Goal: Information Seeking & Learning: Learn about a topic

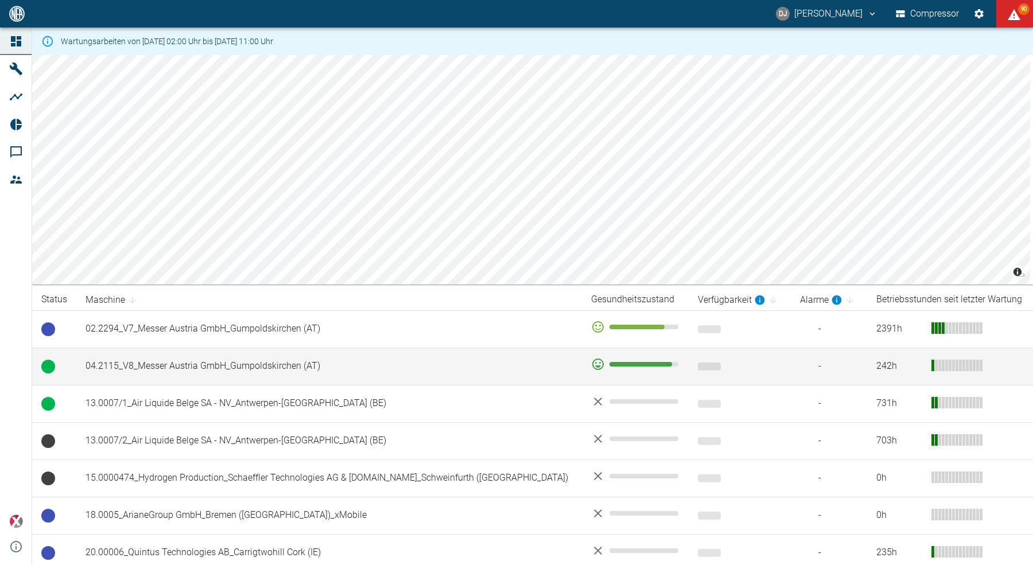
click at [292, 365] on td "04.2115_V8_Messer Austria GmbH_Gumpoldskirchen (AT)" at bounding box center [328, 366] width 505 height 37
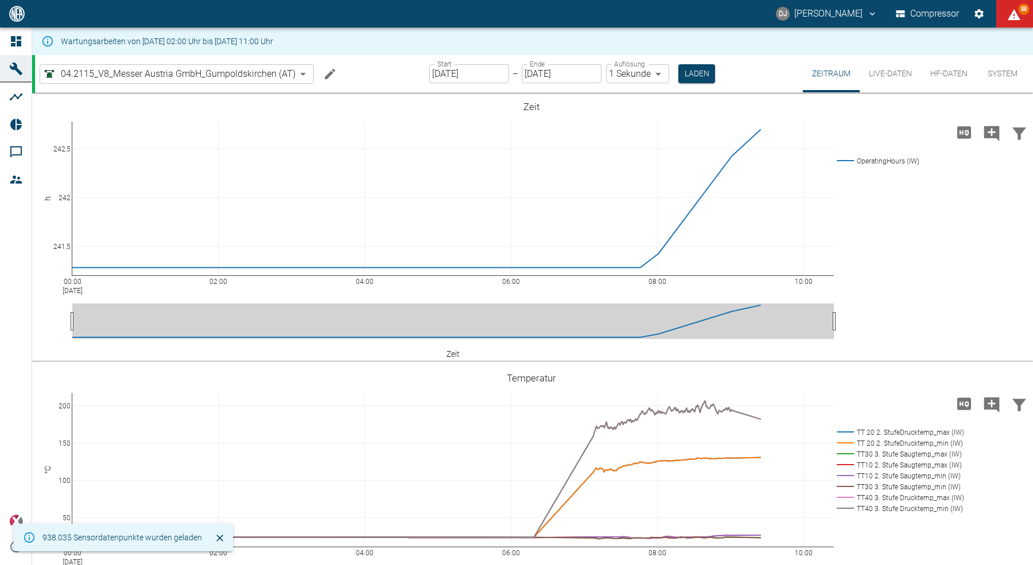
click at [444, 73] on input "[DATE]" at bounding box center [469, 73] width 80 height 19
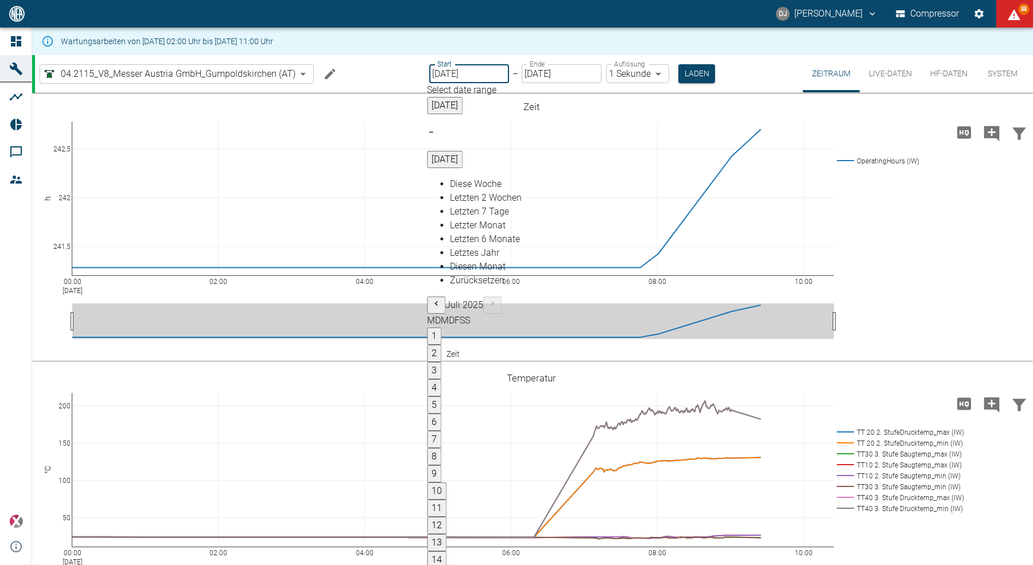
type input "01.08.2025"
type input "2min"
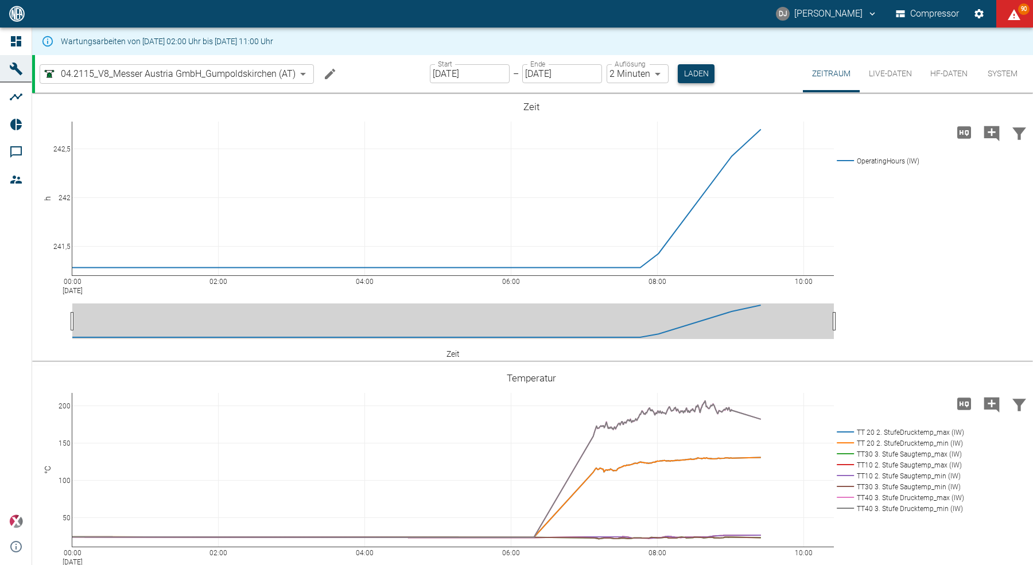
click at [695, 73] on button "Laden" at bounding box center [696, 73] width 37 height 19
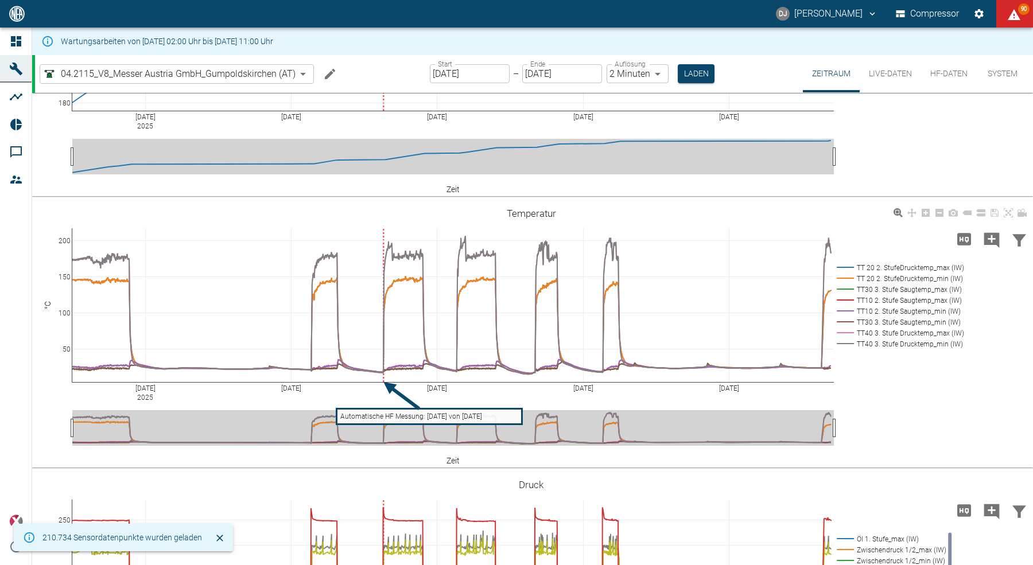
scroll to position [171, 0]
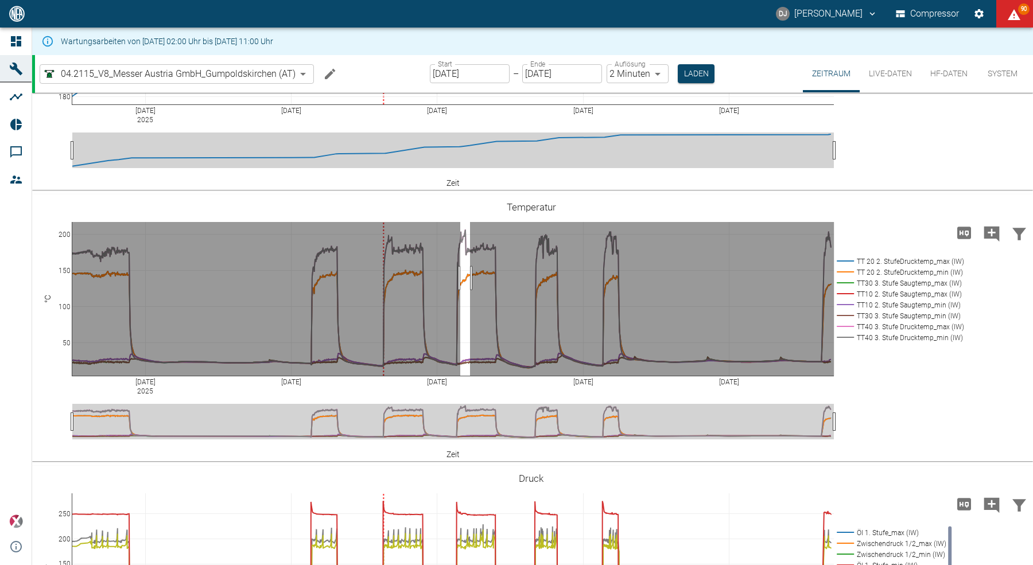
drag, startPoint x: 460, startPoint y: 277, endPoint x: 470, endPoint y: 277, distance: 9.8
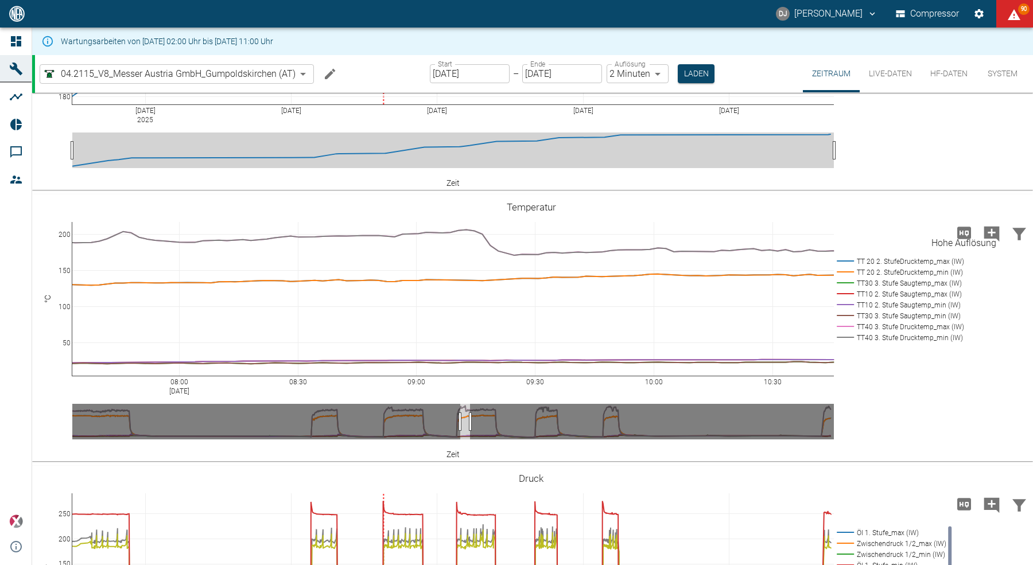
click at [960, 232] on icon "Hohe Auflösung" at bounding box center [964, 233] width 14 height 12
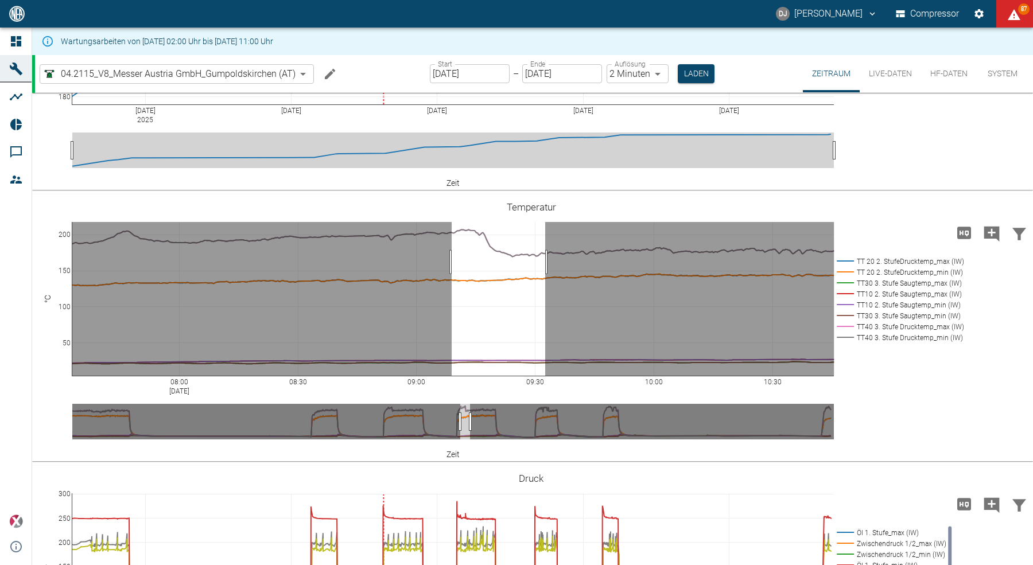
drag, startPoint x: 452, startPoint y: 261, endPoint x: 545, endPoint y: 255, distance: 93.7
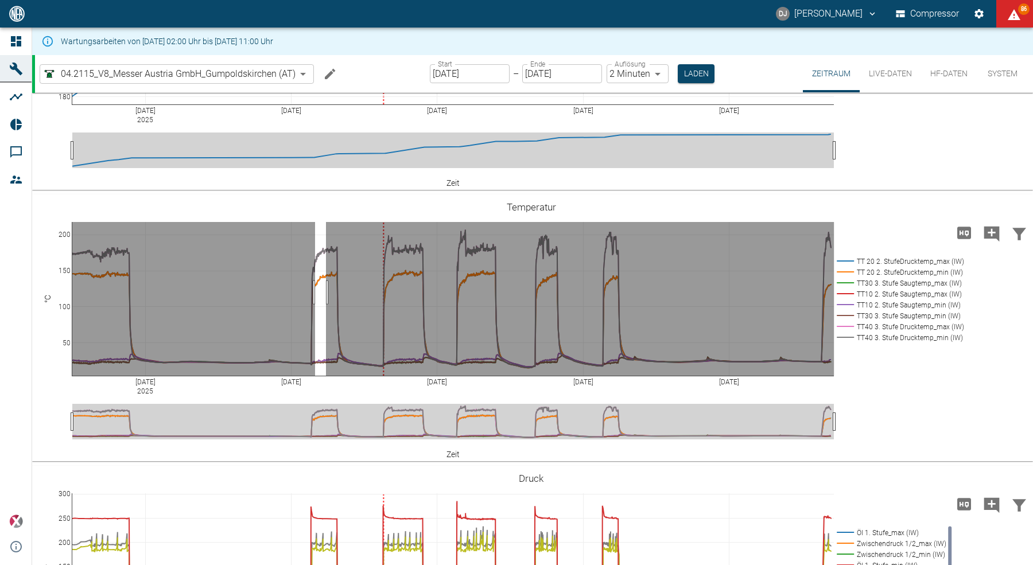
drag, startPoint x: 315, startPoint y: 291, endPoint x: 326, endPoint y: 291, distance: 10.9
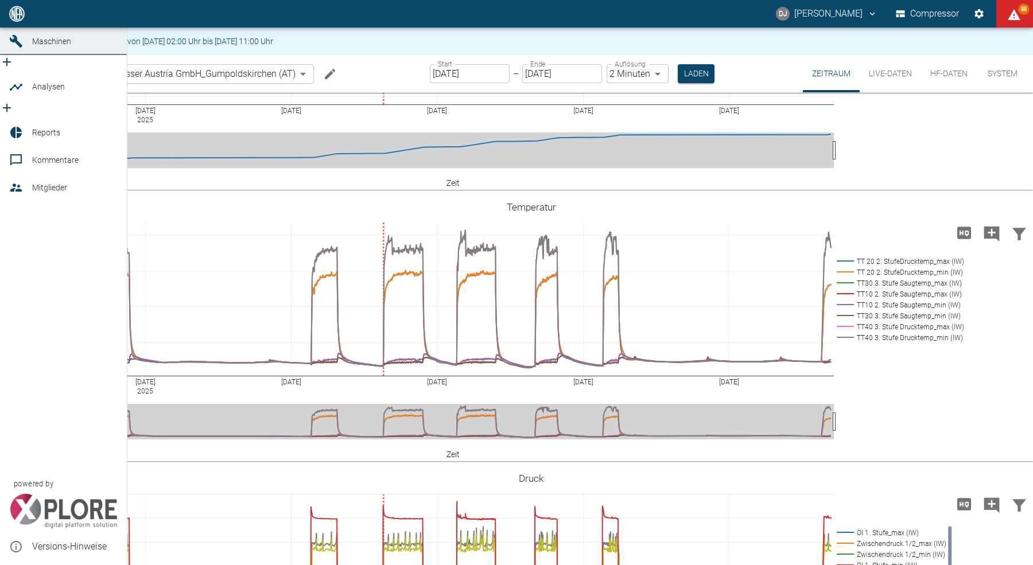
click at [42, 21] on span "Dashboard" at bounding box center [74, 14] width 85 height 14
click at [16, 21] on icon at bounding box center [16, 14] width 14 height 14
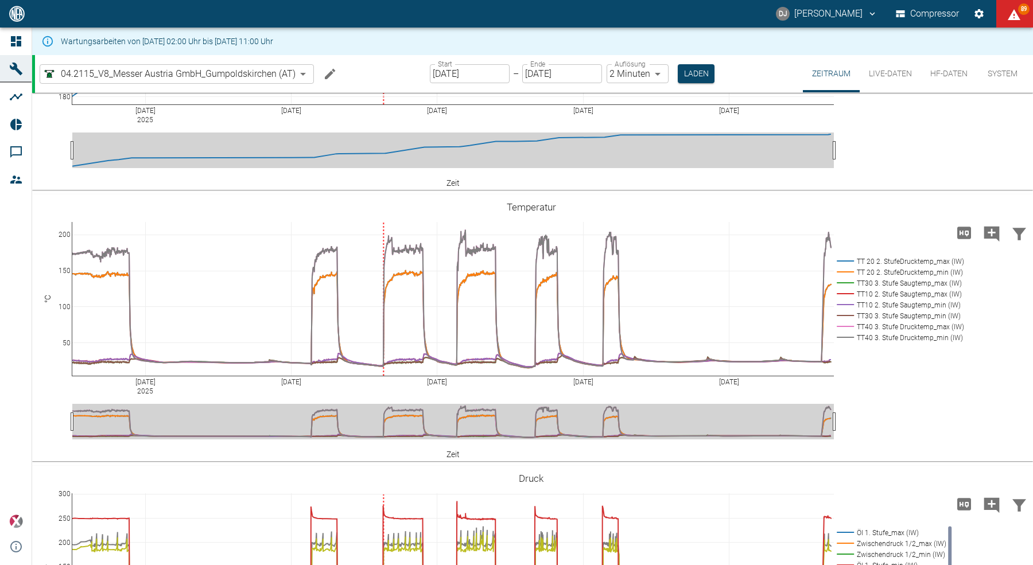
click at [13, 30] on link "Dashboard" at bounding box center [16, 42] width 32 height 28
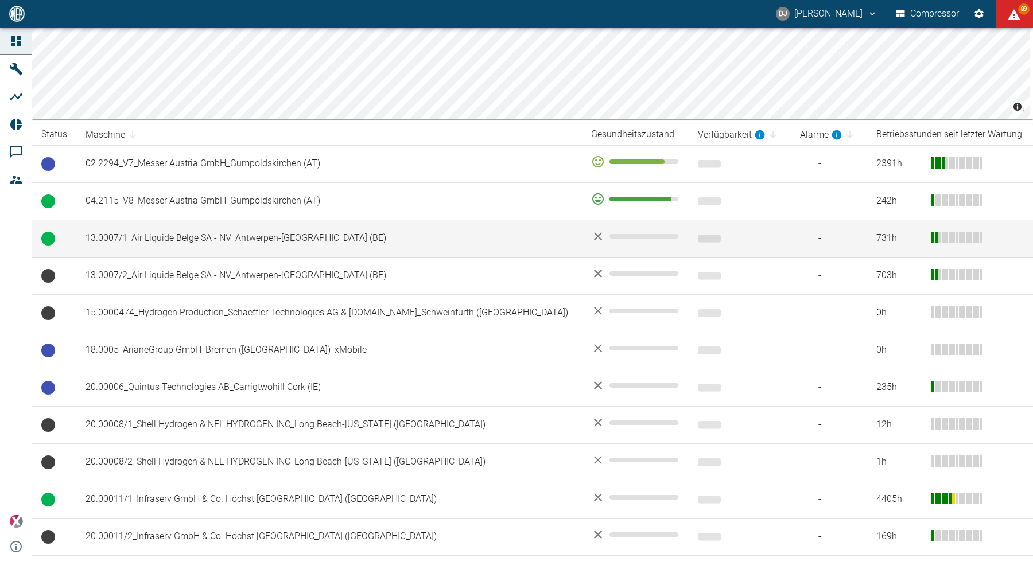
scroll to position [172, 0]
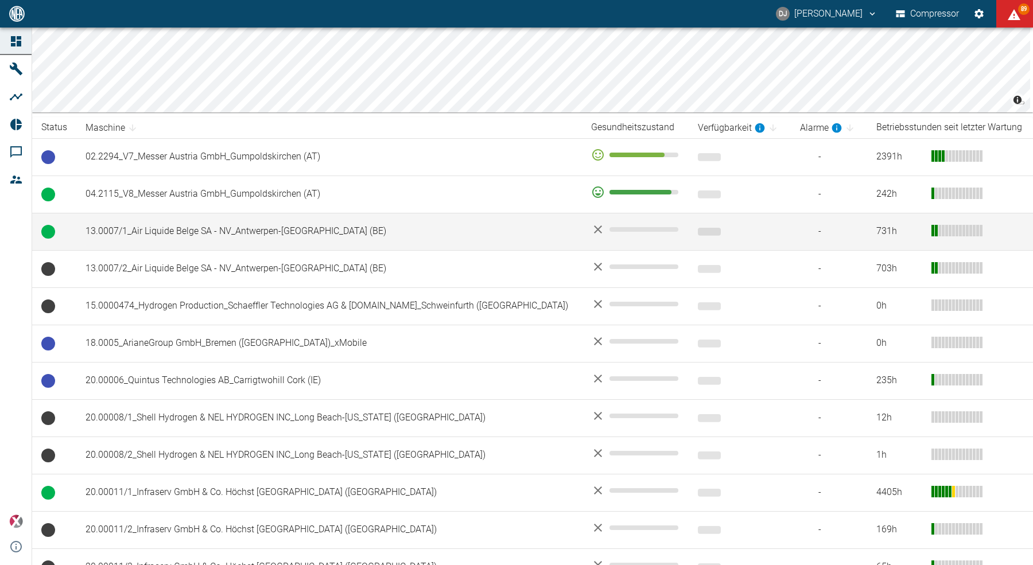
click at [241, 238] on td "13.0007/1_Air Liquide Belge SA - NV_Antwerpen-[GEOGRAPHIC_DATA] (BE)" at bounding box center [328, 231] width 505 height 37
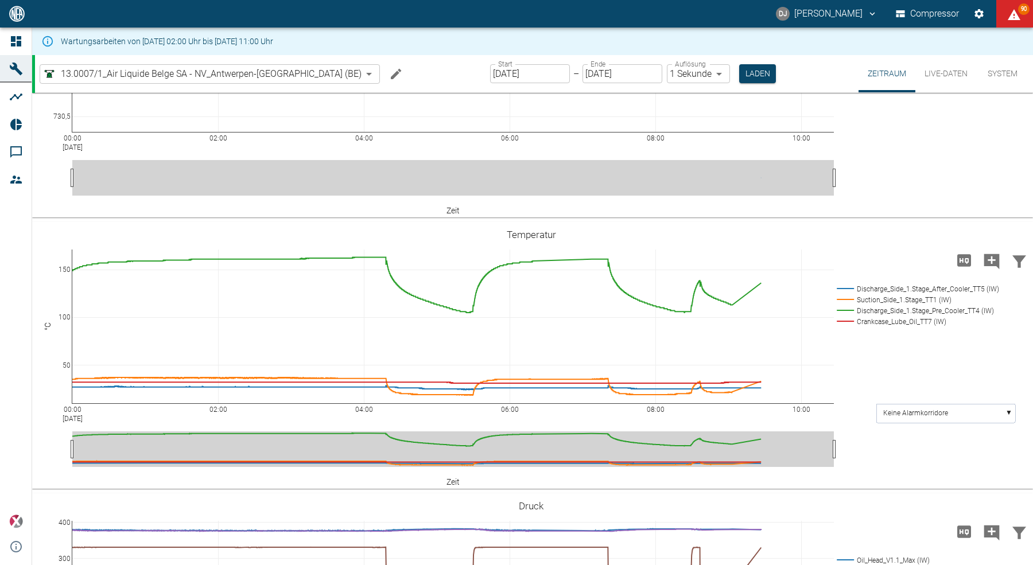
scroll to position [144, 0]
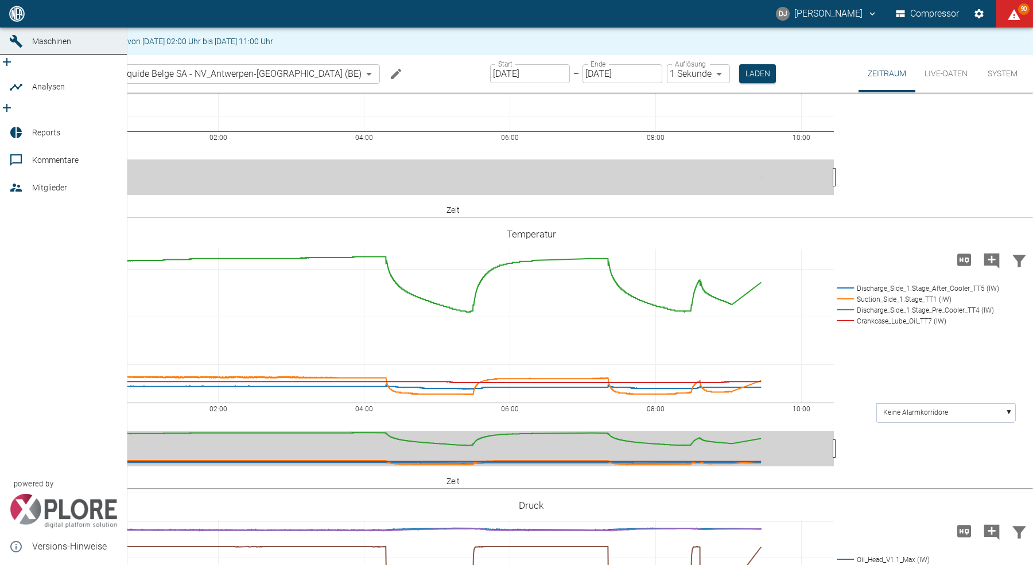
click at [24, 21] on div at bounding box center [17, 14] width 17 height 14
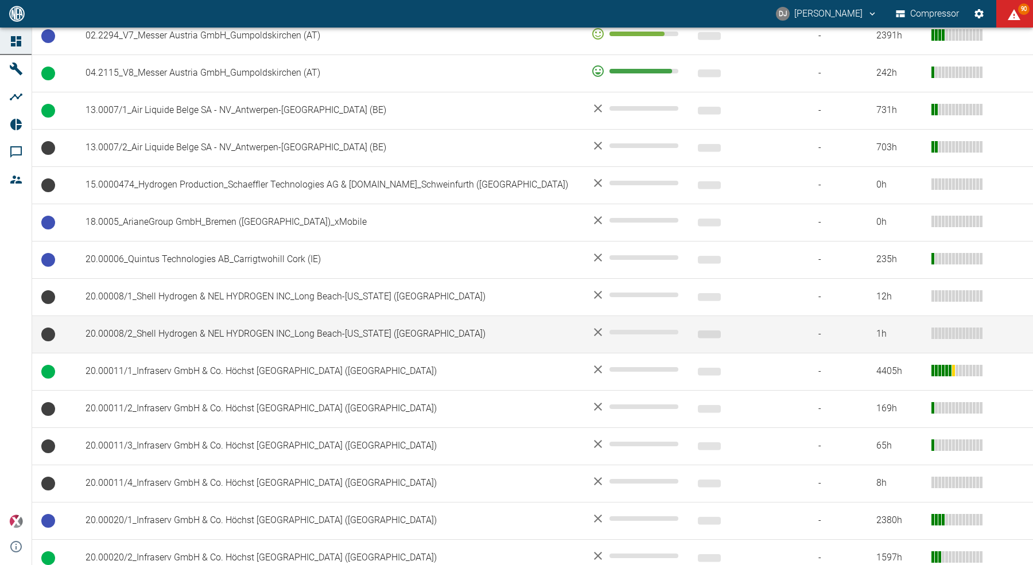
scroll to position [302, 0]
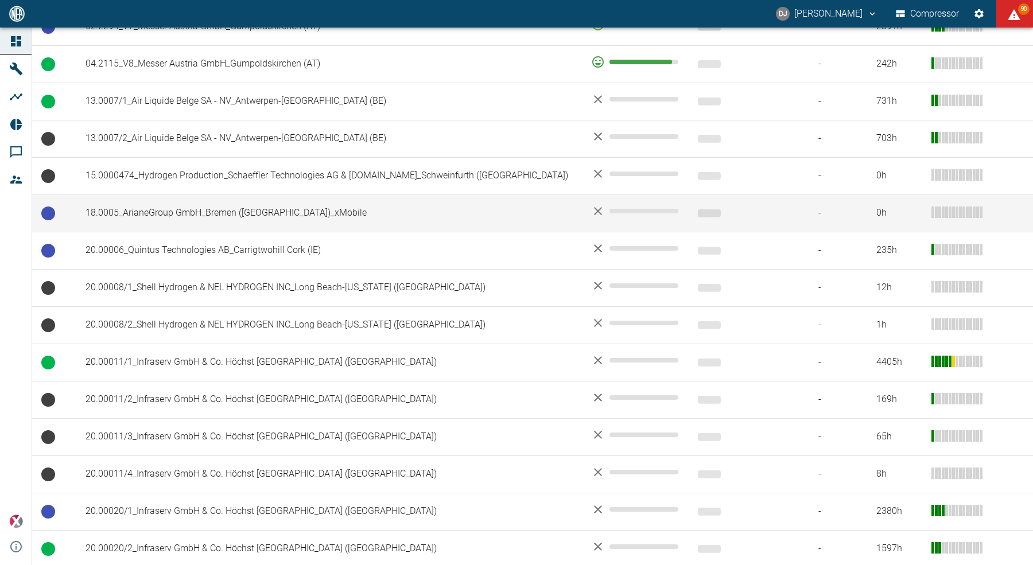
click at [184, 218] on td "18.0005_ArianeGroup GmbH_Bremen ([GEOGRAPHIC_DATA])_xMobile" at bounding box center [328, 212] width 505 height 37
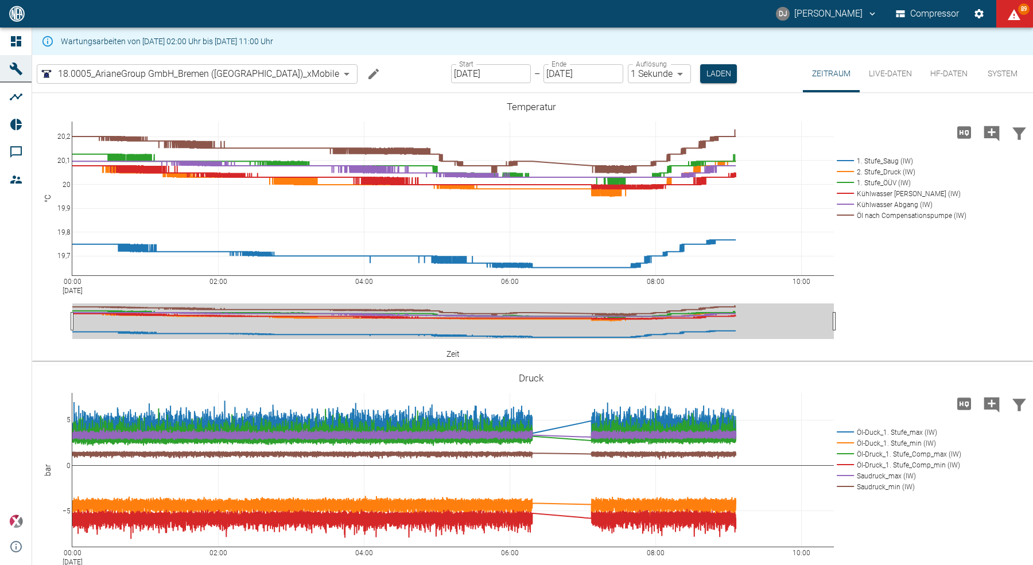
click at [949, 72] on button "HF-Daten" at bounding box center [949, 73] width 56 height 37
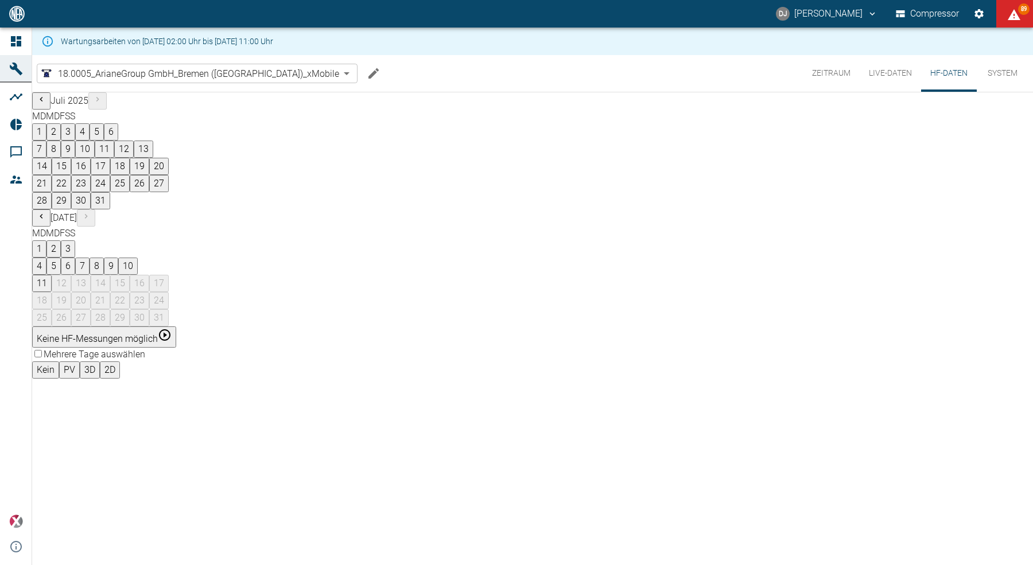
click at [90, 258] on button "7" at bounding box center [82, 266] width 14 height 17
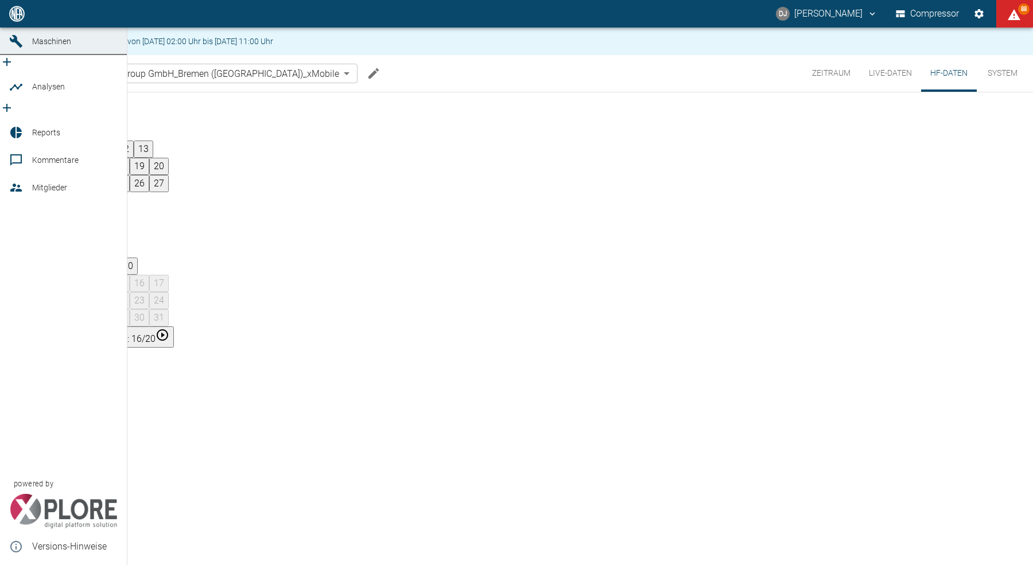
click at [20, 19] on icon at bounding box center [16, 14] width 10 height 10
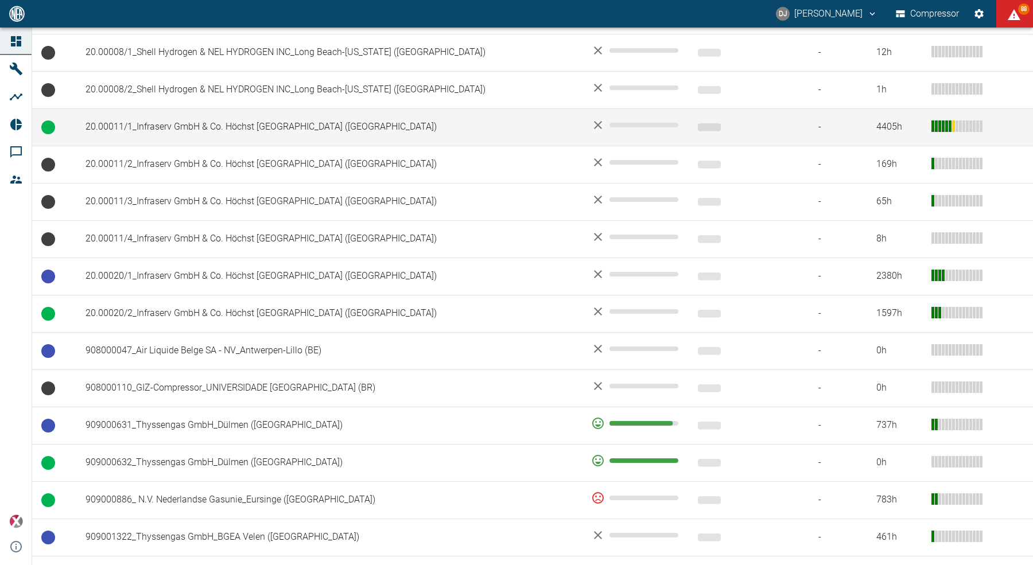
scroll to position [561, 0]
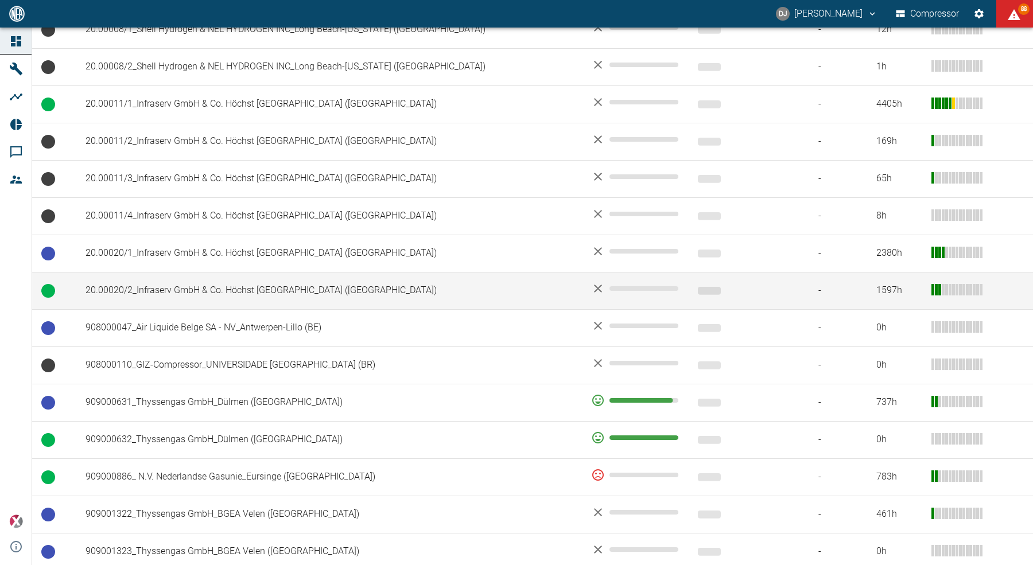
click at [202, 296] on td "20.00020/2_Infraserv GmbH & Co. Höchst [GEOGRAPHIC_DATA] ([GEOGRAPHIC_DATA])" at bounding box center [328, 290] width 505 height 37
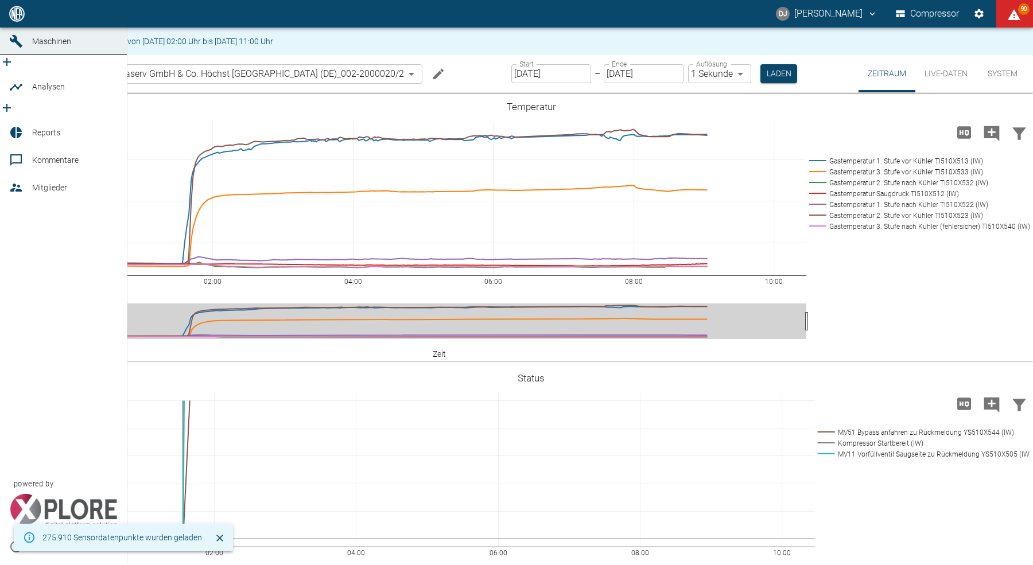
click at [36, 18] on span "Dashboard" at bounding box center [52, 13] width 40 height 9
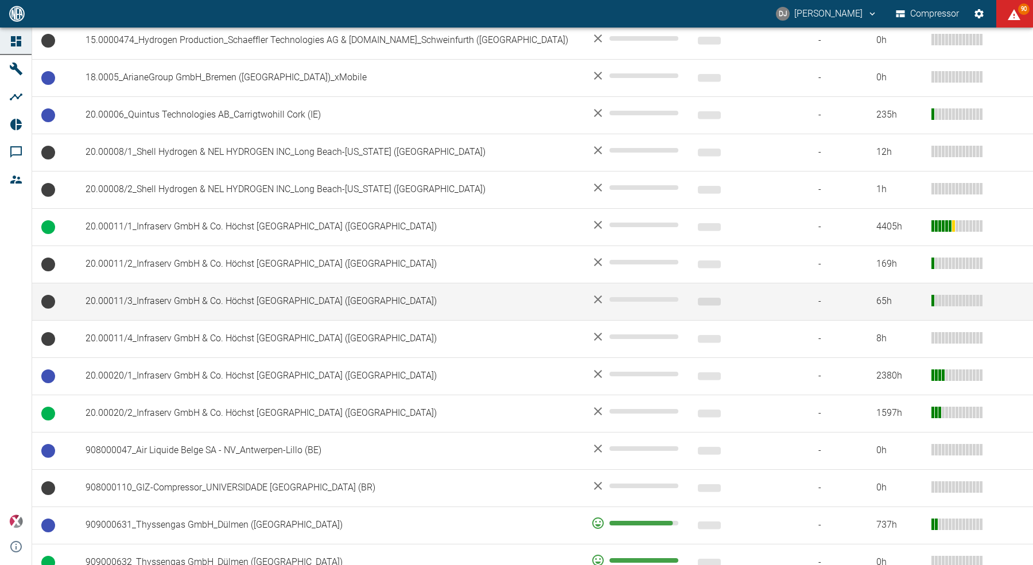
scroll to position [227, 0]
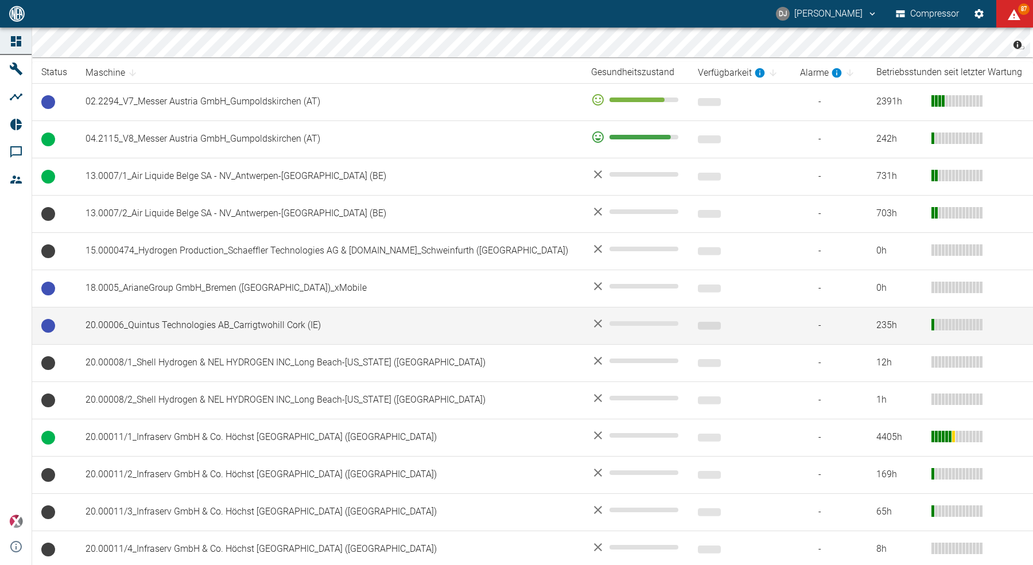
click at [229, 327] on td "20.00006_Quintus Technologies AB_Carrigtwohill Cork (IE)" at bounding box center [328, 325] width 505 height 37
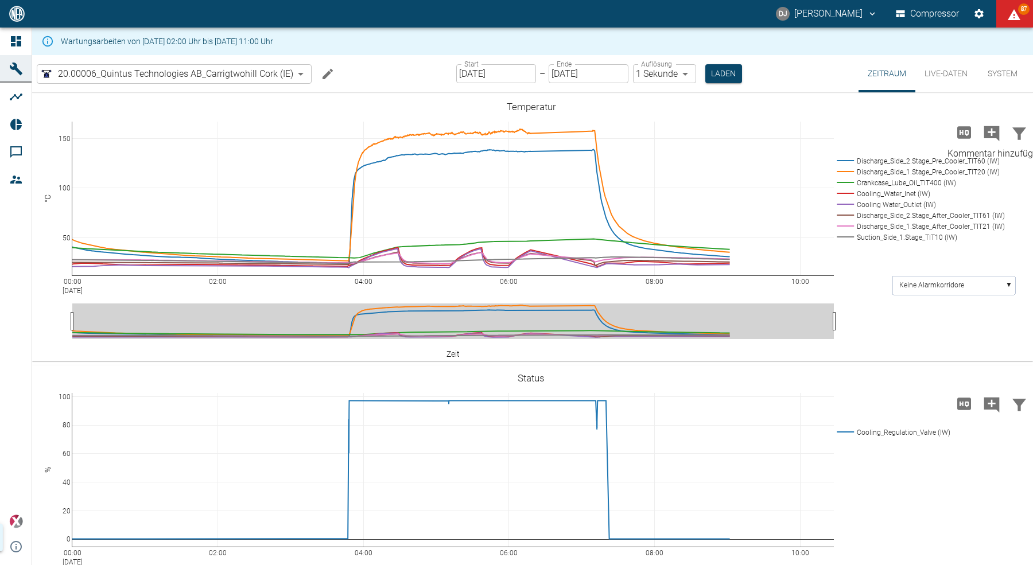
click at [987, 133] on icon "Kommentar hinzufügen" at bounding box center [991, 133] width 15 height 15
click at [916, 137] on button "Weiter" at bounding box center [933, 131] width 34 height 17
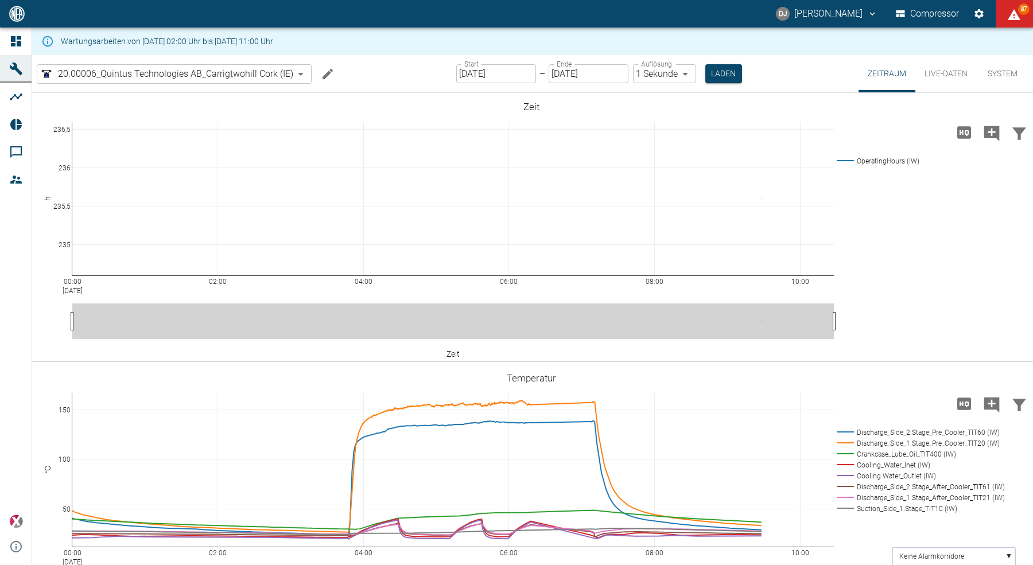
type textarea "Das ist ein Systemtest"
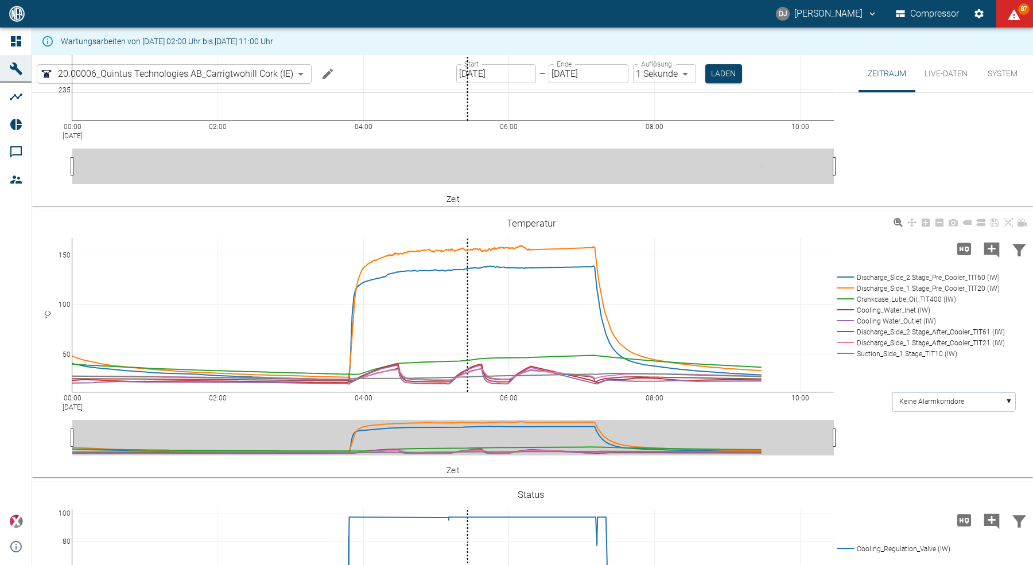
scroll to position [164, 0]
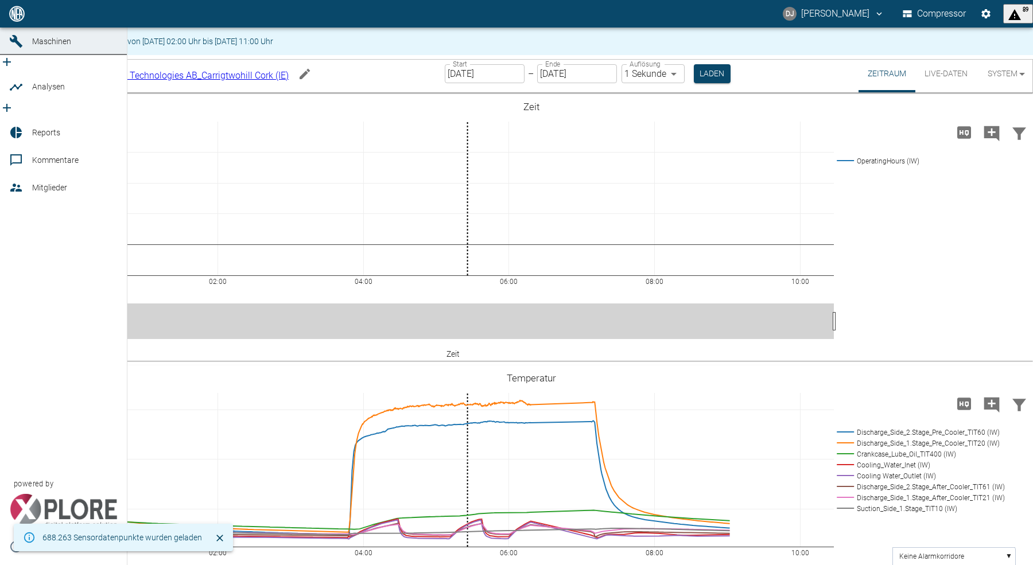
click at [30, 149] on link "Kommentare" at bounding box center [63, 160] width 127 height 28
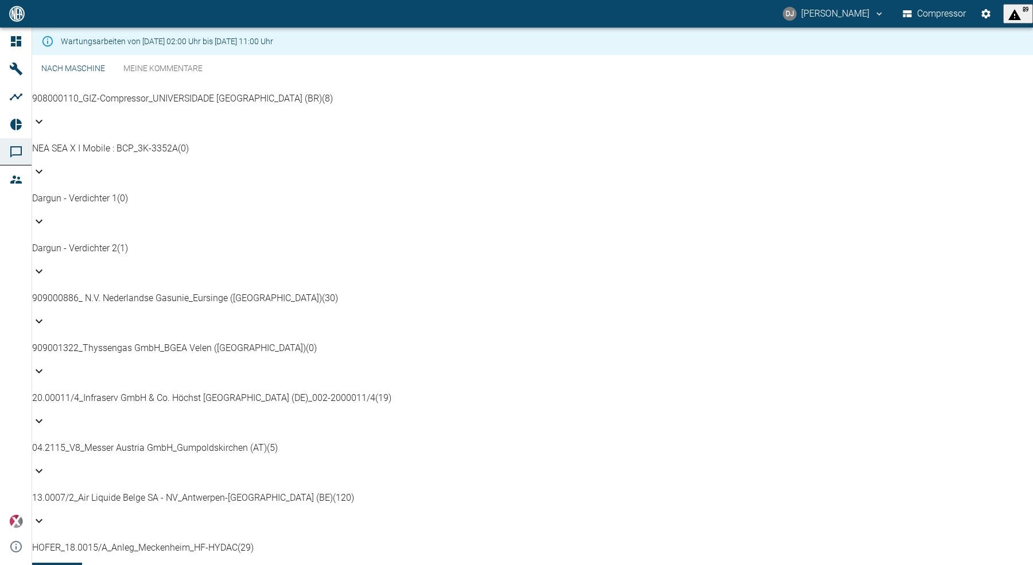
scroll to position [425, 0]
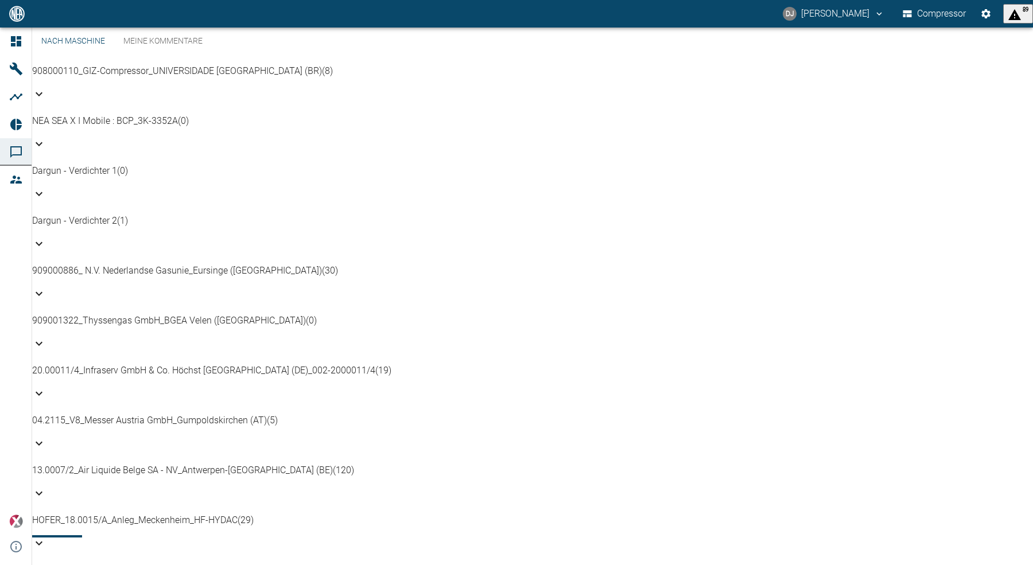
scroll to position [643, 0]
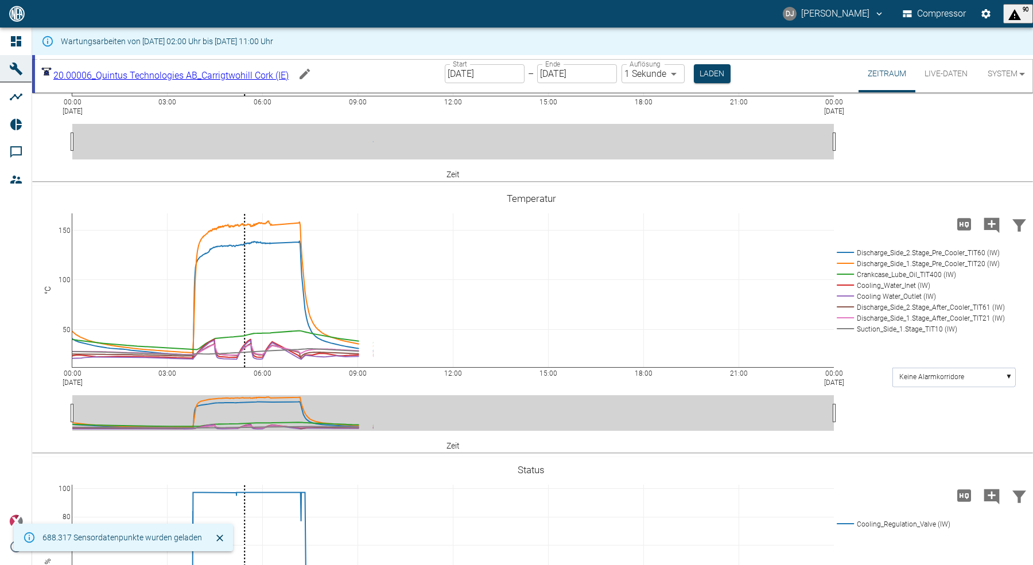
scroll to position [182, 0]
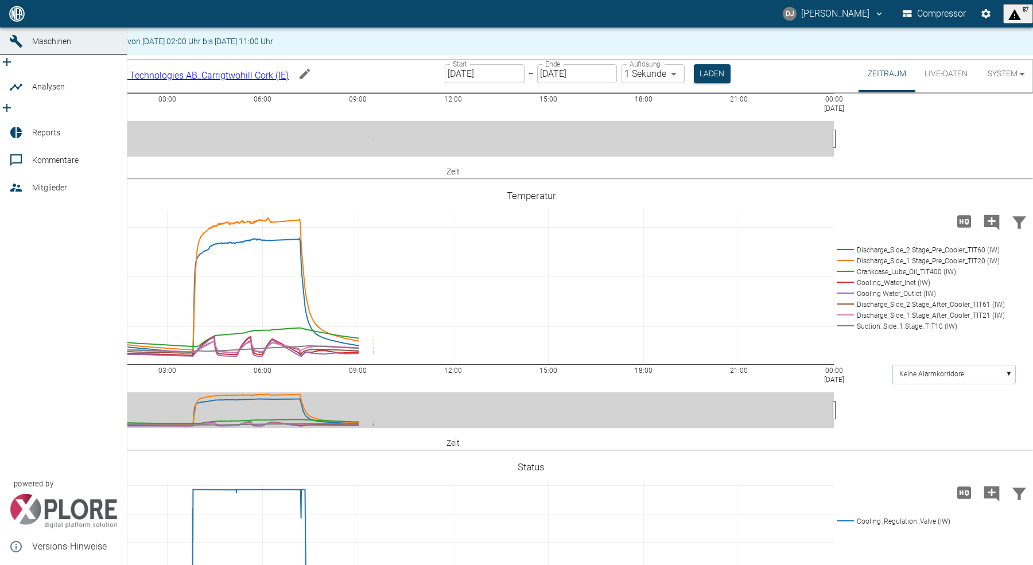
click at [13, 19] on icon at bounding box center [16, 14] width 10 height 10
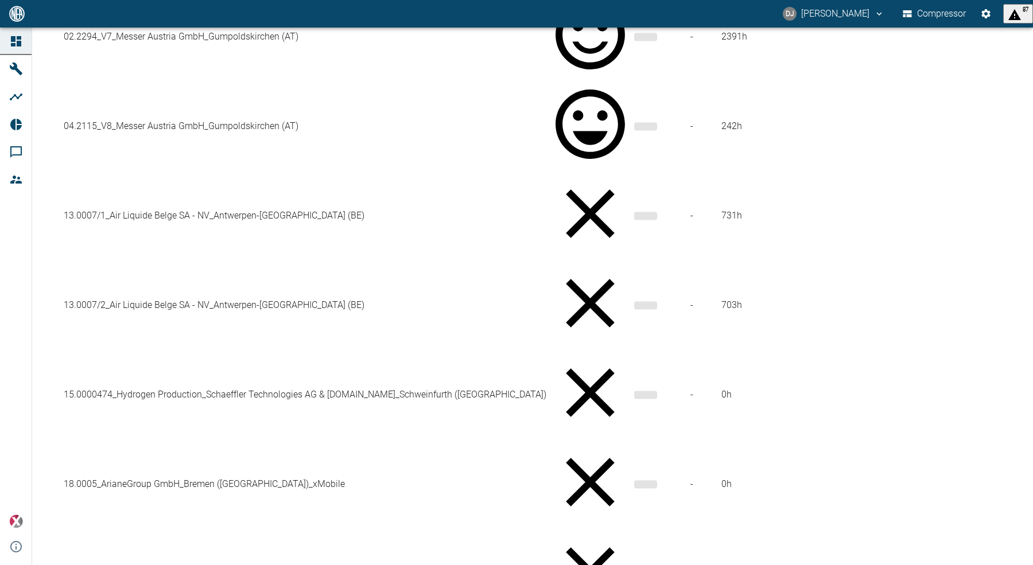
scroll to position [581, 0]
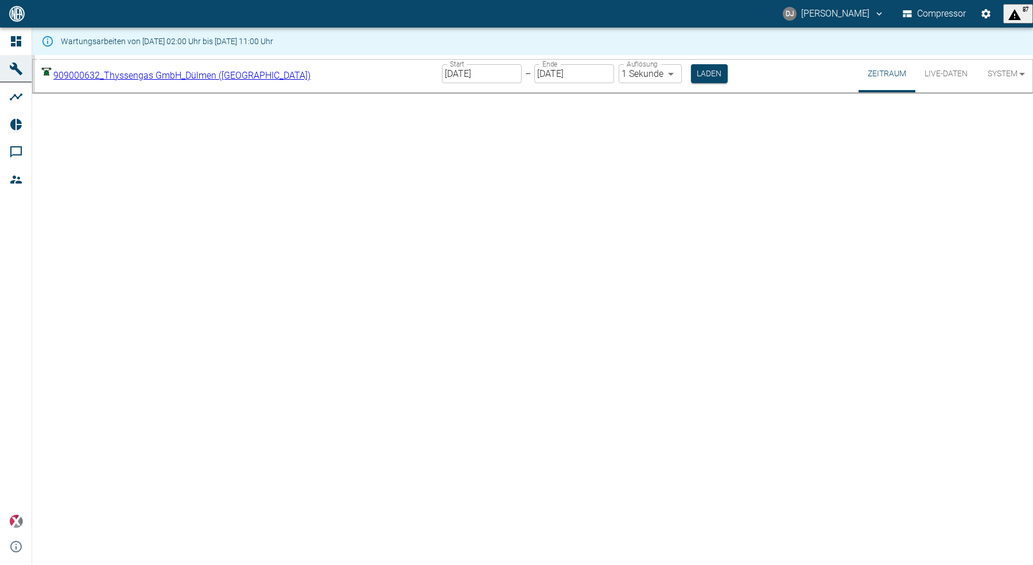
type input "2min"
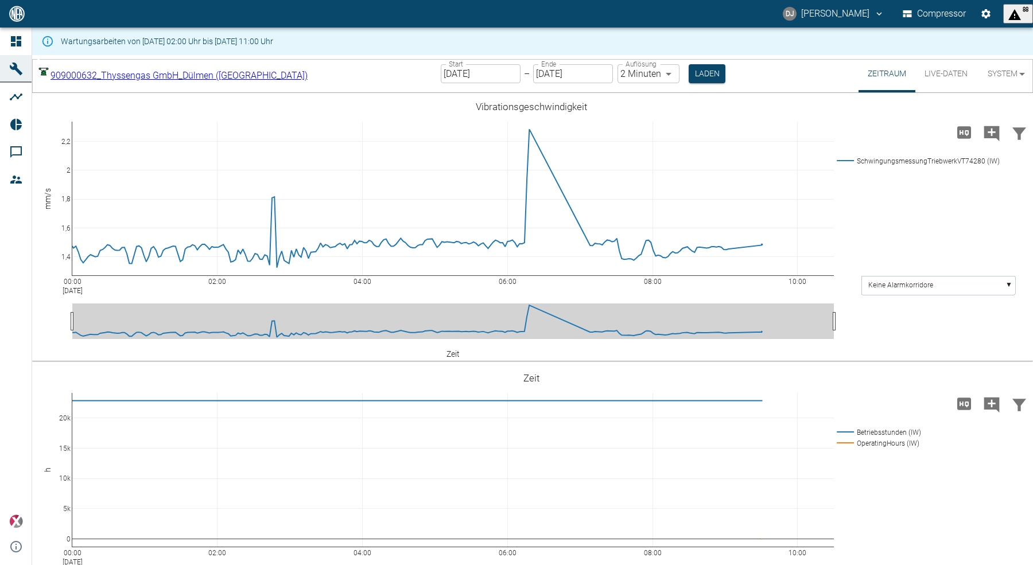
click at [941, 69] on button "Live-Daten" at bounding box center [945, 73] width 61 height 37
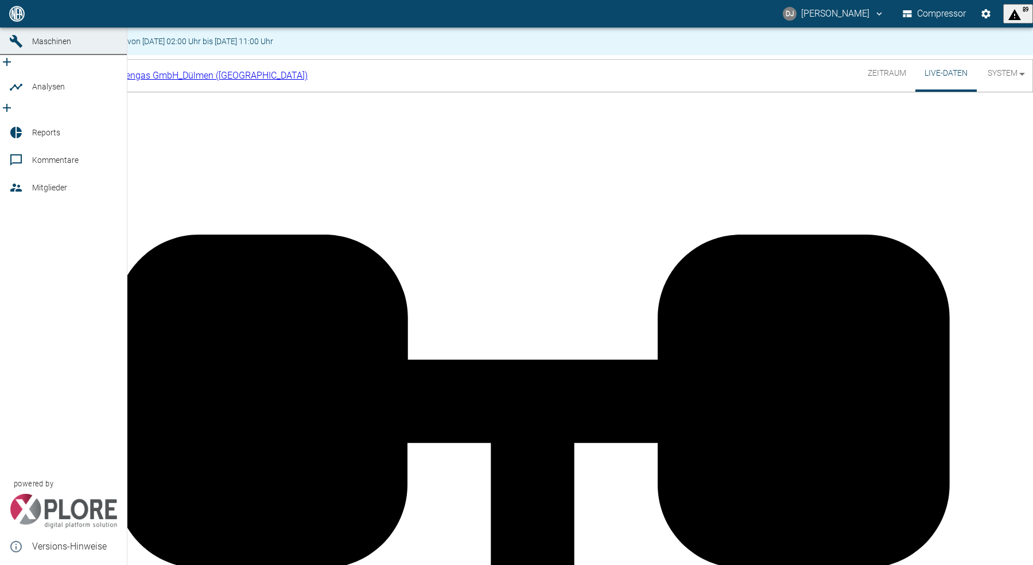
click at [15, 21] on icon at bounding box center [16, 14] width 14 height 14
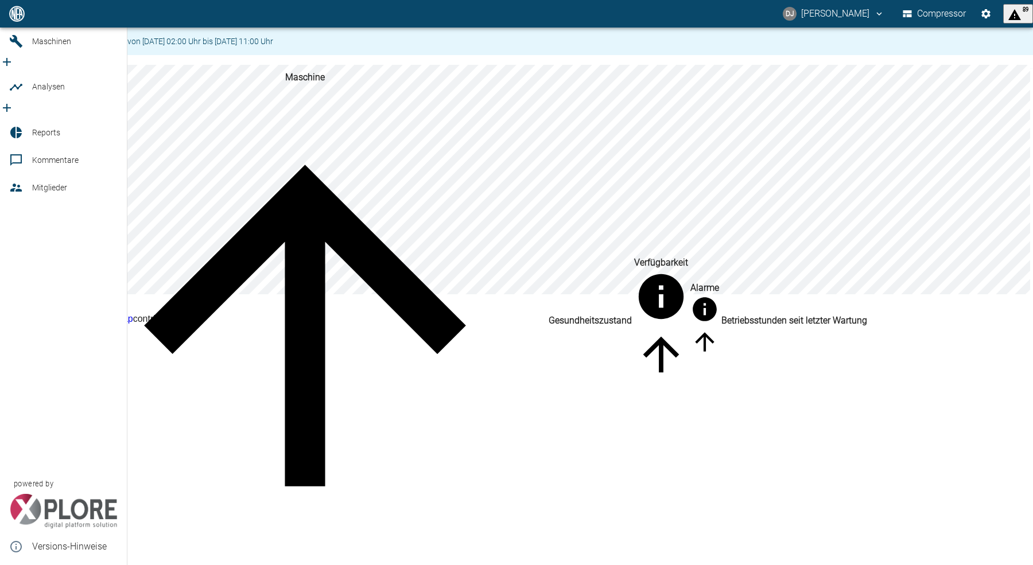
click at [45, 46] on span "Maschinen" at bounding box center [51, 41] width 39 height 9
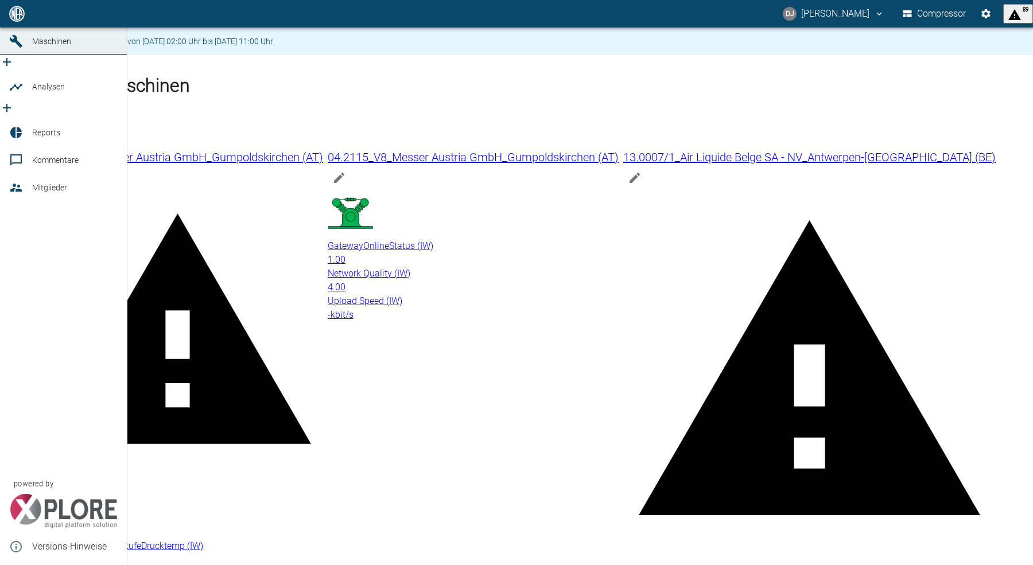
click at [55, 91] on span "Analysen" at bounding box center [48, 86] width 33 height 9
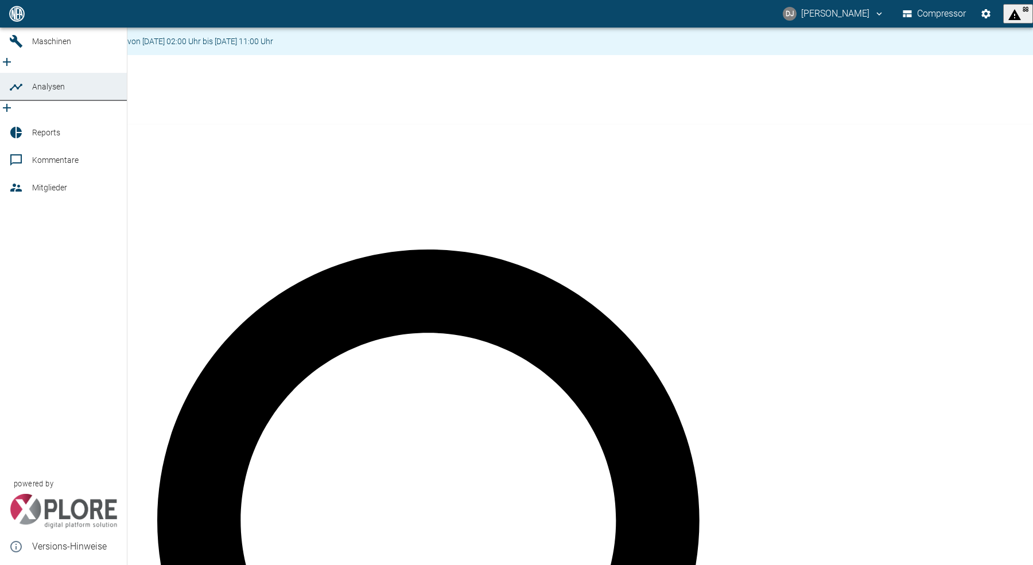
click at [14, 101] on icon "new /analyses/list/0" at bounding box center [7, 108] width 14 height 14
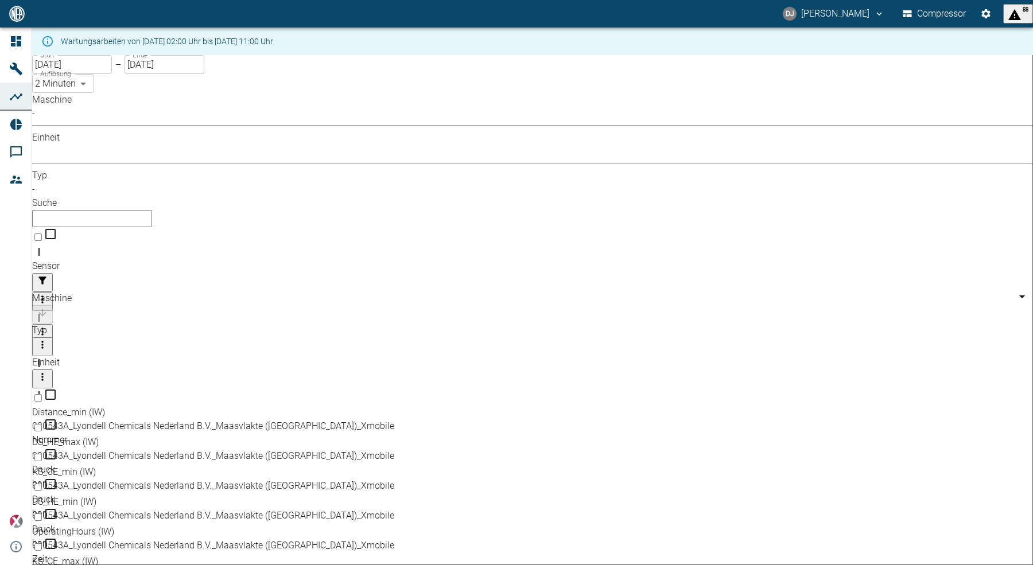
click at [167, 130] on body "DJ David Jasper Compressor 88 Dashboard Maschinen Analysen Reports Kommentare M…" at bounding box center [516, 282] width 1033 height 565
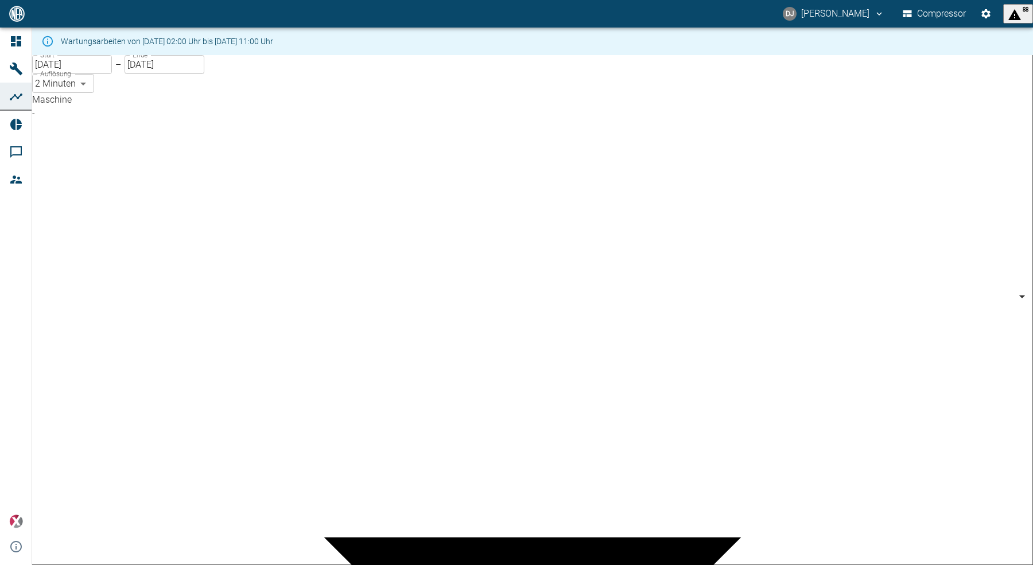
click at [616, 565] on div at bounding box center [516, 574] width 1033 height 0
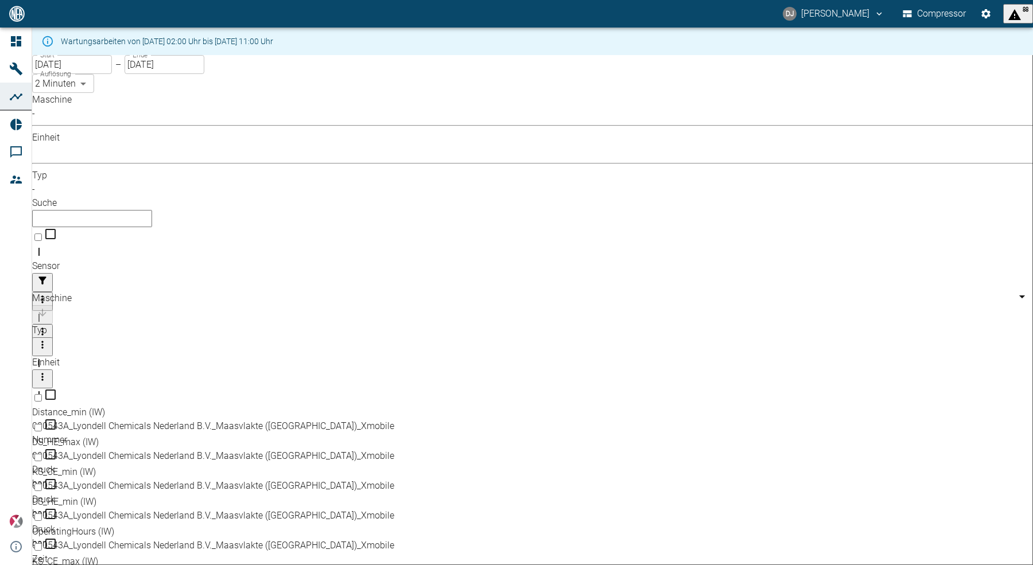
click at [152, 210] on input "text" at bounding box center [92, 218] width 120 height 17
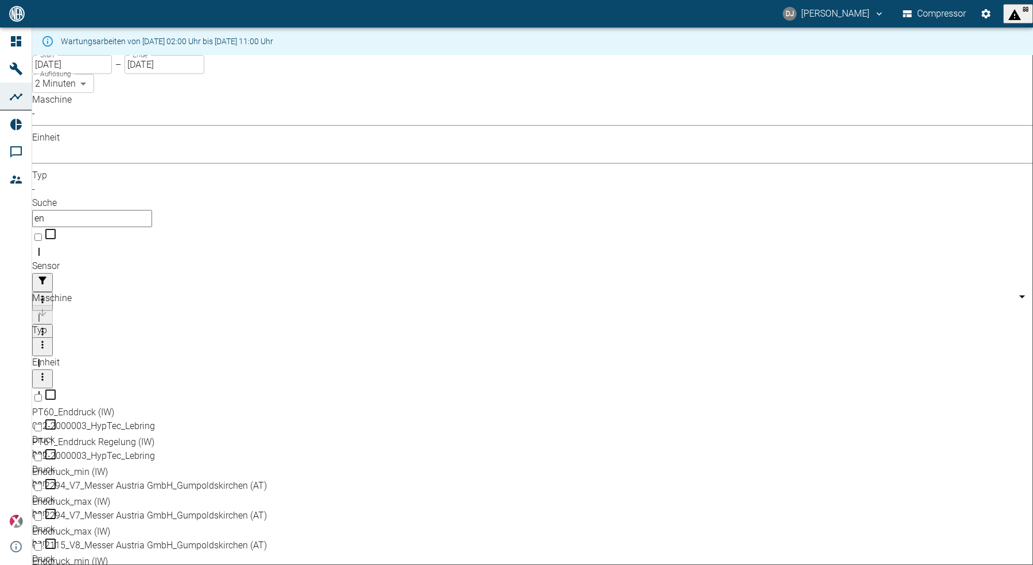
type input "e"
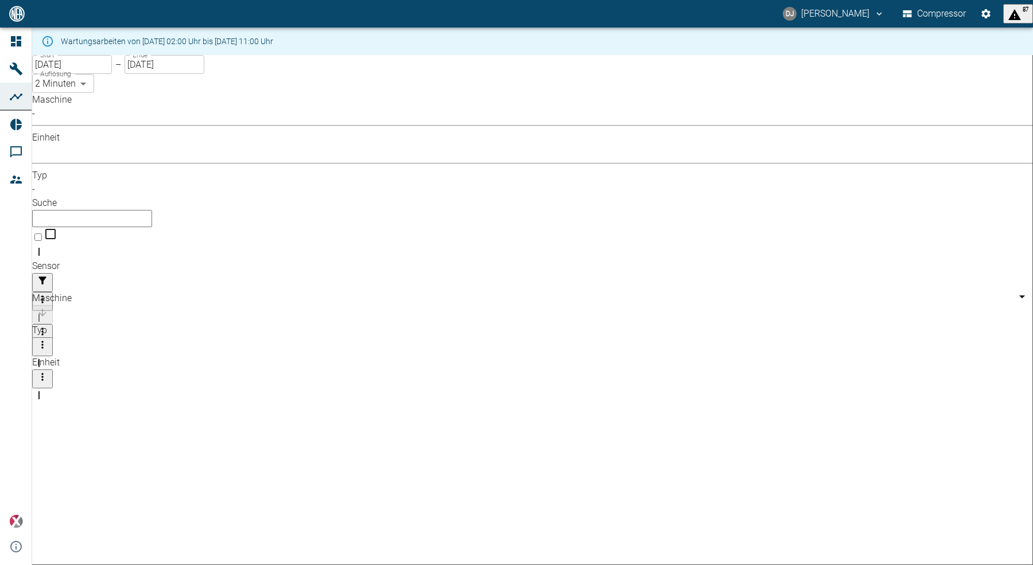
scroll to position [645, 0]
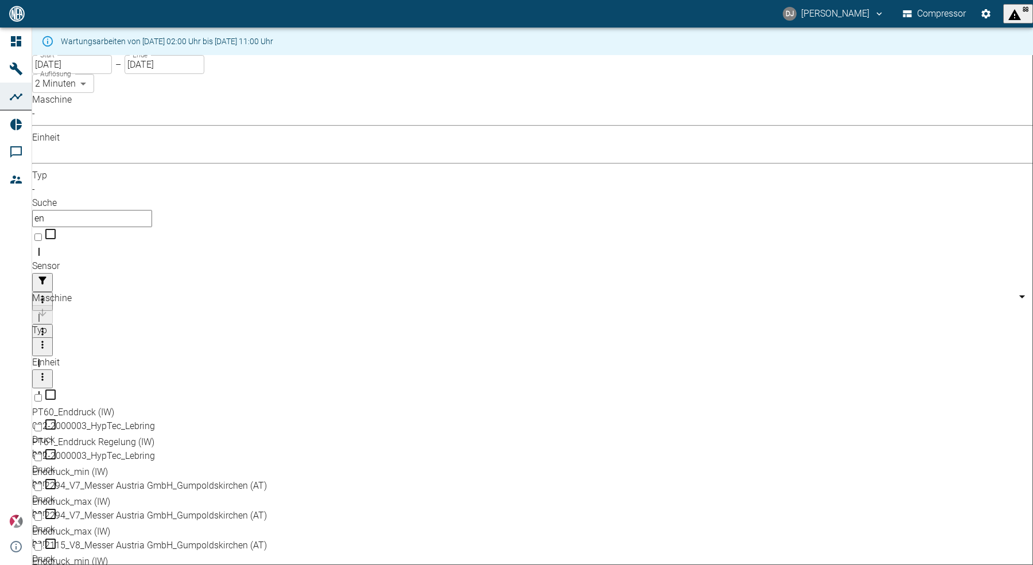
type input "e"
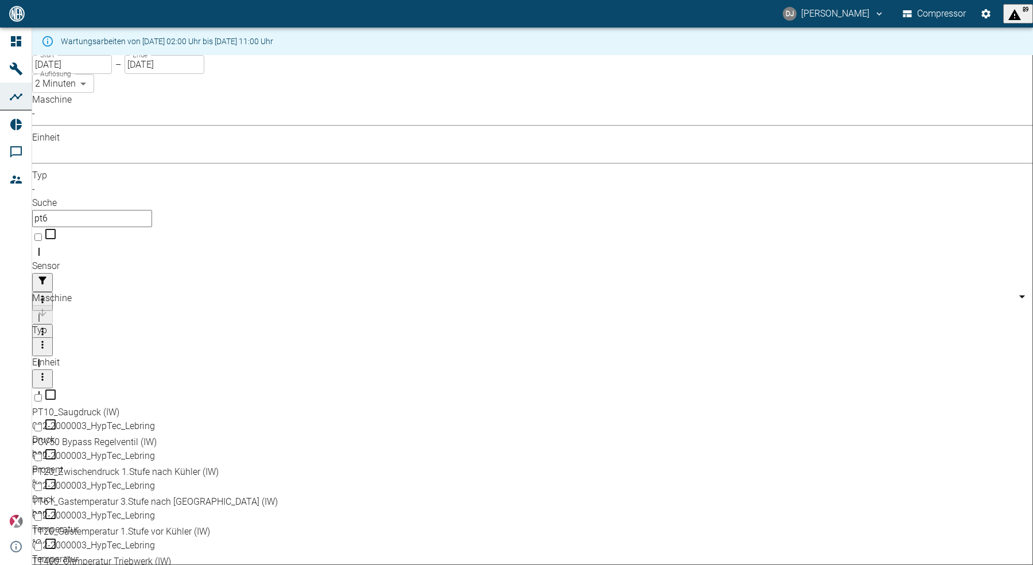
type input "pt60"
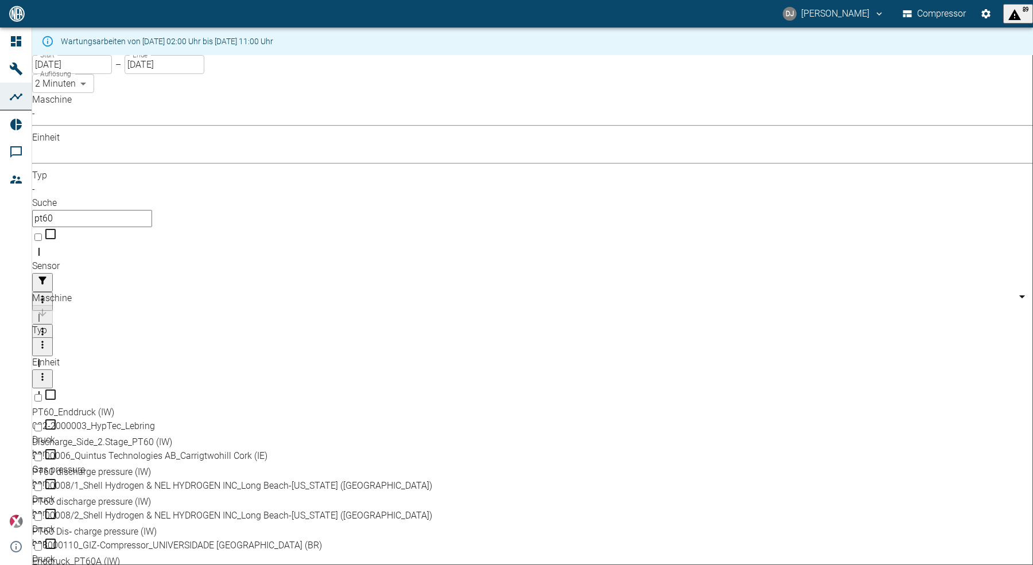
drag, startPoint x: 546, startPoint y: 159, endPoint x: 653, endPoint y: 162, distance: 107.3
click at [372, 343] on div "Maschine" at bounding box center [202, 359] width 340 height 32
click at [152, 210] on input "pt60" at bounding box center [92, 218] width 120 height 17
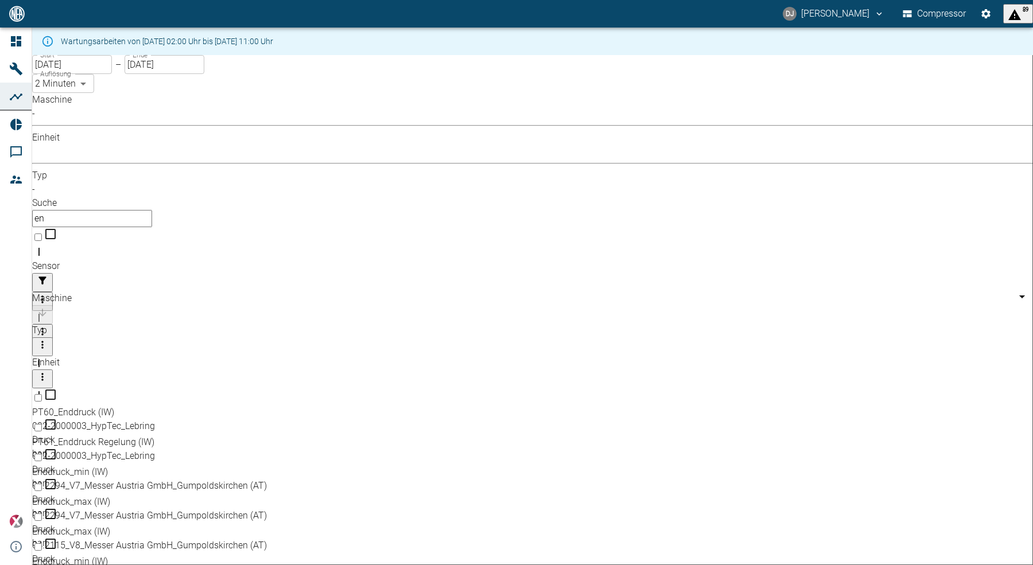
type input "e"
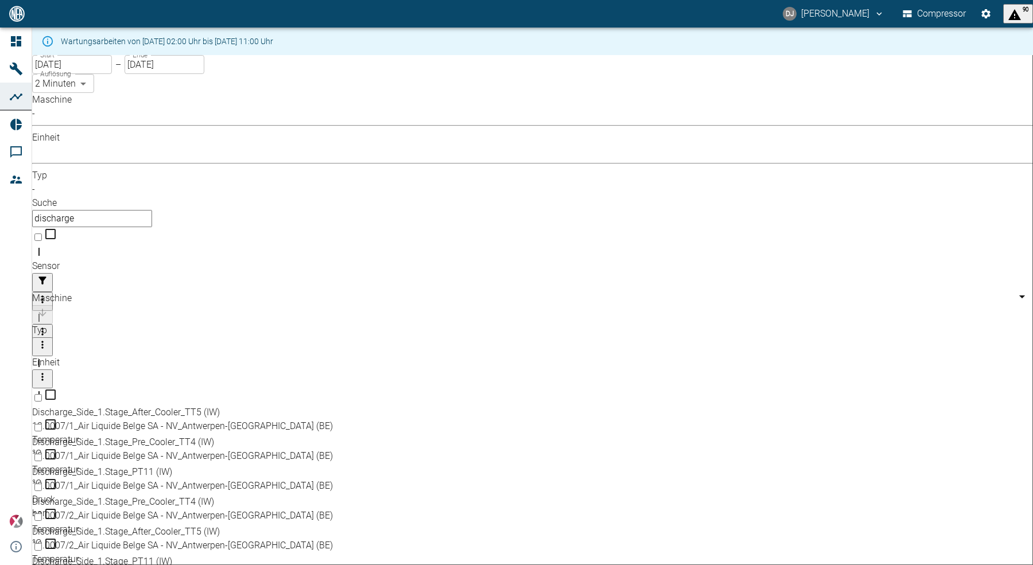
drag, startPoint x: 543, startPoint y: 158, endPoint x: 605, endPoint y: 161, distance: 62.6
click at [327, 343] on div "Maschine" at bounding box center [179, 359] width 295 height 32
type input "discharge"
click at [42, 394] on input "Select row" at bounding box center [37, 397] width 7 height 7
checkbox input "false"
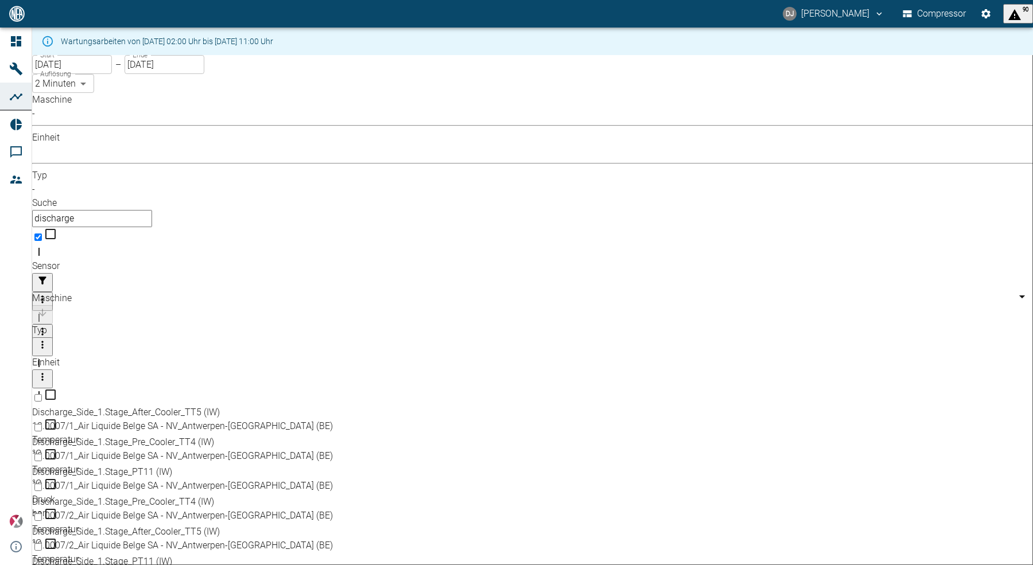
checkbox input "true"
click at [42, 454] on input "Select row" at bounding box center [37, 457] width 7 height 7
click at [42, 424] on input "Unselect row" at bounding box center [37, 427] width 7 height 7
checkbox input "false"
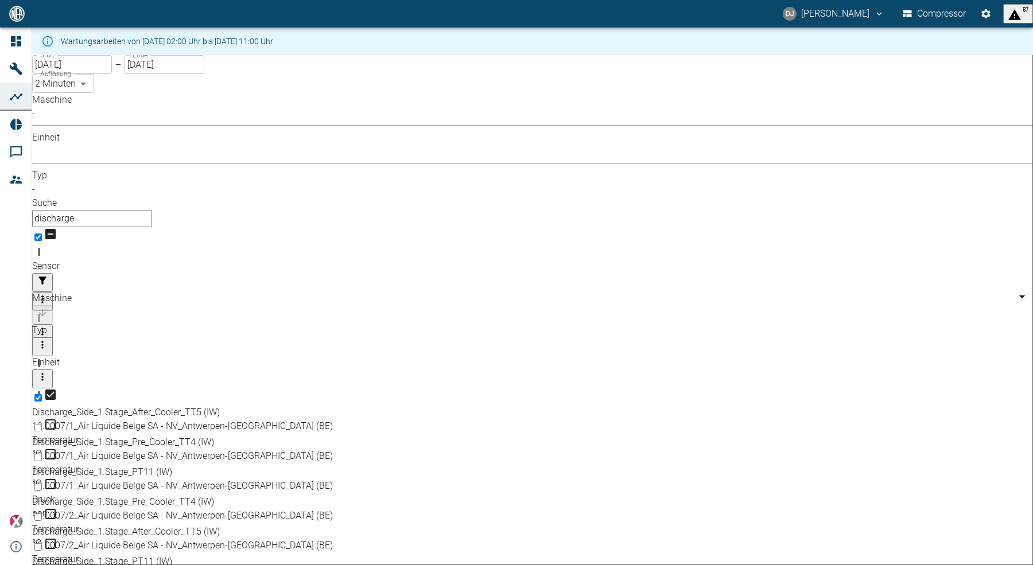
click at [42, 394] on input "Unselect row" at bounding box center [37, 397] width 7 height 7
checkbox input "true"
checkbox input "false"
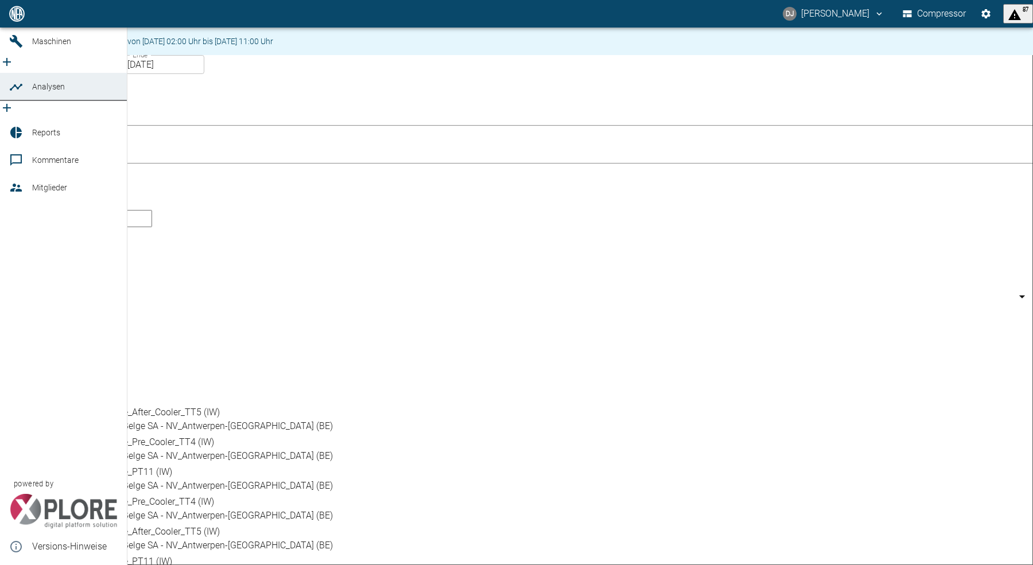
click at [18, 21] on icon at bounding box center [16, 14] width 14 height 14
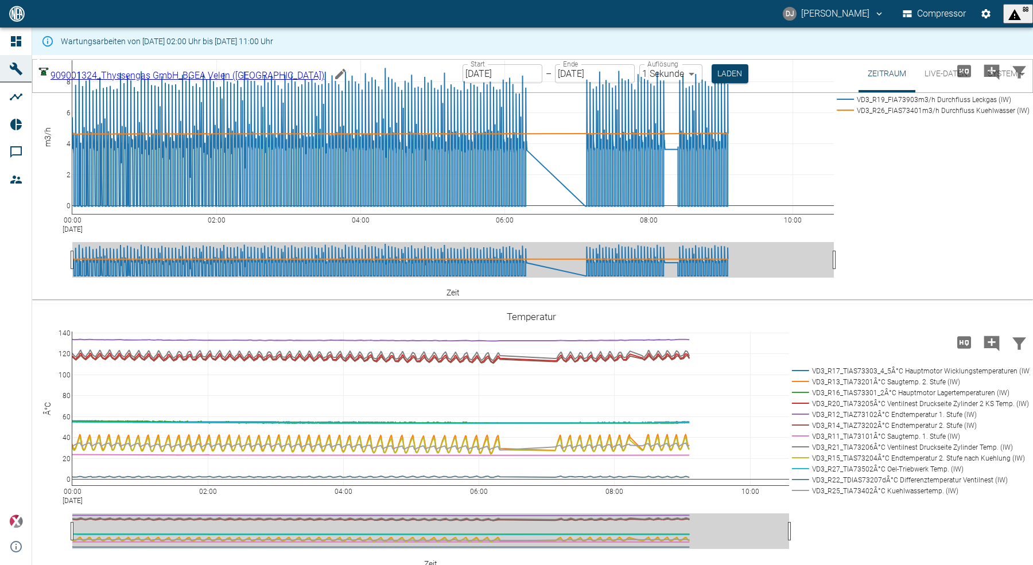
scroll to position [267, 0]
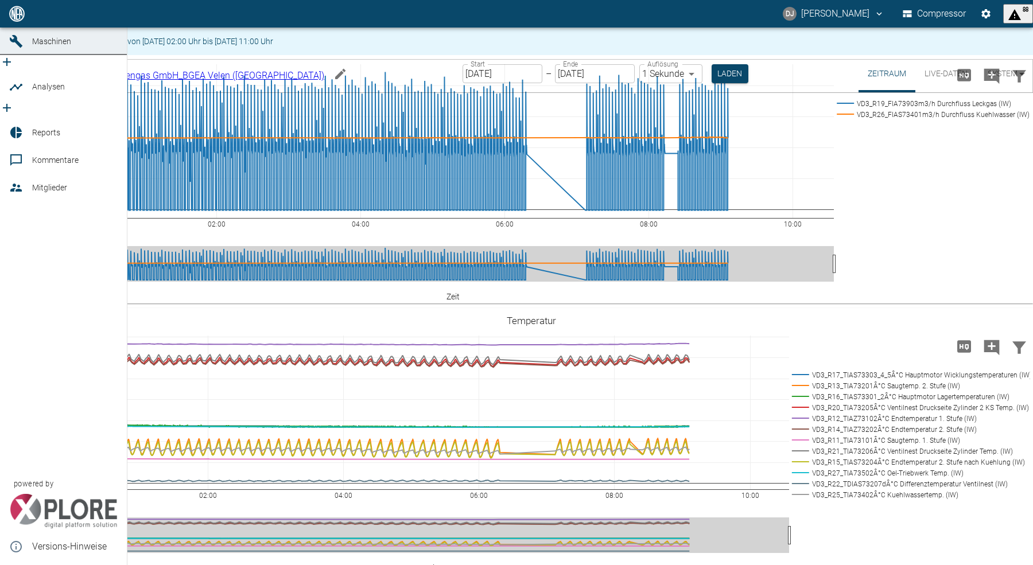
click at [14, 101] on icon "new /analyses/list/0" at bounding box center [7, 108] width 14 height 14
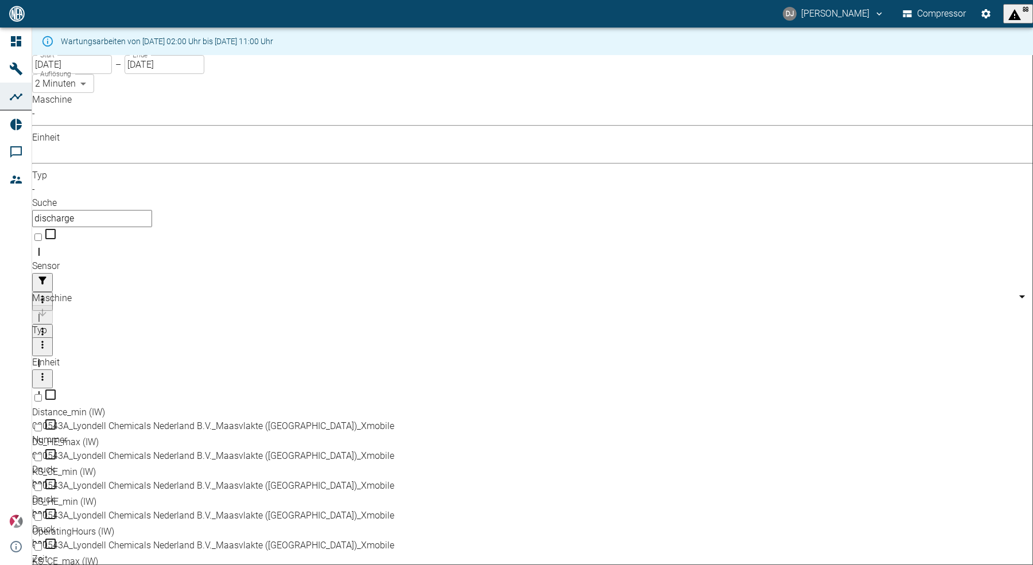
click at [152, 210] on input "discharge" at bounding box center [92, 218] width 120 height 17
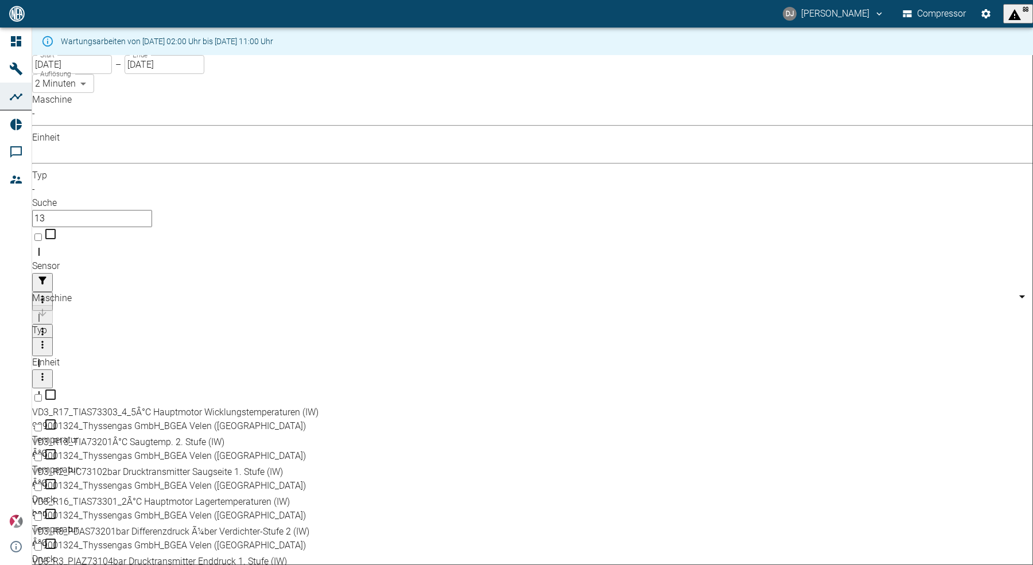
type input "1"
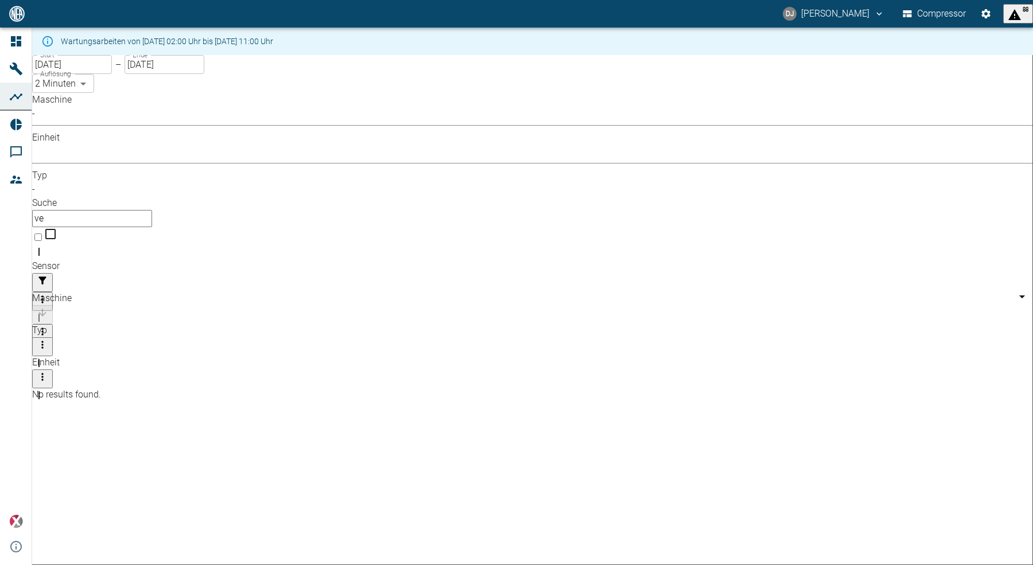
type input "v"
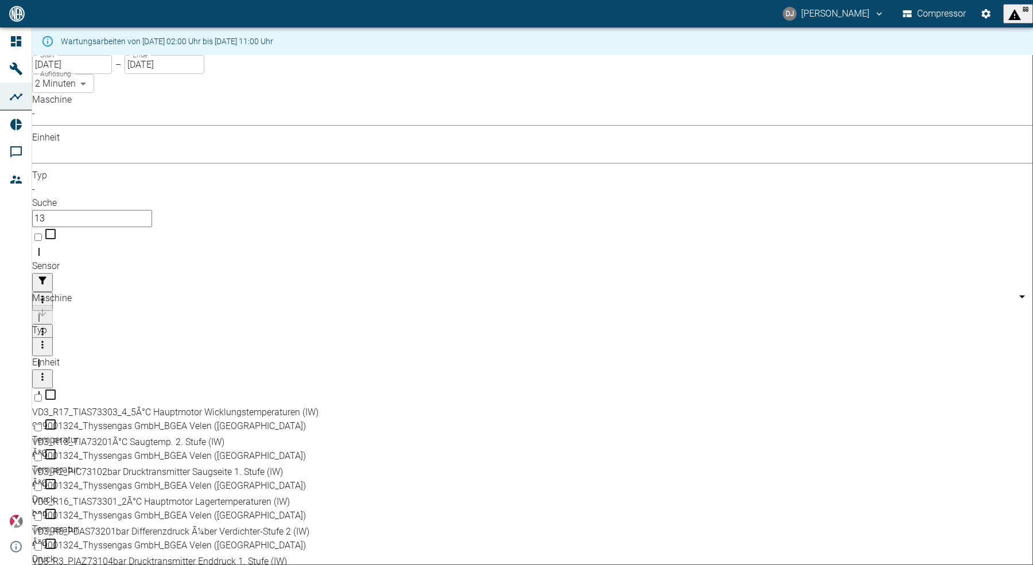
type input "1"
drag, startPoint x: 316, startPoint y: 160, endPoint x: 373, endPoint y: 160, distance: 57.4
click at [322, 311] on div "Sensor" at bounding box center [177, 327] width 290 height 32
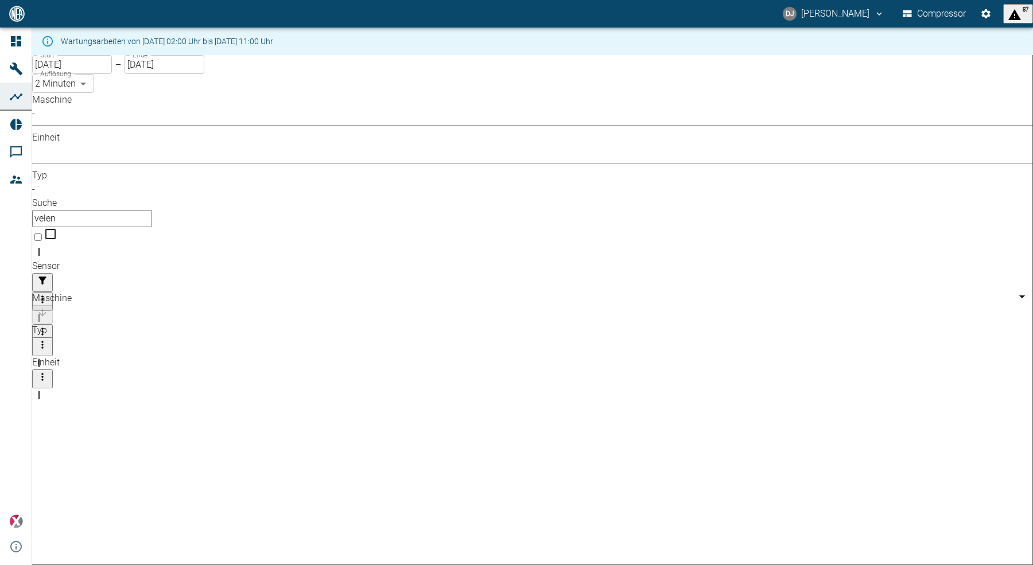
scroll to position [244, 0]
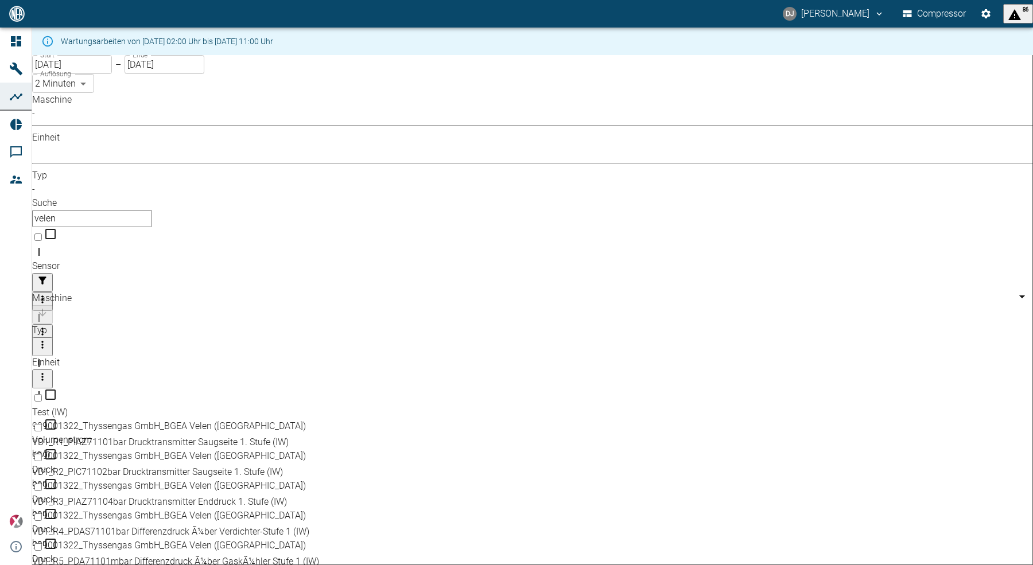
type input "velen"
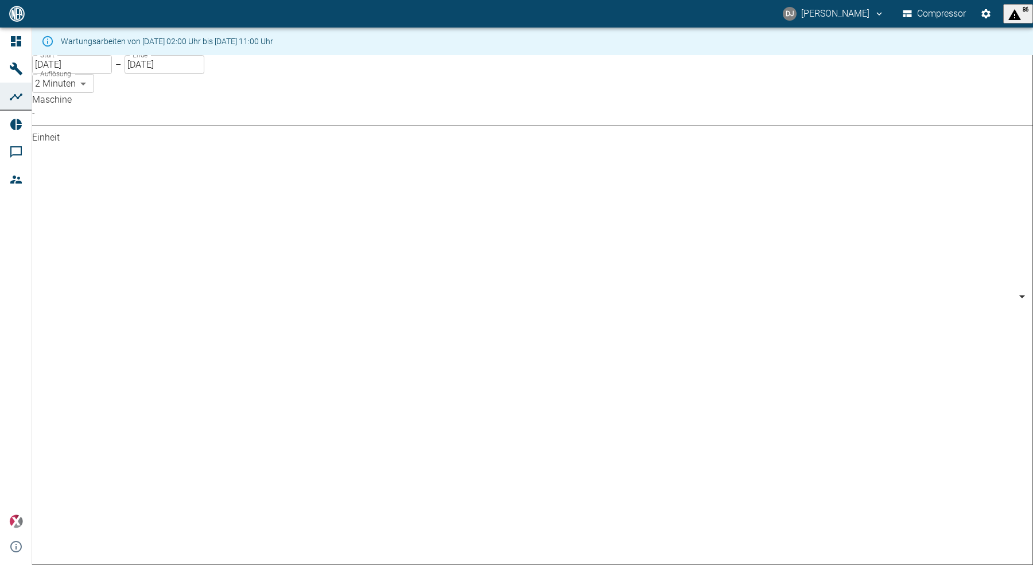
click at [282, 135] on body "DJ David Jasper Compressor 86 Dashboard Maschinen Analysen Reports Kommentare M…" at bounding box center [516, 282] width 1033 height 565
click at [441, 565] on div at bounding box center [516, 574] width 1033 height 0
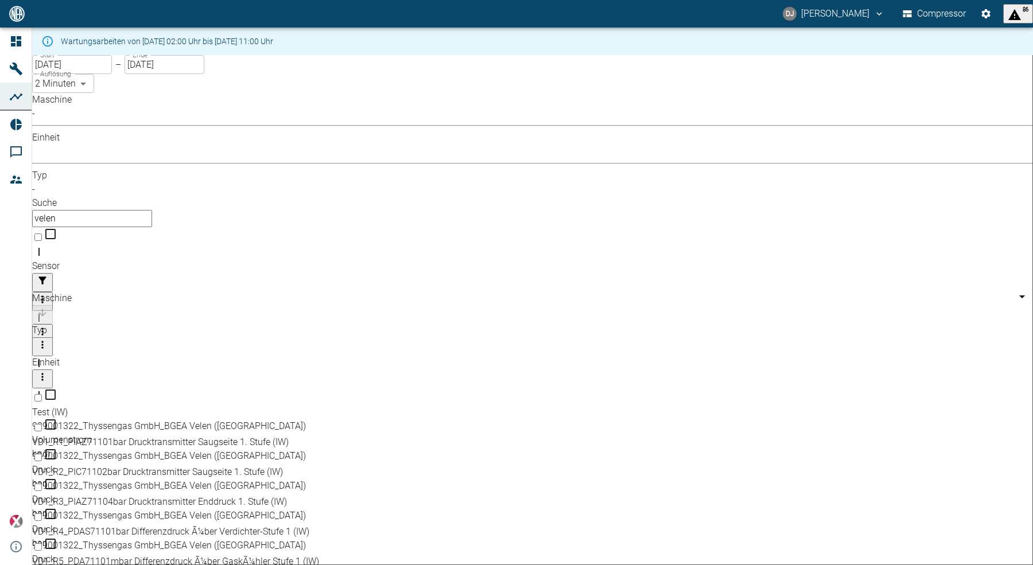
click at [152, 210] on input "velen" at bounding box center [92, 218] width 120 height 17
click at [177, 135] on body "DJ David Jasper Compressor 86 Dashboard Maschinen Analysen Reports Kommentare M…" at bounding box center [516, 282] width 1033 height 565
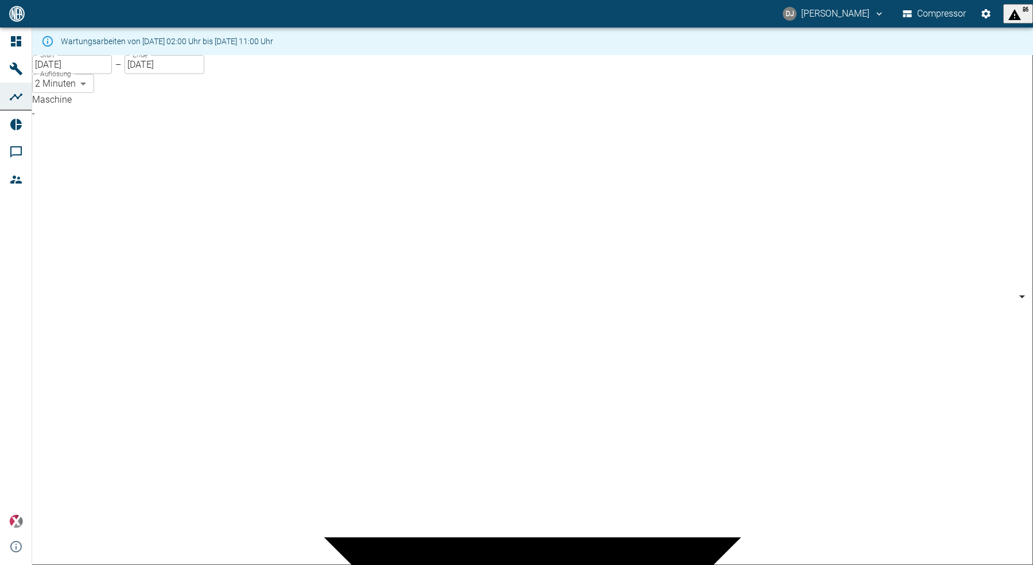
type input "844eaeab-9828-4312-bce0-6553bba898d4"
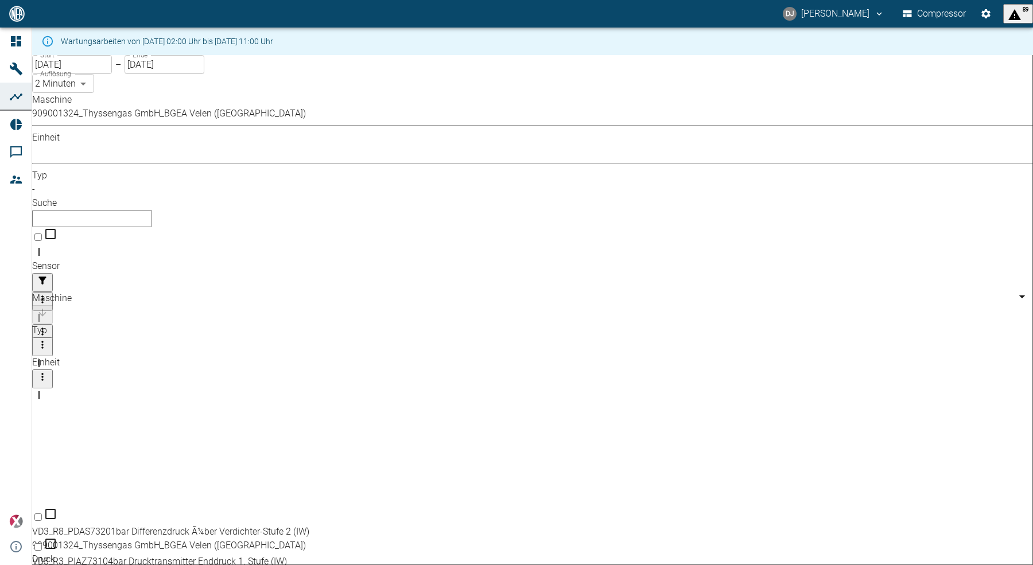
checkbox input "false"
checkbox input "true"
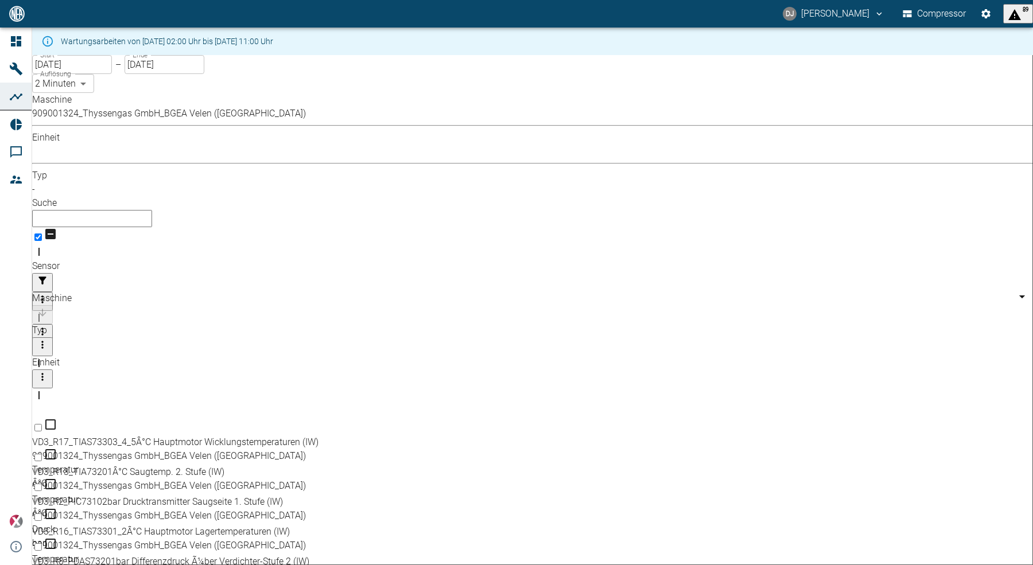
checkbox input "true"
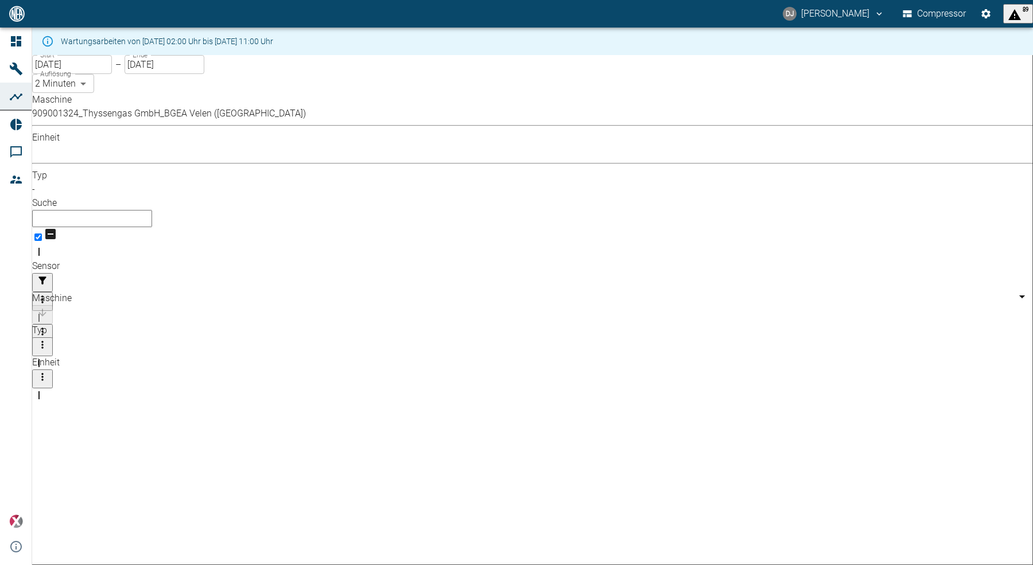
checkbox input "true"
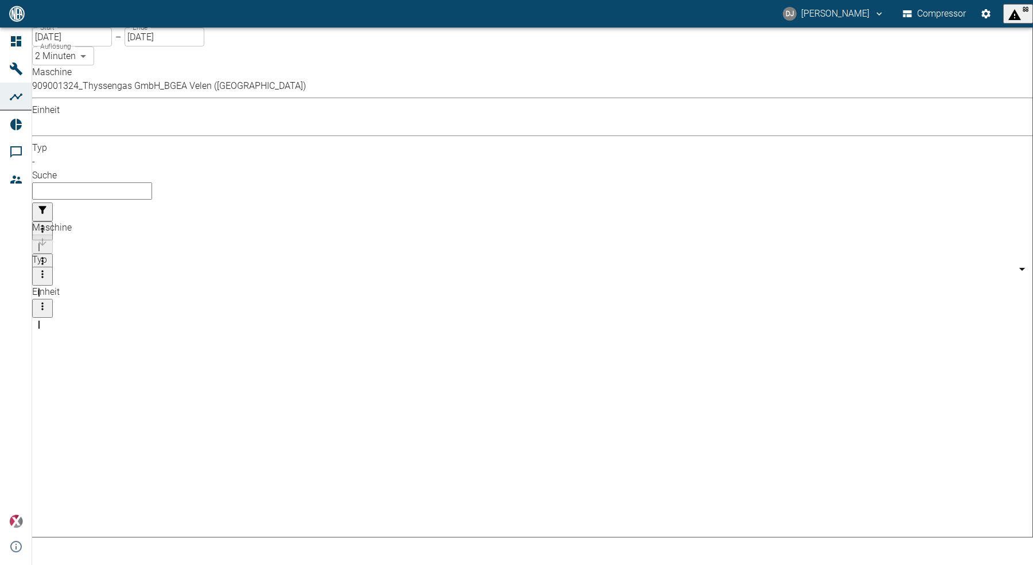
checkbox input "true"
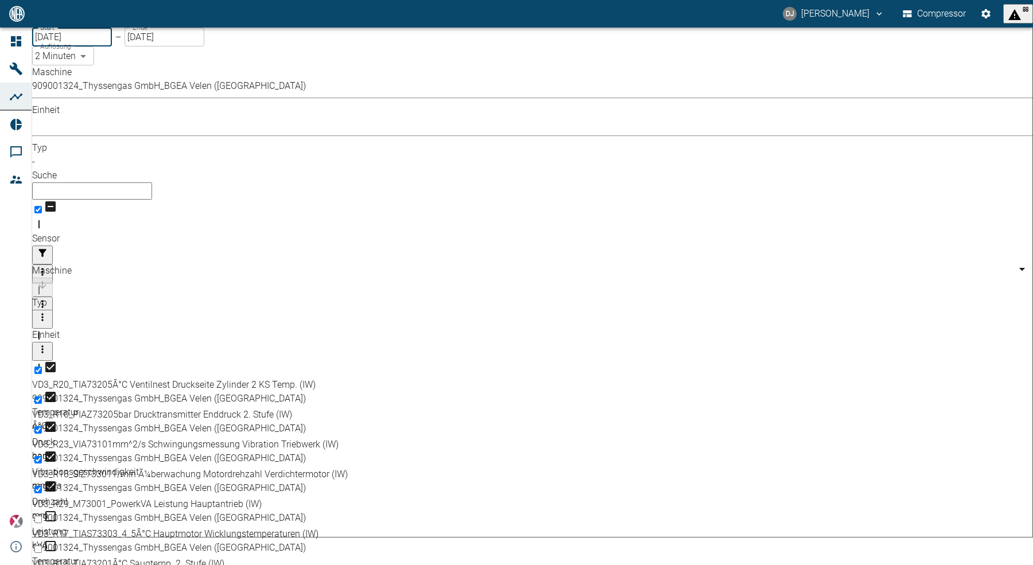
click at [71, 46] on input "11.08.2025" at bounding box center [72, 37] width 80 height 19
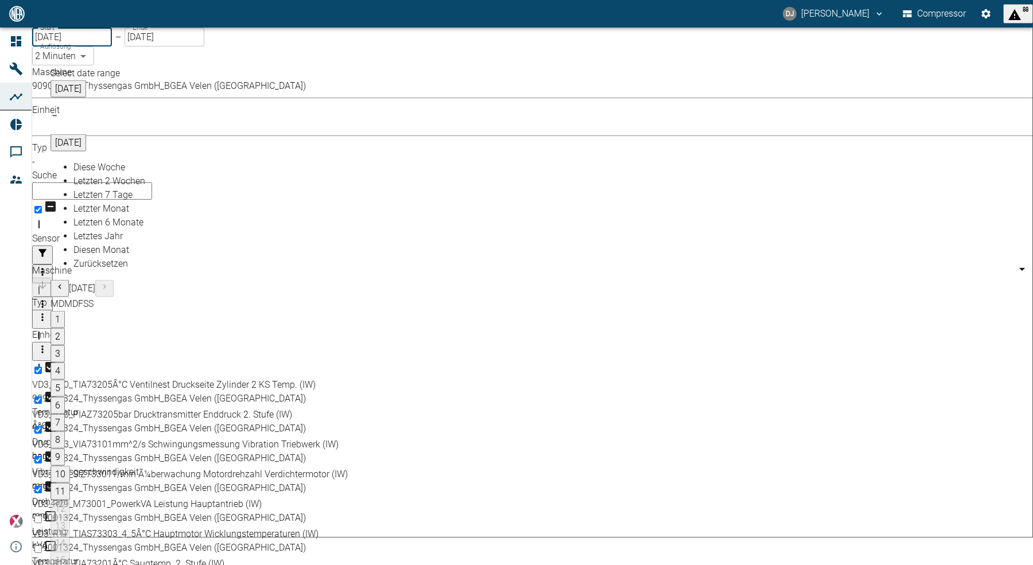
click at [65, 363] on button "4" at bounding box center [57, 371] width 14 height 17
type input "04.08.2025"
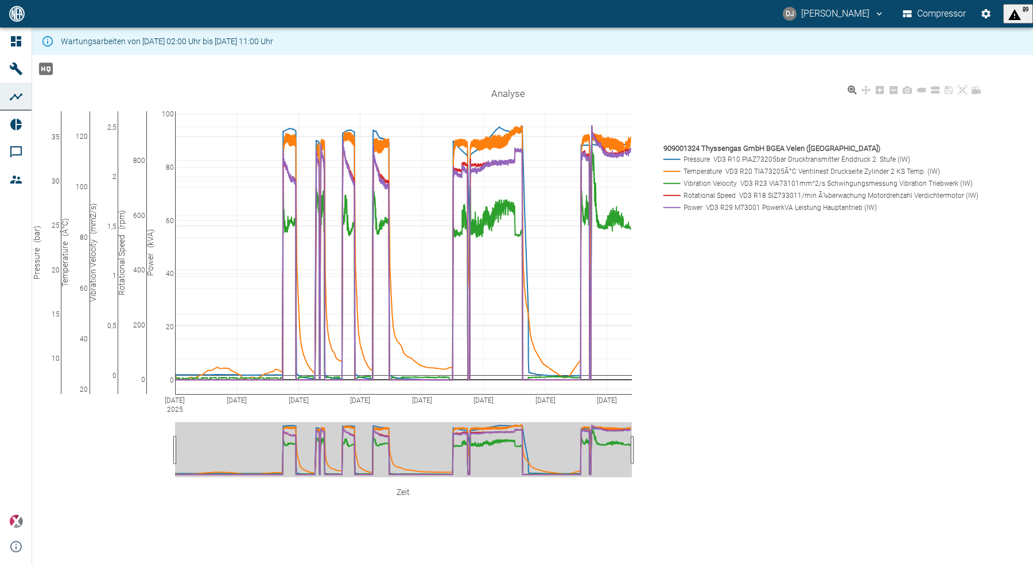
click at [744, 190] on g "909001324 Thyssengas GmbH BGEA Velen (DE) Pressure VD3 R10 PIAZ73205bar Drucktr…" at bounding box center [819, 177] width 318 height 71
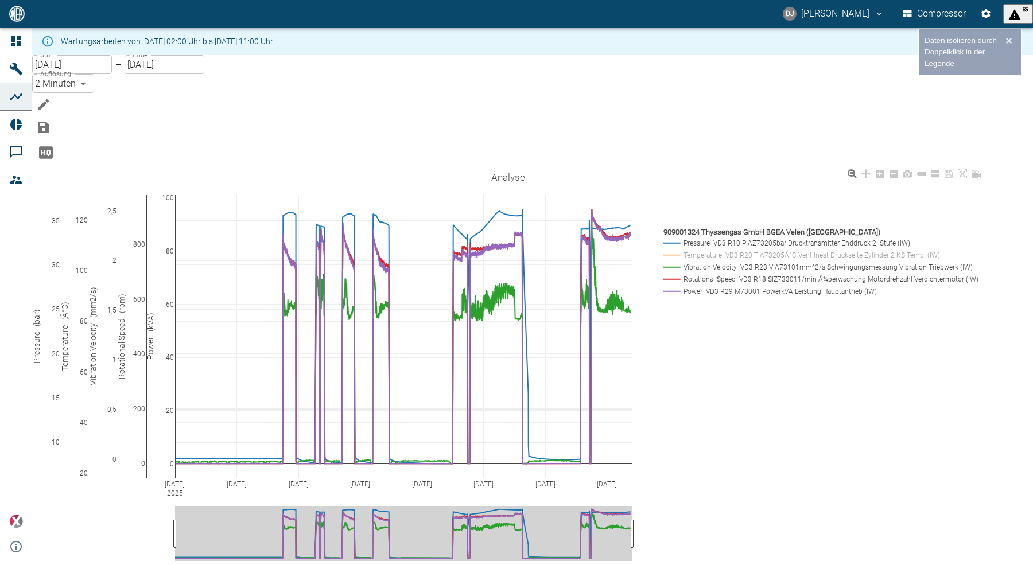
click at [738, 250] on rect at bounding box center [817, 255] width 314 height 11
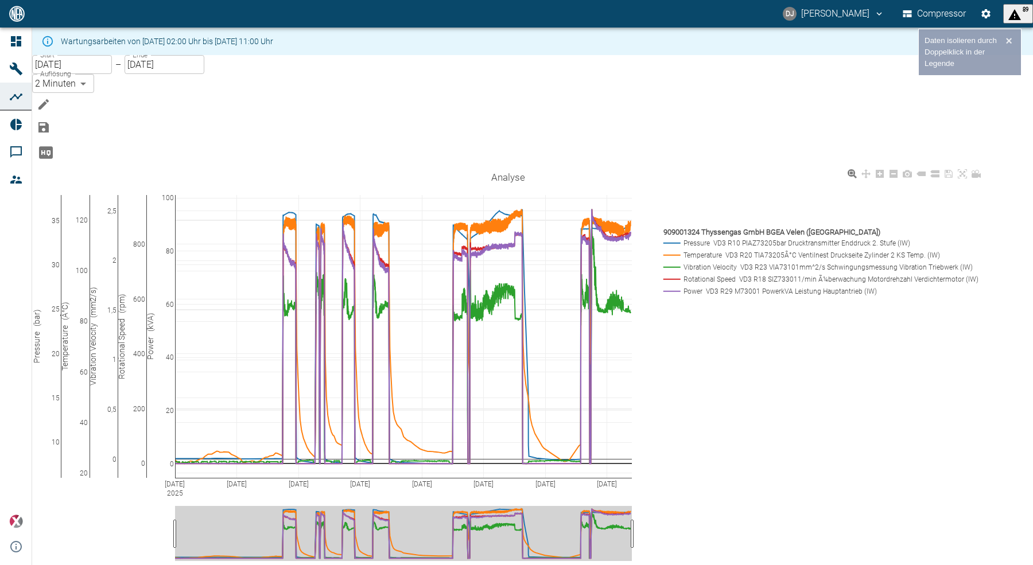
click at [738, 250] on rect at bounding box center [817, 255] width 314 height 11
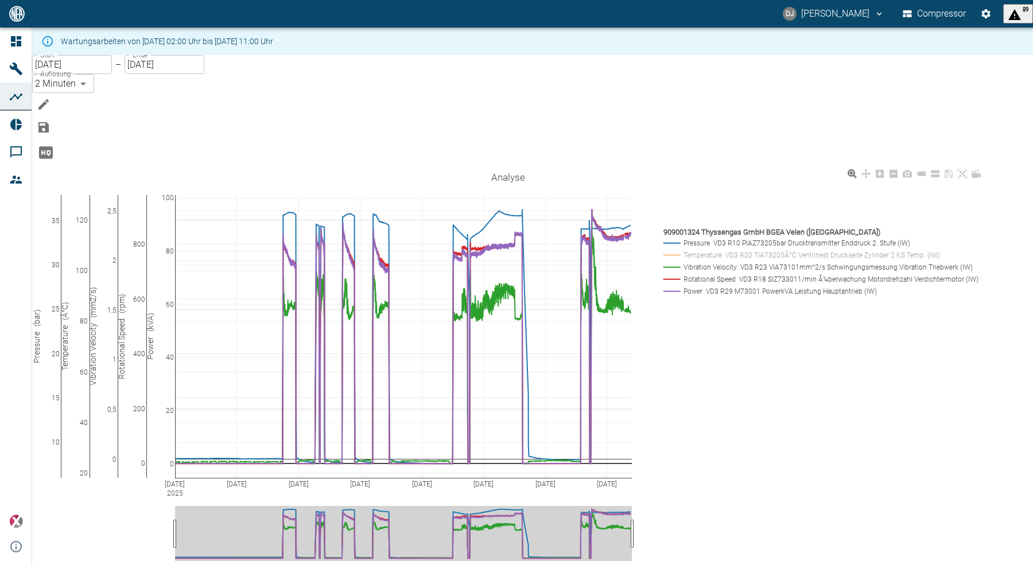
click at [738, 250] on rect at bounding box center [817, 255] width 314 height 11
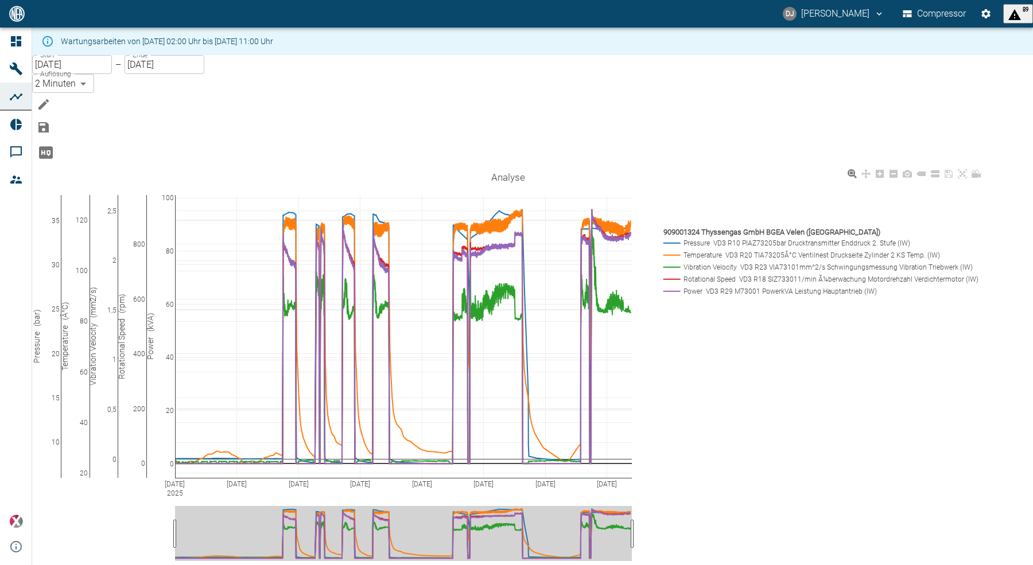
click at [733, 274] on rect at bounding box center [817, 279] width 314 height 11
click at [726, 238] on rect at bounding box center [817, 243] width 314 height 11
click at [740, 262] on rect at bounding box center [817, 267] width 314 height 11
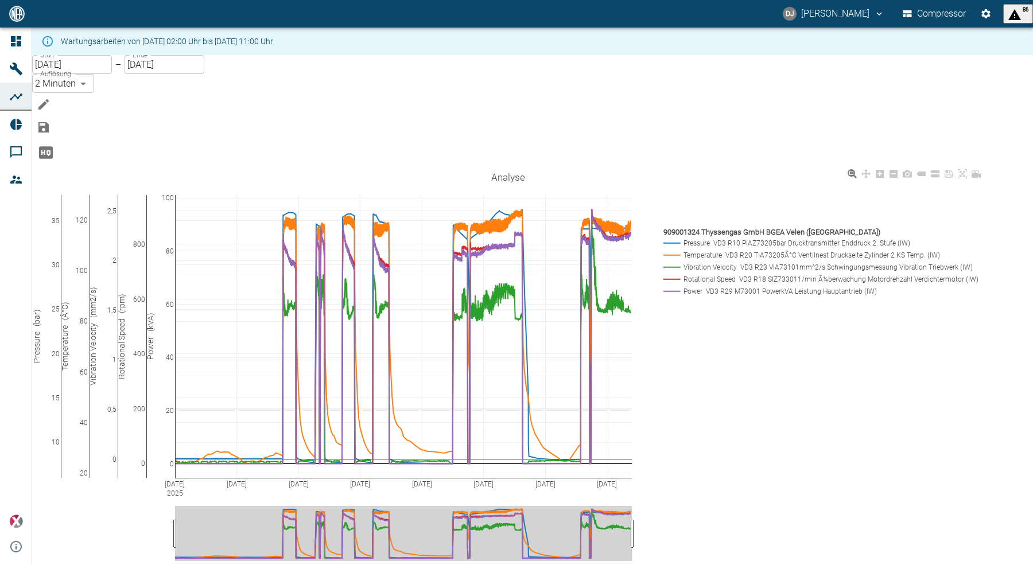
click at [740, 262] on rect at bounding box center [817, 267] width 314 height 11
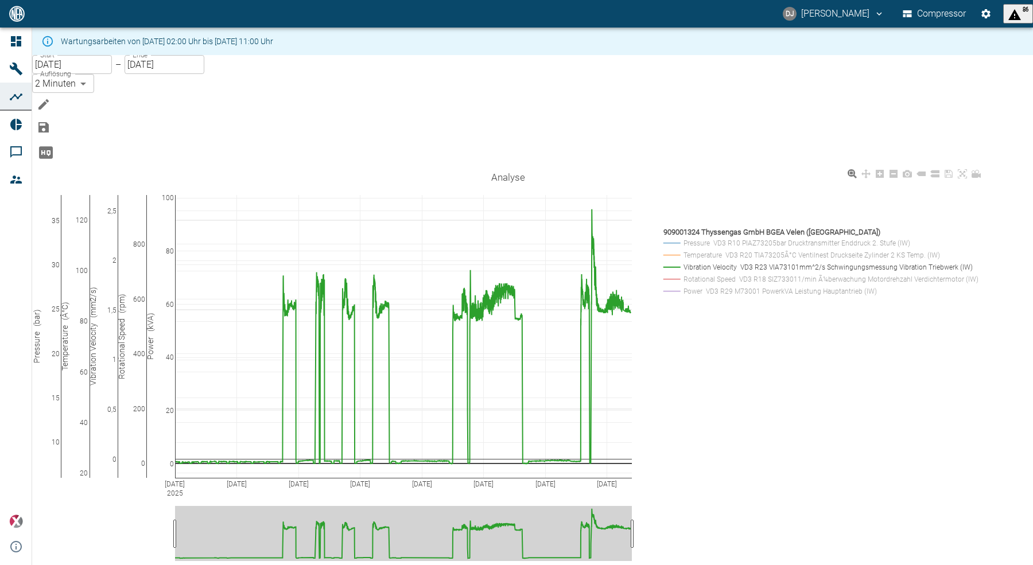
click at [740, 262] on rect at bounding box center [817, 267] width 314 height 11
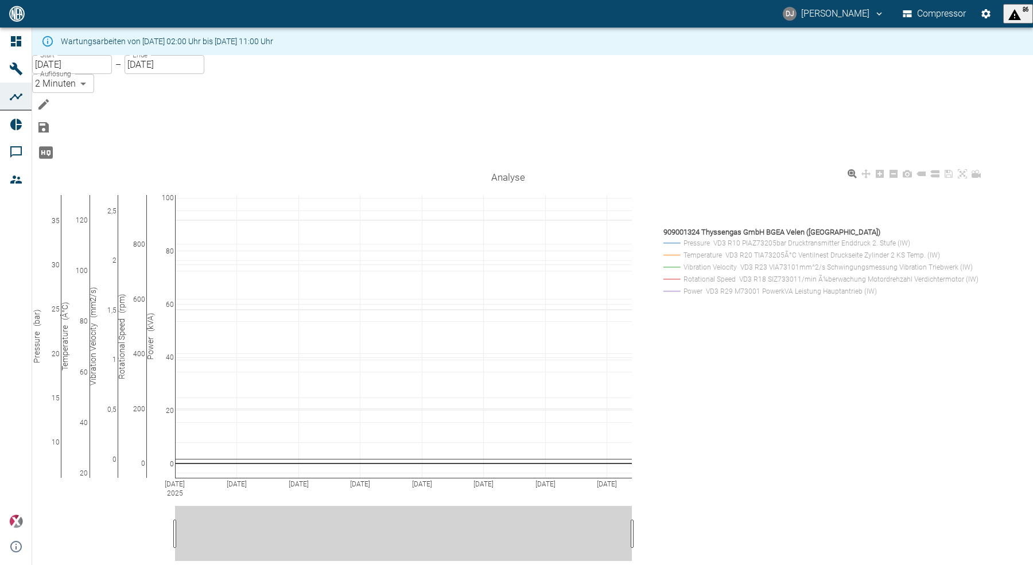
click at [740, 262] on rect at bounding box center [817, 267] width 314 height 11
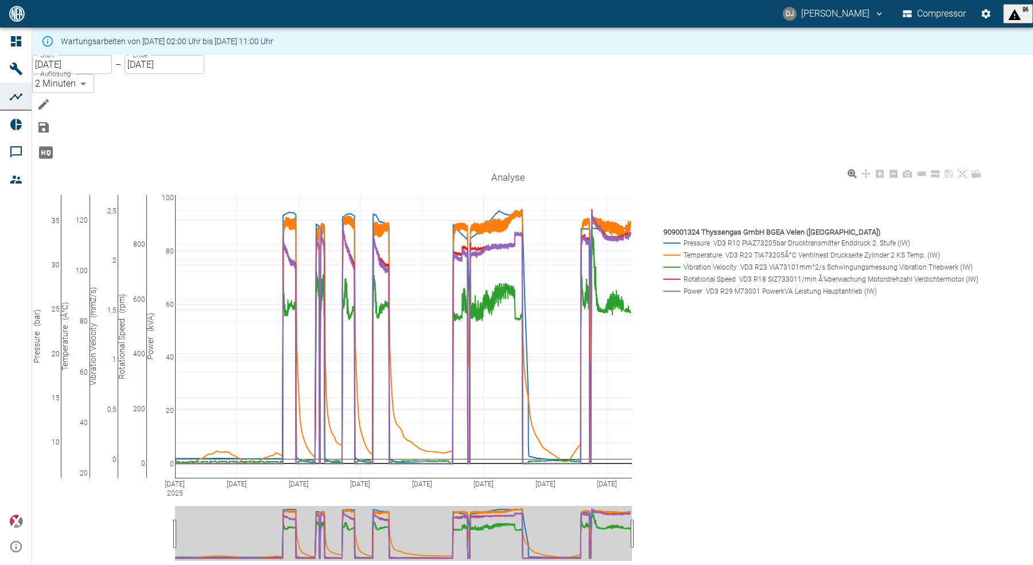
click at [729, 286] on rect at bounding box center [817, 291] width 314 height 11
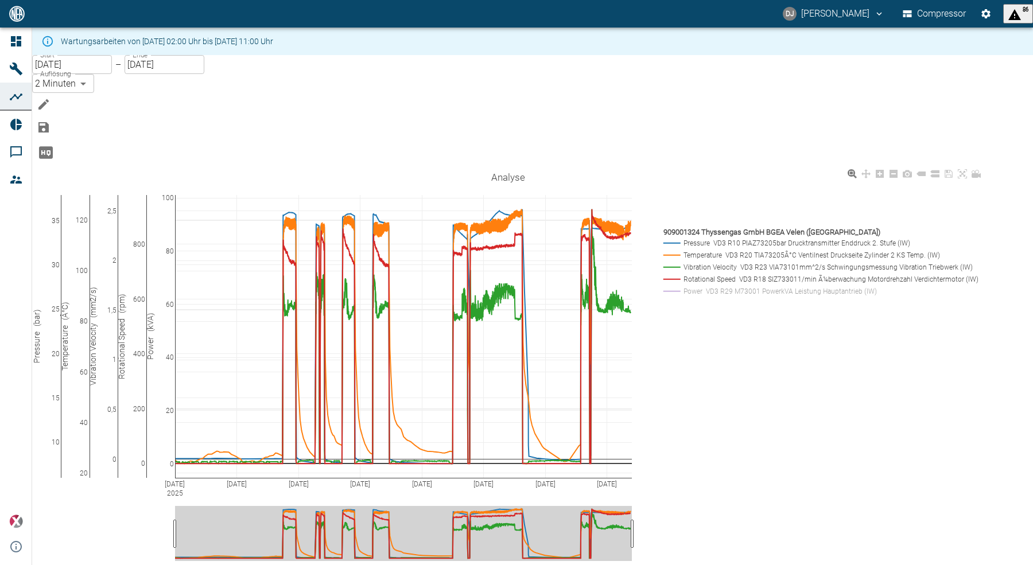
click at [729, 286] on rect at bounding box center [817, 291] width 314 height 11
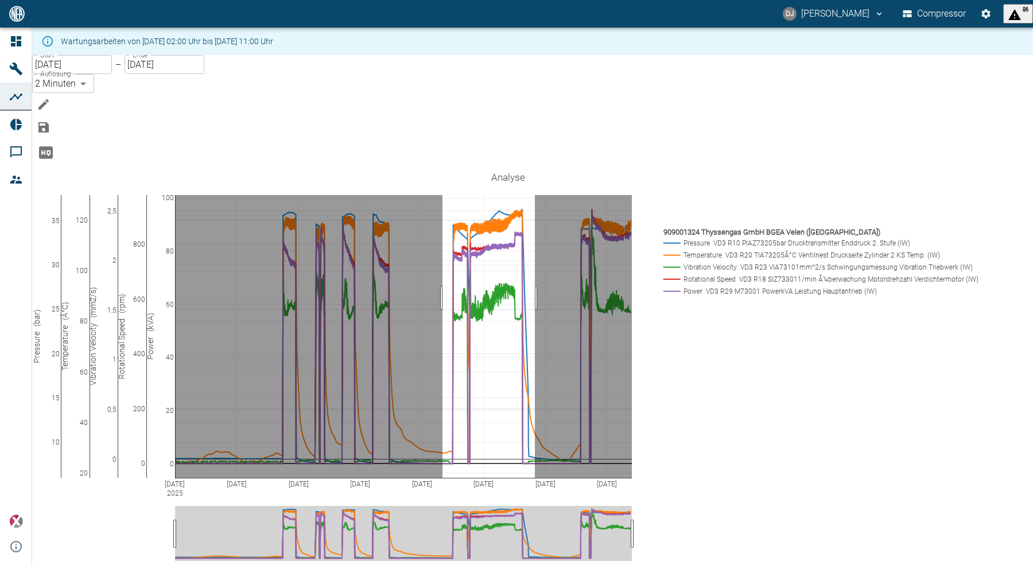
drag, startPoint x: 465, startPoint y: 239, endPoint x: 558, endPoint y: 248, distance: 92.8
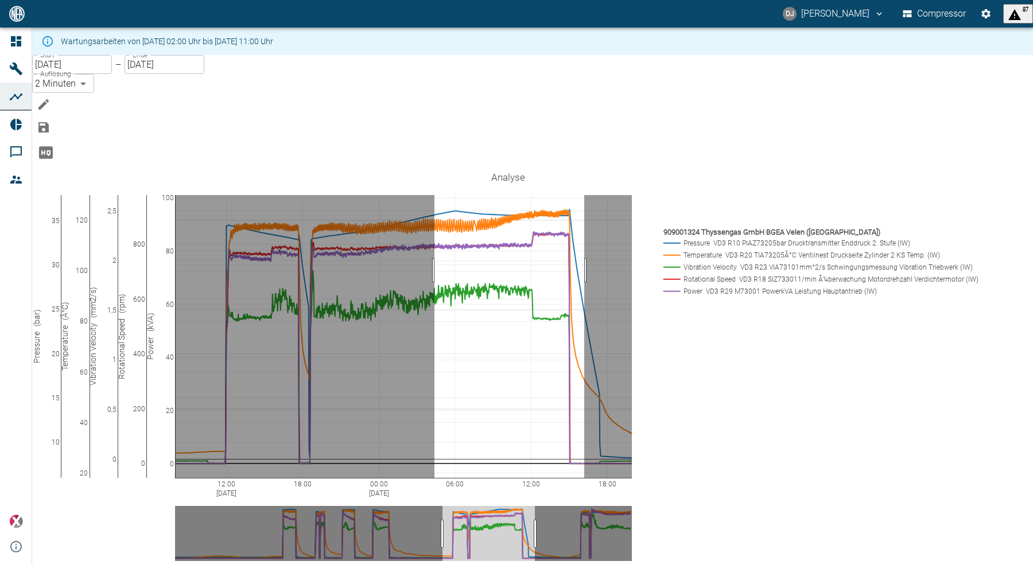
drag, startPoint x: 457, startPoint y: 212, endPoint x: 607, endPoint y: 215, distance: 149.8
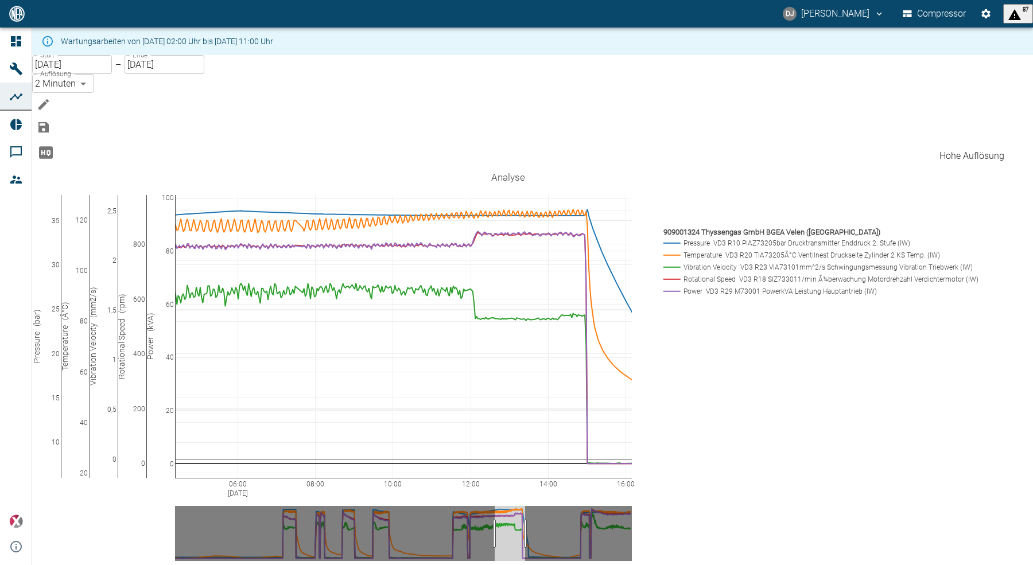
click at [55, 144] on icon "Hohe Auflösung" at bounding box center [46, 152] width 18 height 18
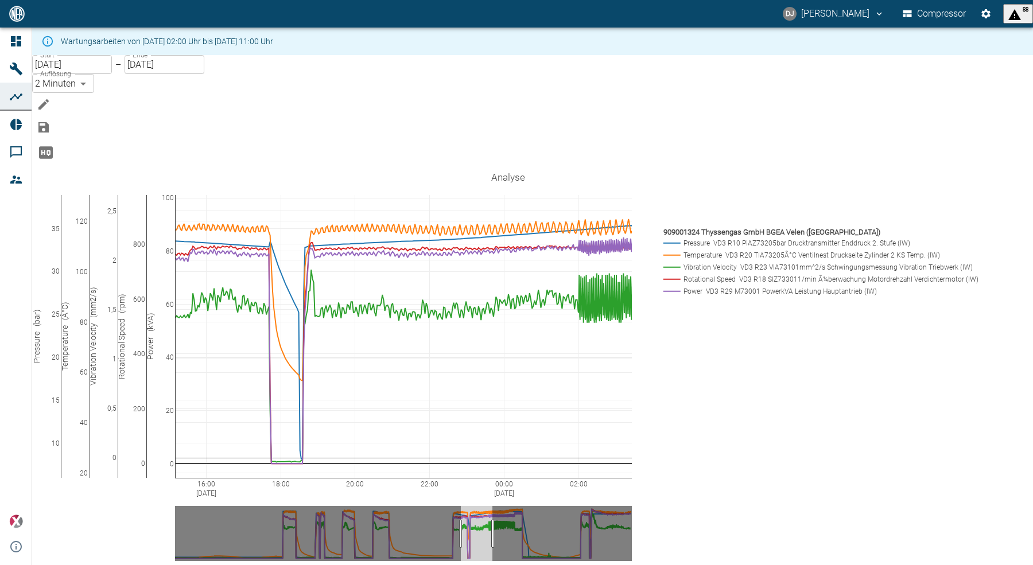
drag, startPoint x: 515, startPoint y: 476, endPoint x: 484, endPoint y: 468, distance: 32.6
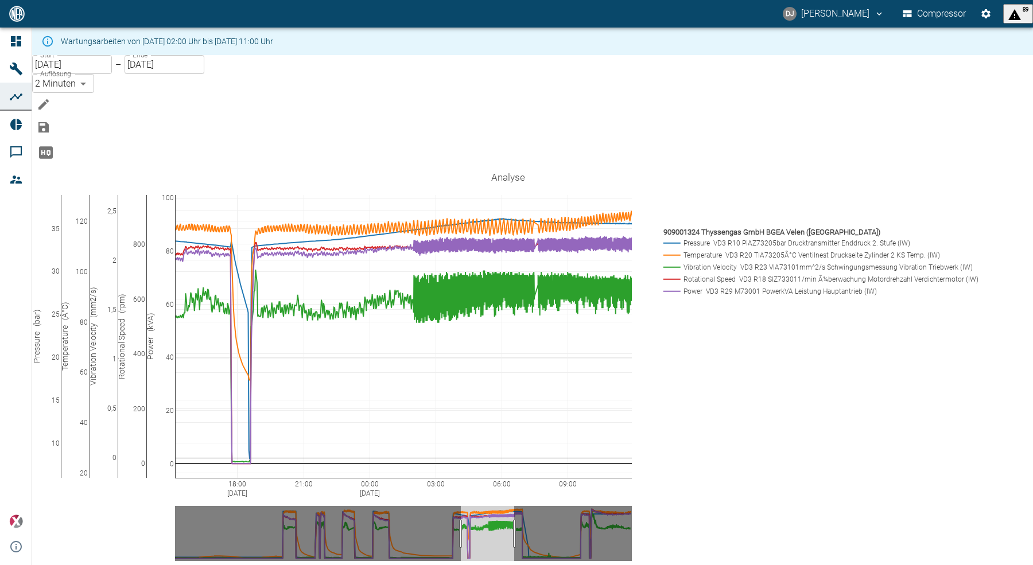
drag, startPoint x: 515, startPoint y: 476, endPoint x: 536, endPoint y: 462, distance: 25.8
click at [50, 120] on icon "Analyse speichern" at bounding box center [44, 127] width 14 height 14
type input "V"
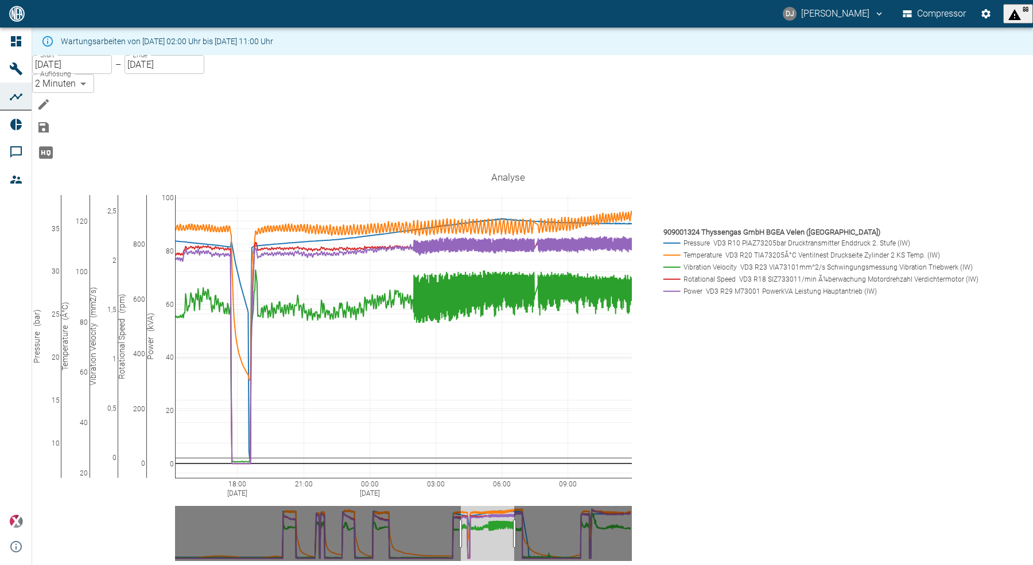
type input "DJ 1324_Velen-versch Sensore"
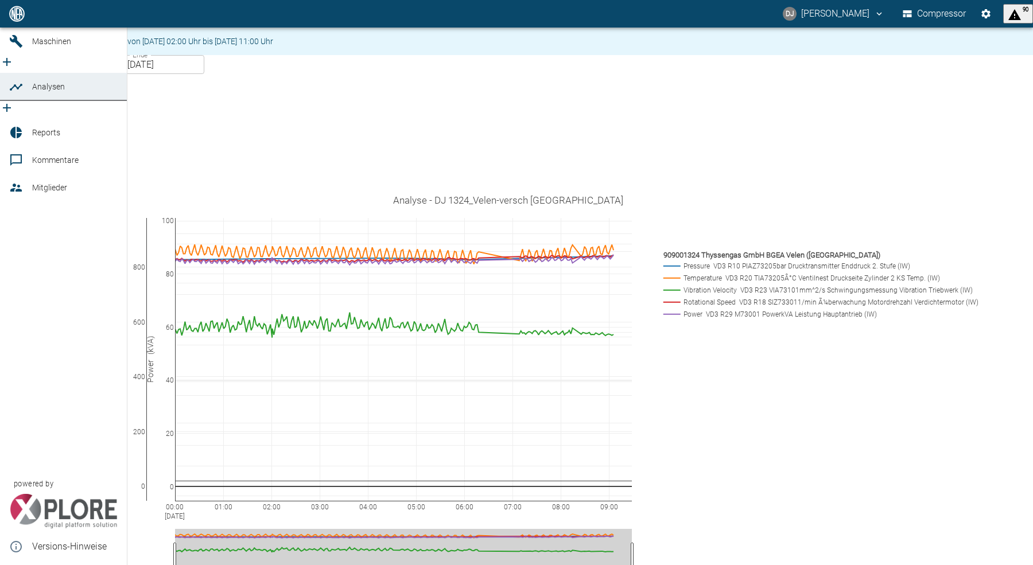
click at [36, 91] on span "Analysen" at bounding box center [48, 86] width 33 height 9
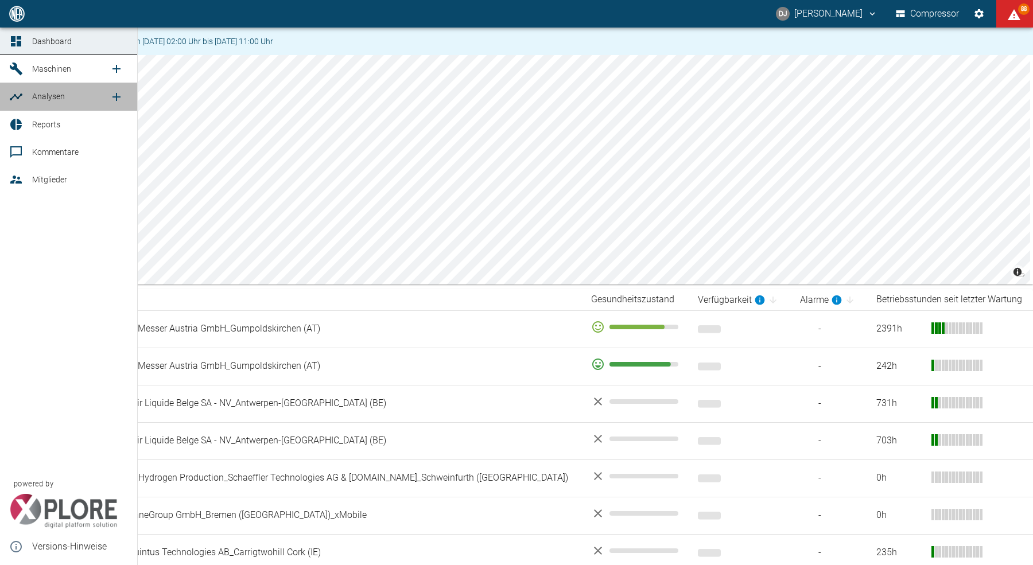
click at [25, 94] on div at bounding box center [17, 97] width 17 height 14
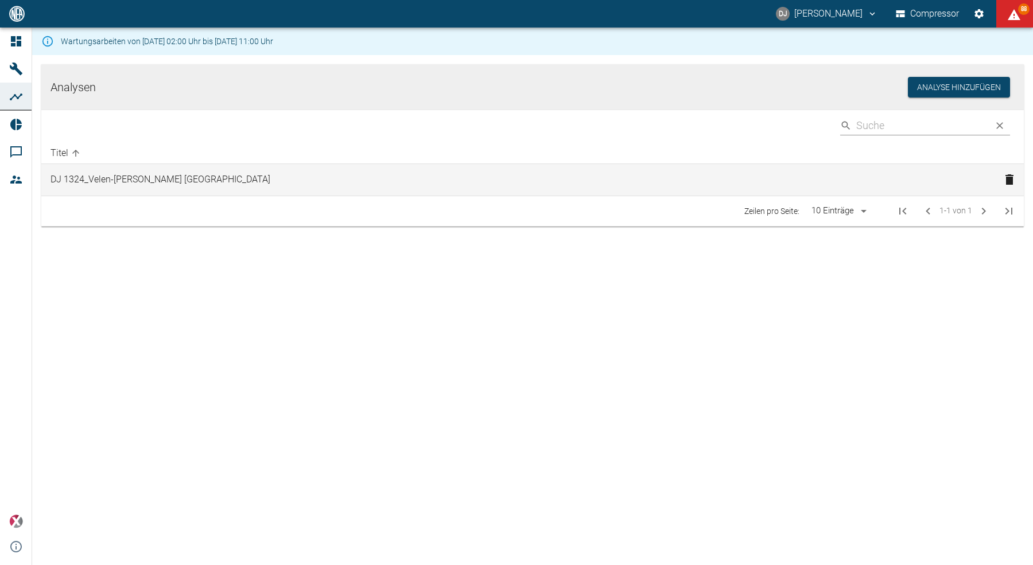
click at [146, 186] on td "DJ 1324_Velen-versch Sensore" at bounding box center [518, 180] width 954 height 32
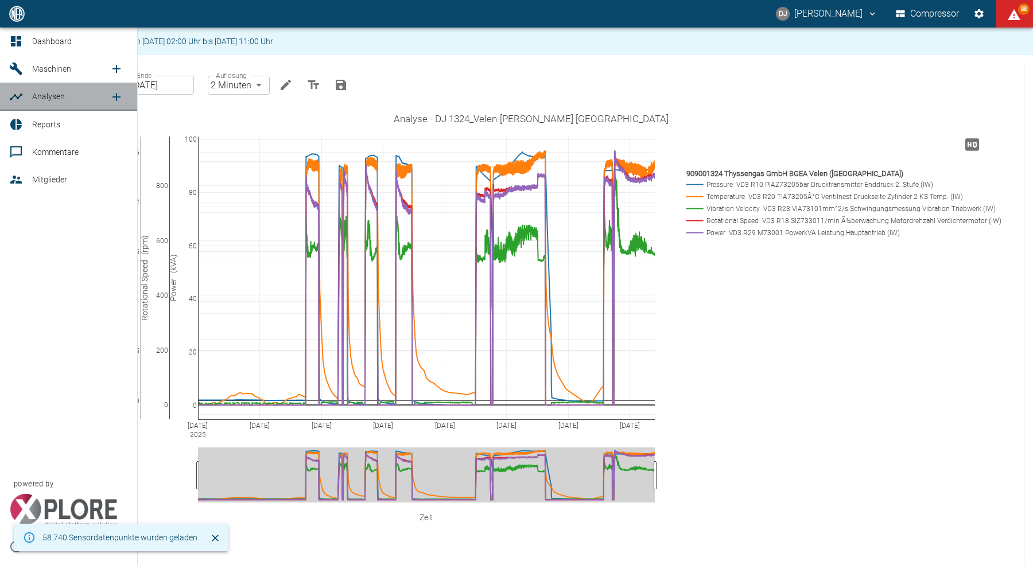
click at [16, 95] on icon at bounding box center [16, 97] width 14 height 14
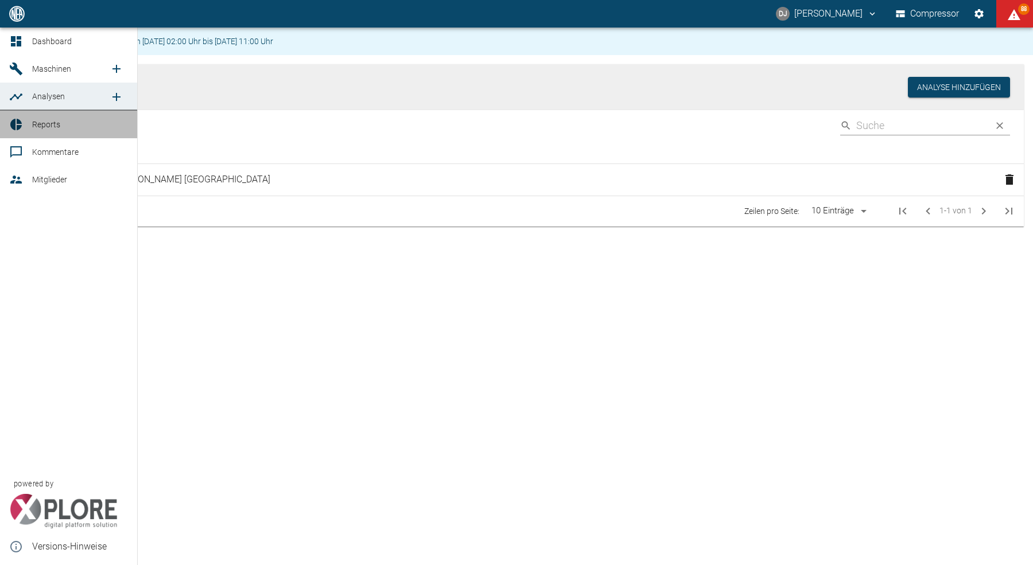
click at [44, 127] on span "Reports" at bounding box center [46, 124] width 28 height 9
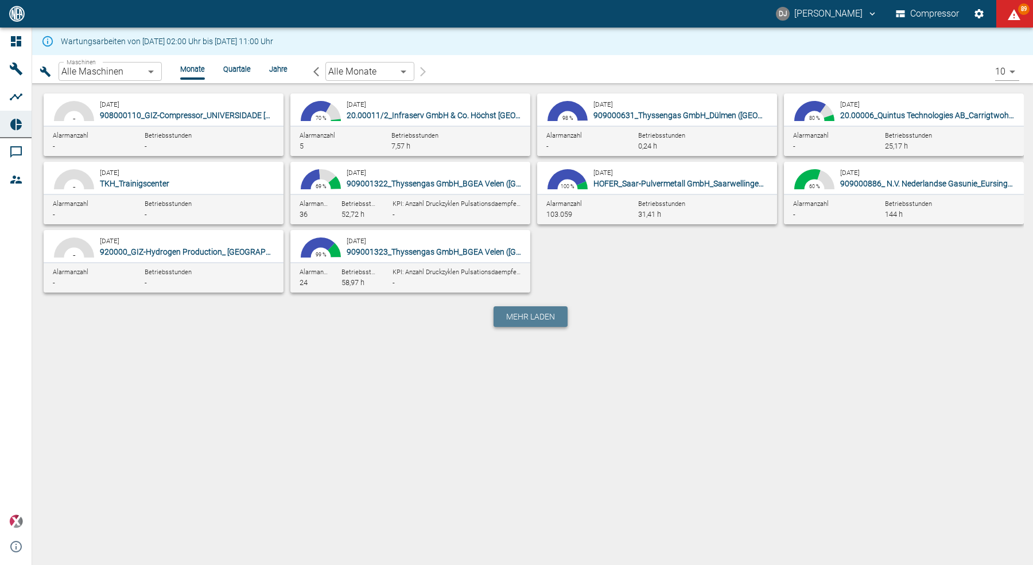
click at [546, 321] on span "Mehr laden" at bounding box center [530, 316] width 49 height 11
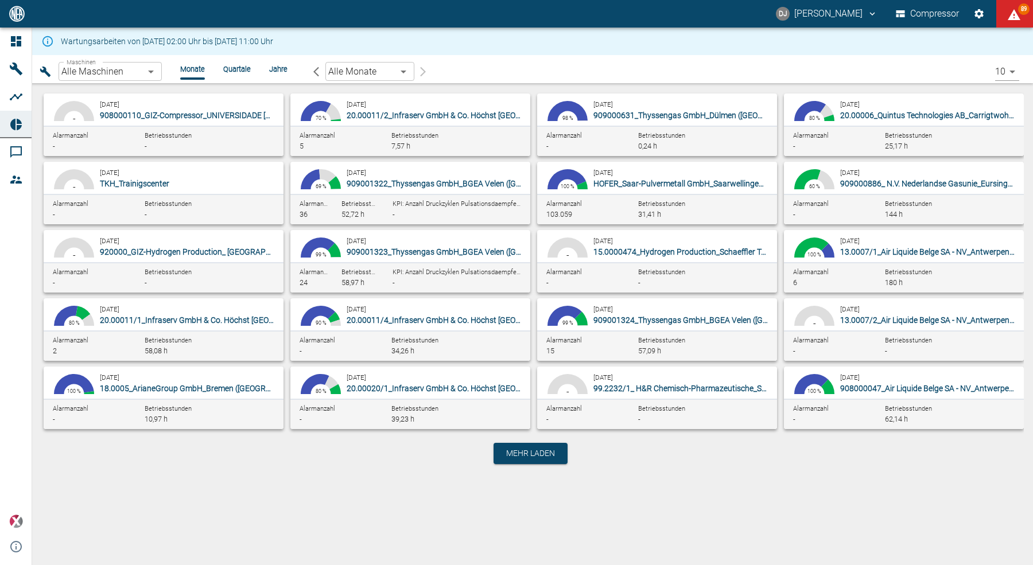
click at [105, 79] on body "DJ David Jasper Compressor 89 Dashboard Maschinen Analysen Reports Kommentare M…" at bounding box center [516, 282] width 1033 height 565
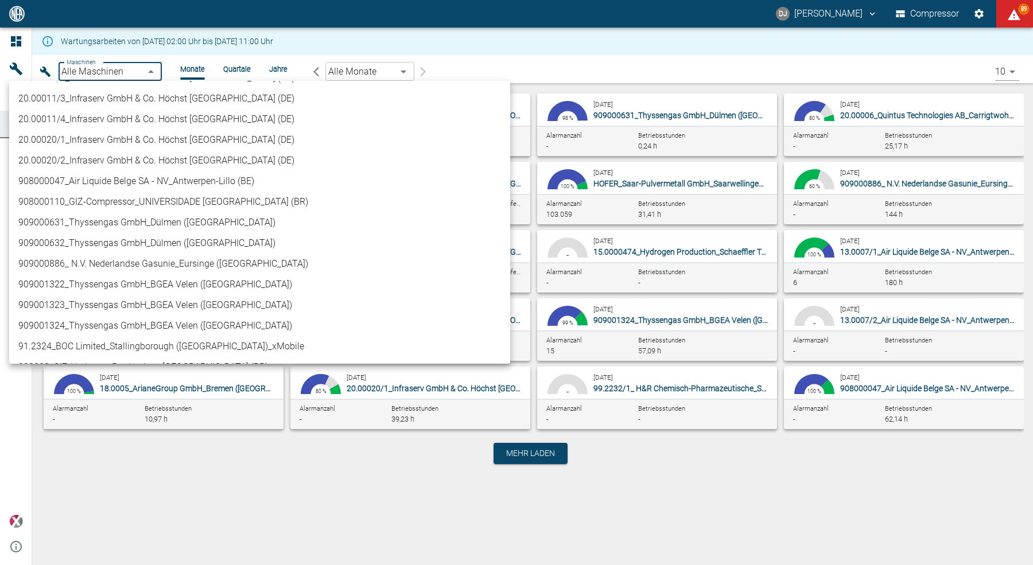
scroll to position [411, 0]
click at [125, 322] on li "909001324_Thyssengas GmbH_BGEA Velen ([GEOGRAPHIC_DATA])" at bounding box center [259, 325] width 501 height 21
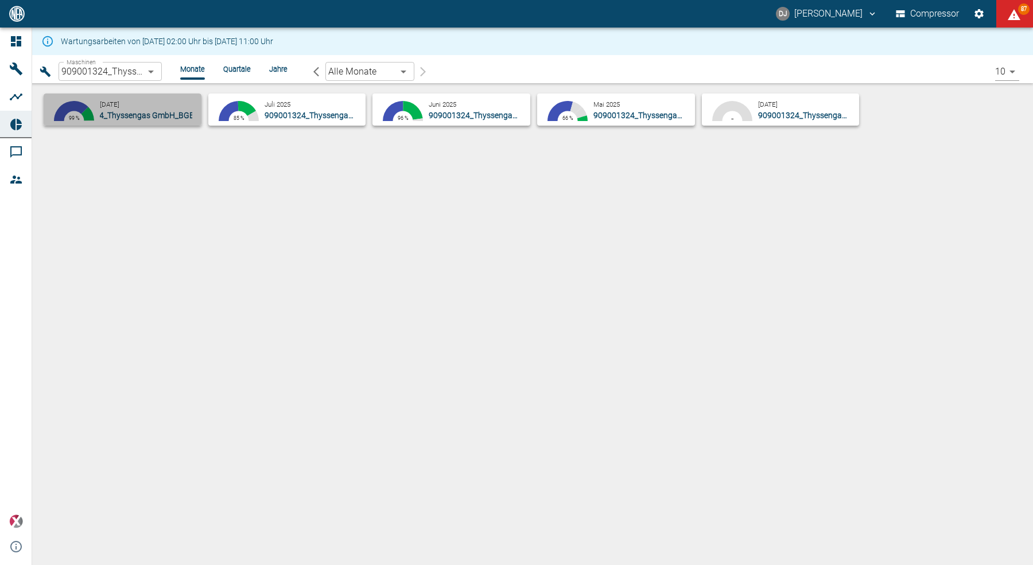
click at [156, 110] on p "909001324_Thyssengas GmbH_BGEA Velen ([GEOGRAPHIC_DATA])" at bounding box center [146, 115] width 92 height 11
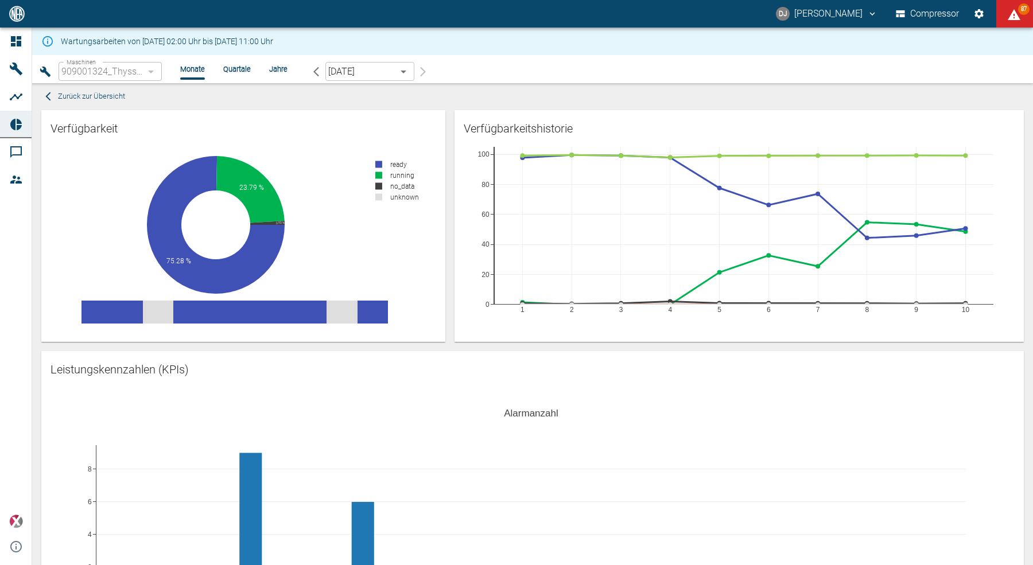
click at [95, 93] on span "Zurück zur Übersicht" at bounding box center [91, 96] width 67 height 13
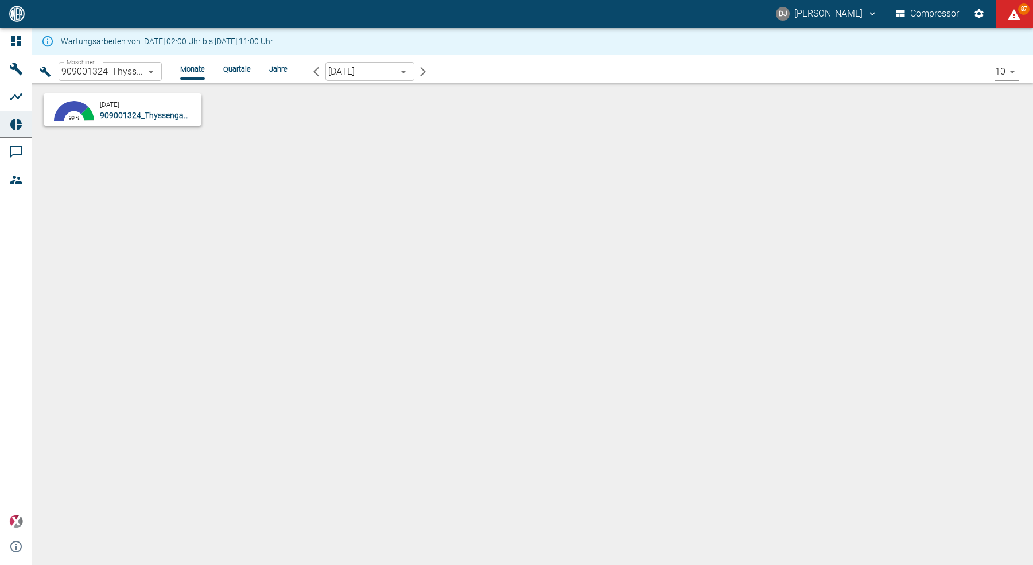
click at [119, 69] on body "DJ David Jasper Compressor 87 Dashboard Maschinen Analysen Reports Kommentare M…" at bounding box center [516, 282] width 1033 height 565
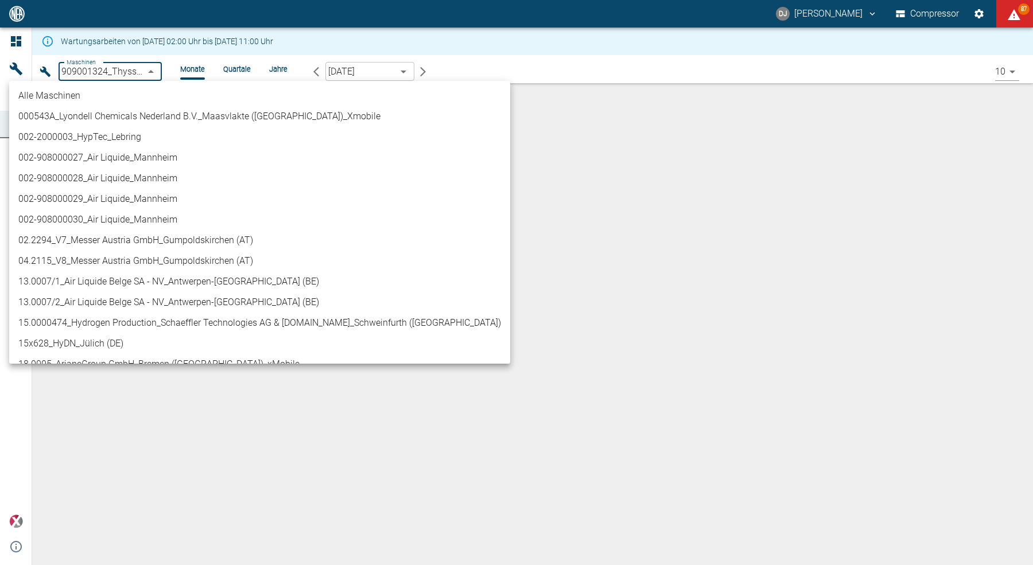
scroll to position [513, 0]
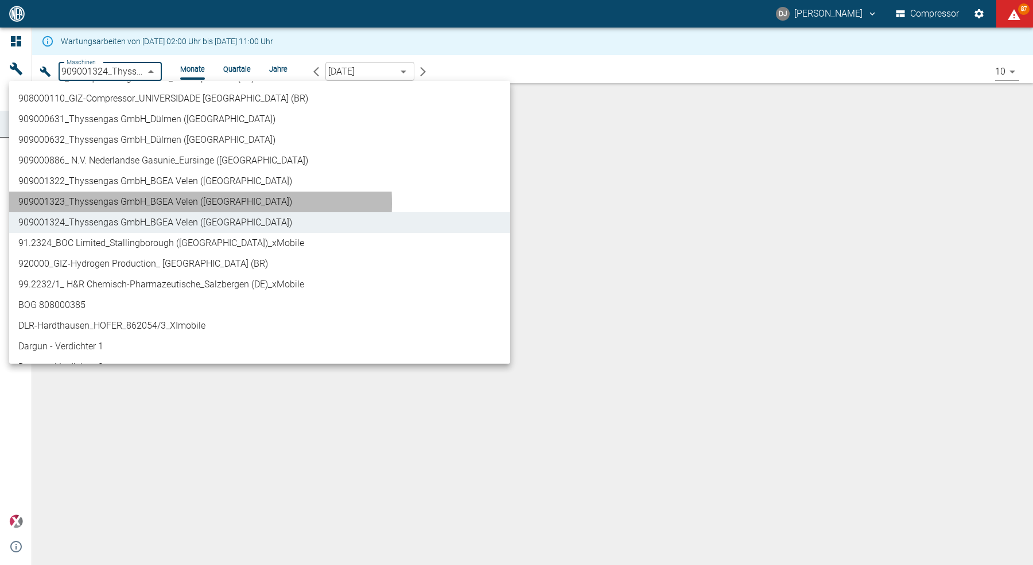
click at [124, 203] on li "909001323_Thyssengas GmbH_BGEA Velen ([GEOGRAPHIC_DATA])" at bounding box center [259, 202] width 501 height 21
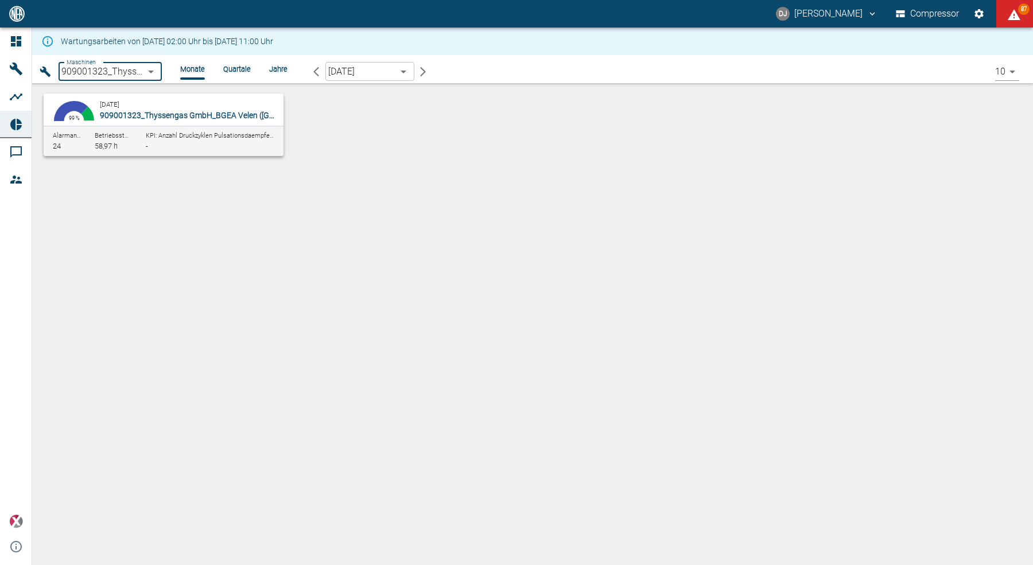
click at [351, 71] on body "DJ David Jasper Compressor 87 Dashboard Maschinen Analysen Reports Kommentare M…" at bounding box center [516, 282] width 1033 height 565
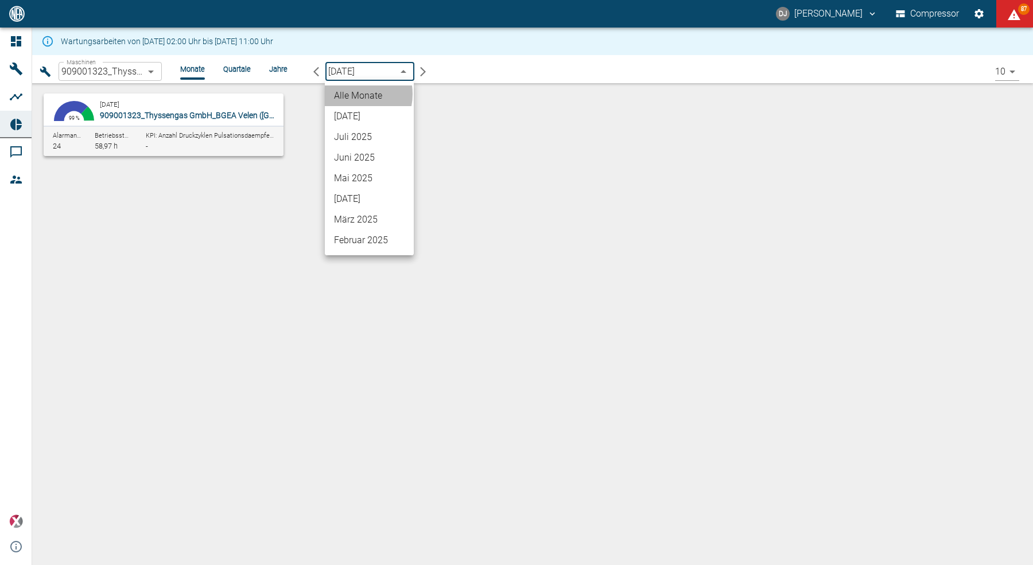
click at [351, 94] on li "Alle Monate" at bounding box center [369, 95] width 89 height 21
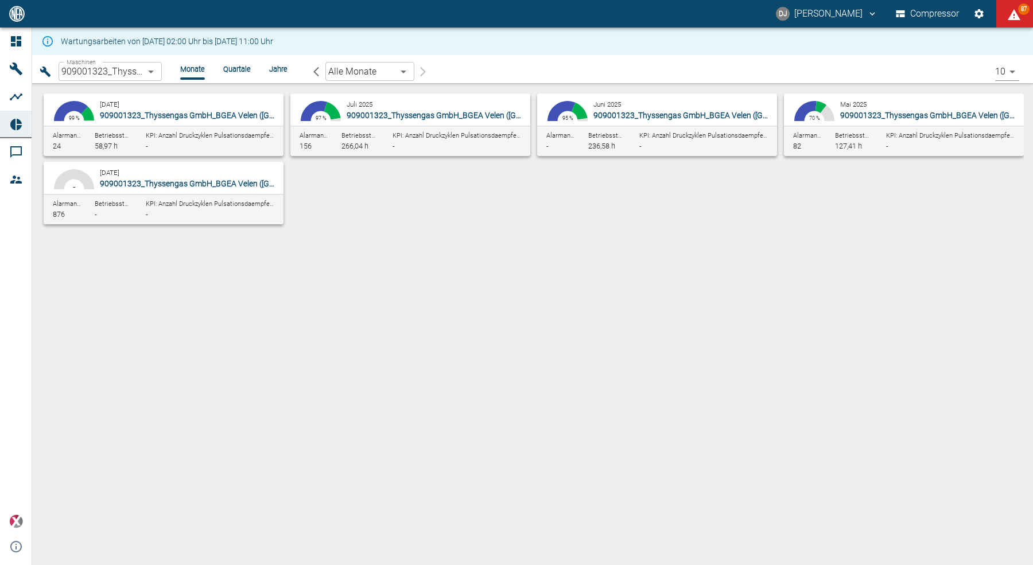
click at [235, 307] on div "Maschinen 909001323_Thyssengas GmbH_BGEA Velen (DE) d323cb37-0897-47d8-890e-652…" at bounding box center [532, 310] width 1001 height 510
click at [199, 119] on span "909001323_Thyssengas GmbH_BGEA Velen ([GEOGRAPHIC_DATA])" at bounding box center [220, 115] width 240 height 9
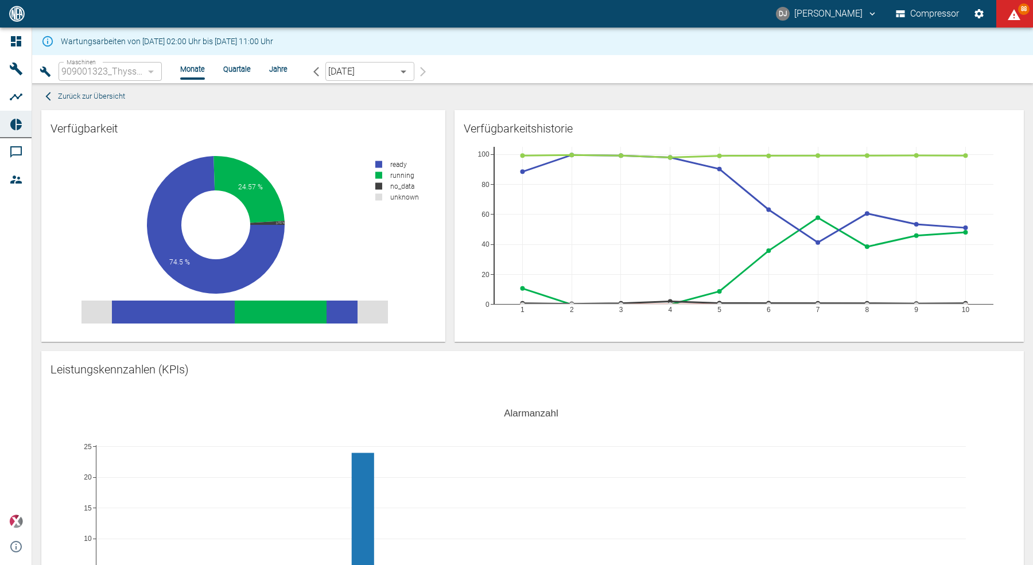
click at [443, 193] on div "74.5 % 24.57 % 0.93 % 0 % ready running no_data unknown" at bounding box center [243, 244] width 404 height 195
click at [112, 100] on span "Zurück zur Übersicht" at bounding box center [91, 96] width 67 height 13
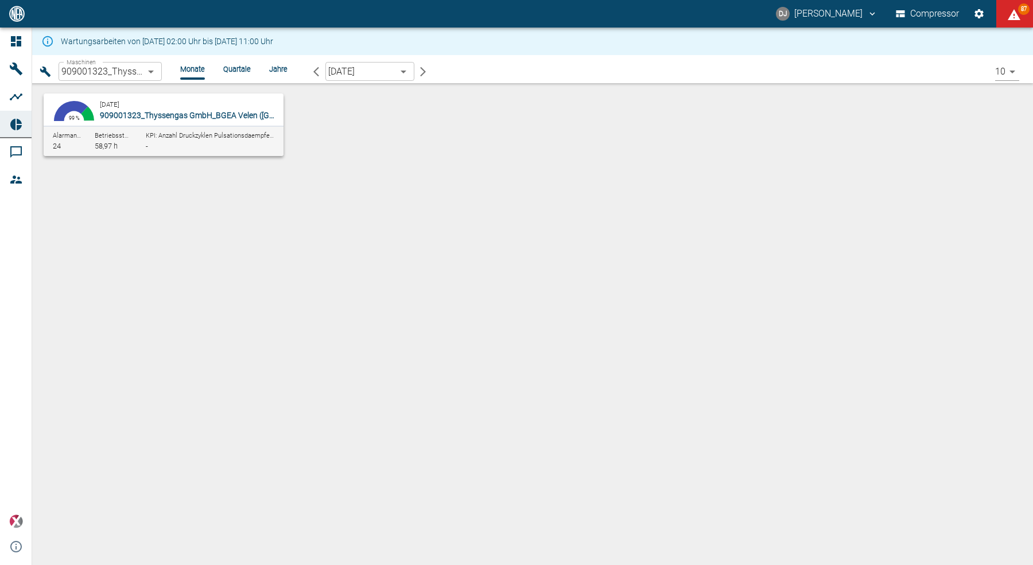
click at [131, 67] on body "DJ David Jasper Compressor 87 Dashboard Maschinen Analysen Reports Kommentare M…" at bounding box center [516, 282] width 1033 height 565
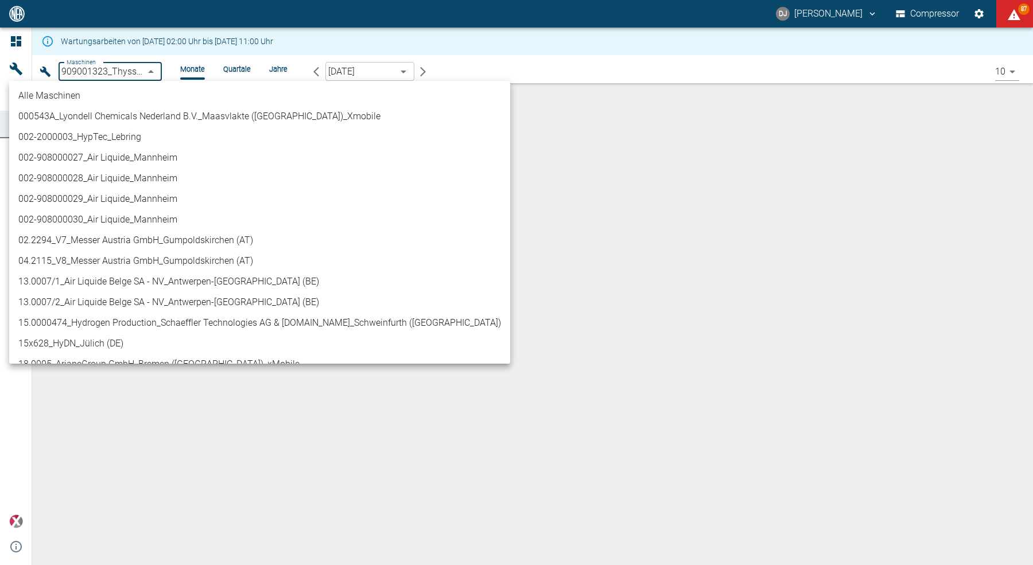
scroll to position [1, 0]
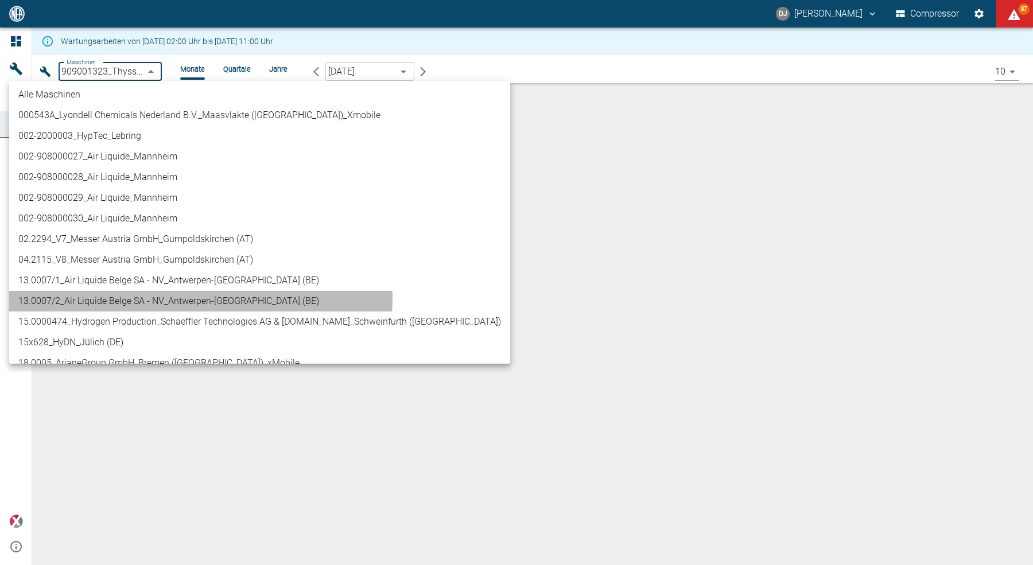
click at [134, 297] on li "13.0007/2_Air Liquide Belge SA - NV_Antwerpen-[GEOGRAPHIC_DATA] (BE)" at bounding box center [259, 301] width 501 height 21
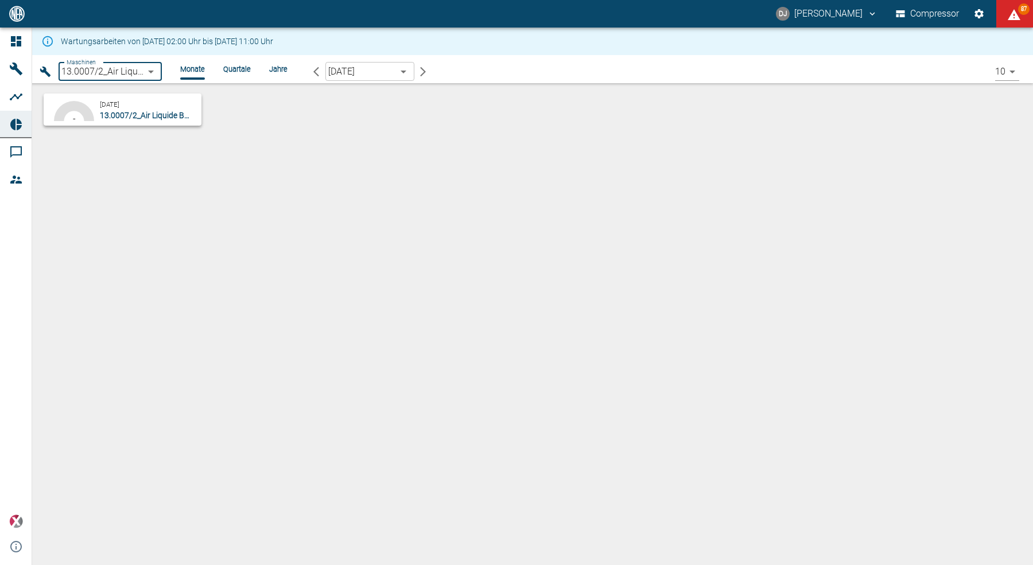
click at [137, 76] on body "DJ David Jasper Compressor 87 Dashboard Maschinen Analysen Reports Kommentare M…" at bounding box center [516, 282] width 1033 height 565
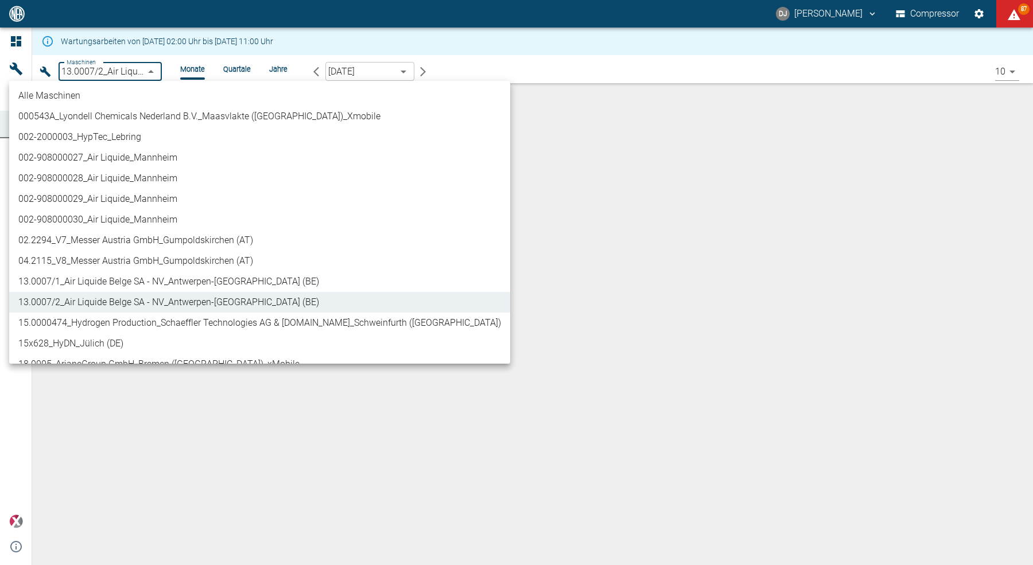
click at [115, 285] on li "13.0007/1_Air Liquide Belge SA - NV_Antwerpen-[GEOGRAPHIC_DATA] (BE)" at bounding box center [259, 281] width 501 height 21
type input "7660faed-fd66-4731-a2e8-44c12e65351a"
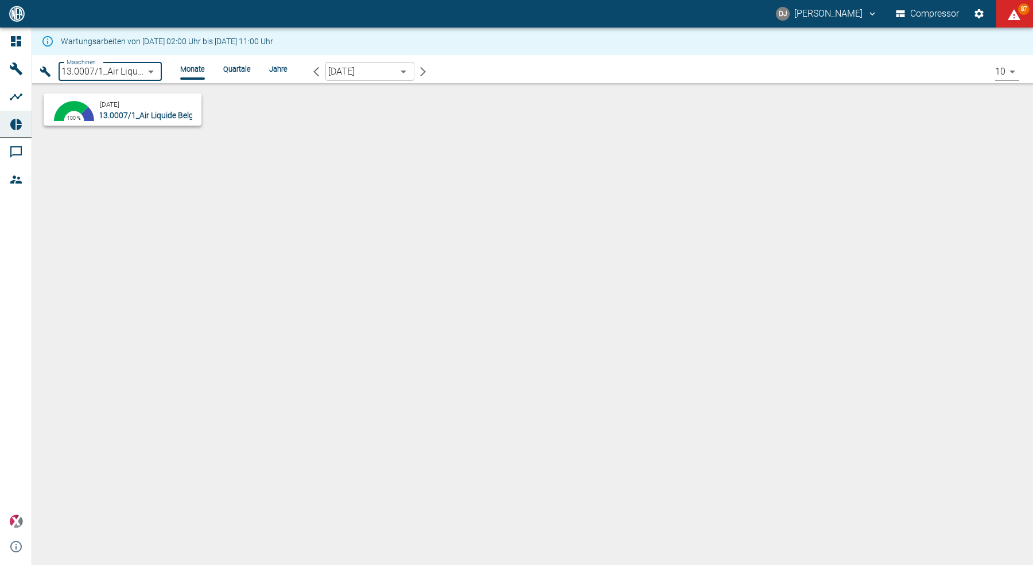
click at [127, 110] on p "13.0007/1_Air Liquide Belge SA - NV_Antwerpen-[GEOGRAPHIC_DATA] (BE)" at bounding box center [146, 115] width 92 height 11
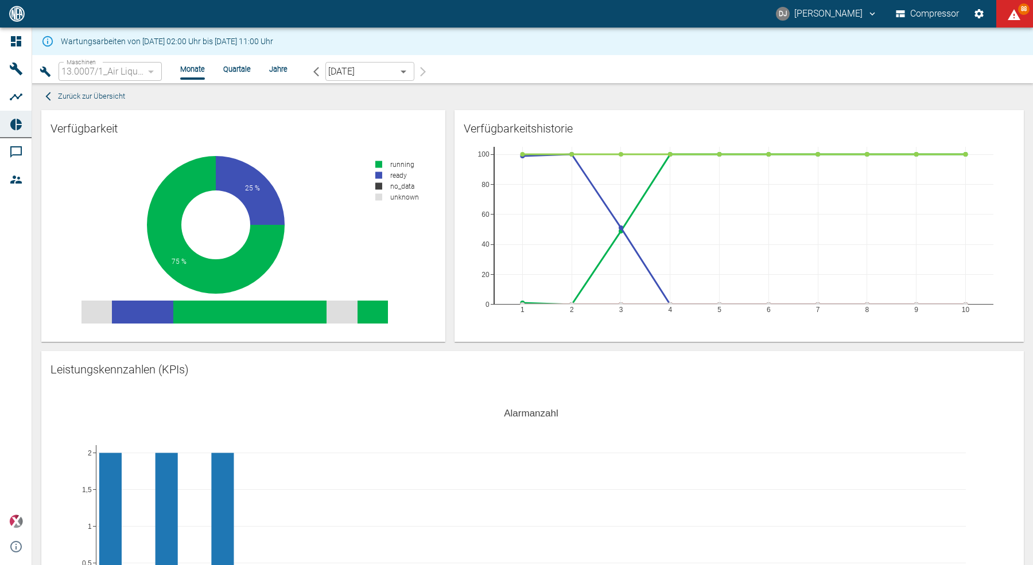
click at [449, 173] on div "Verfügbarkeitshistorie 1 2 3 4 5 6 7 8 9 10 0 20 40 60 80 100" at bounding box center [734, 221] width 578 height 241
click at [450, 204] on div "Verfügbarkeitshistorie 1 2 3 4 5 6 7 8 9 10 0 20 40 60 80 100" at bounding box center [734, 221] width 578 height 241
click at [450, 208] on div "Verfügbarkeitshistorie 1 2 3 4 5 6 7 8 9 10 0 20 40 60 80 100" at bounding box center [734, 221] width 578 height 241
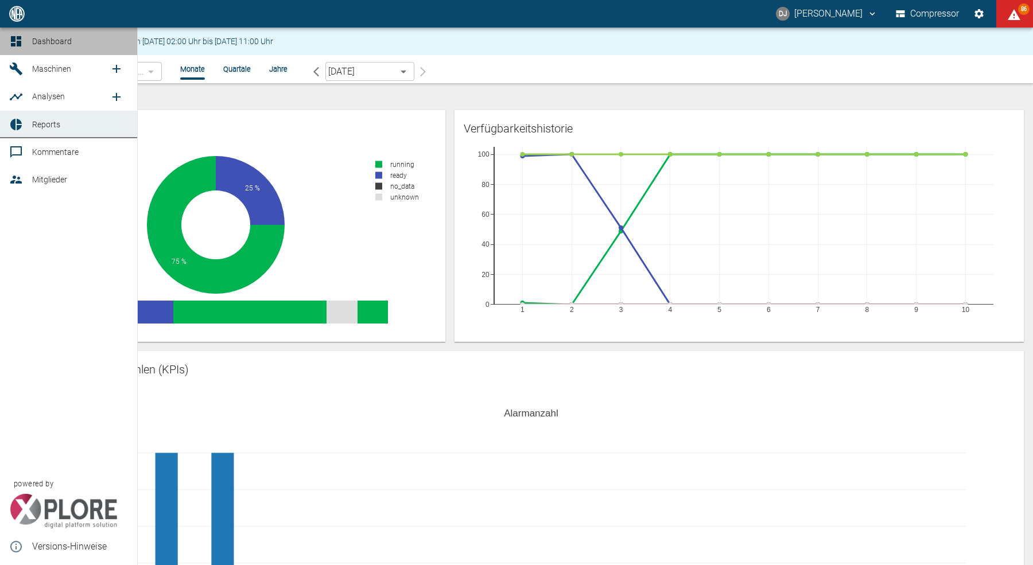
click at [20, 42] on icon at bounding box center [16, 41] width 10 height 10
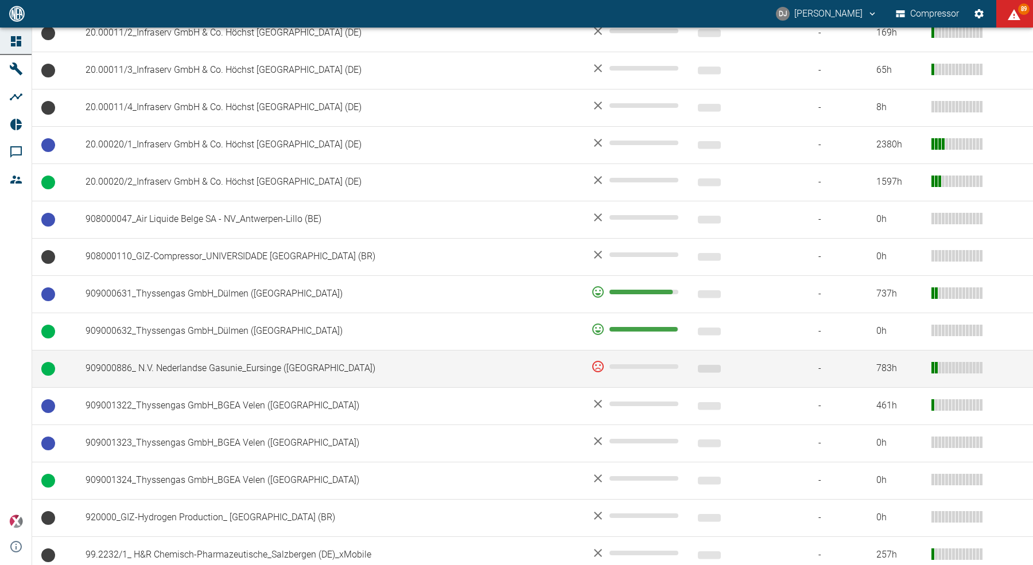
scroll to position [671, 0]
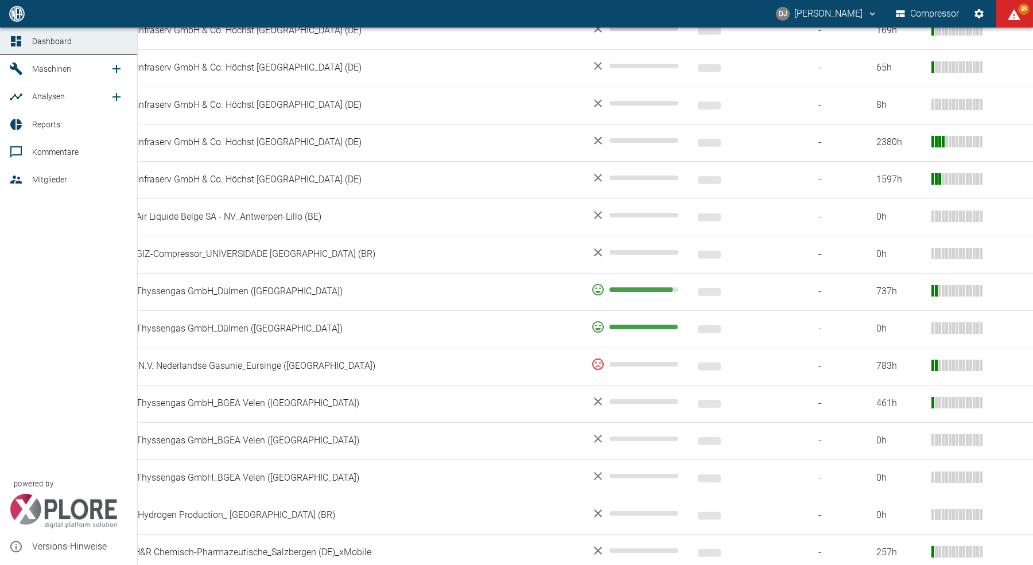
click at [25, 131] on div at bounding box center [17, 125] width 17 height 14
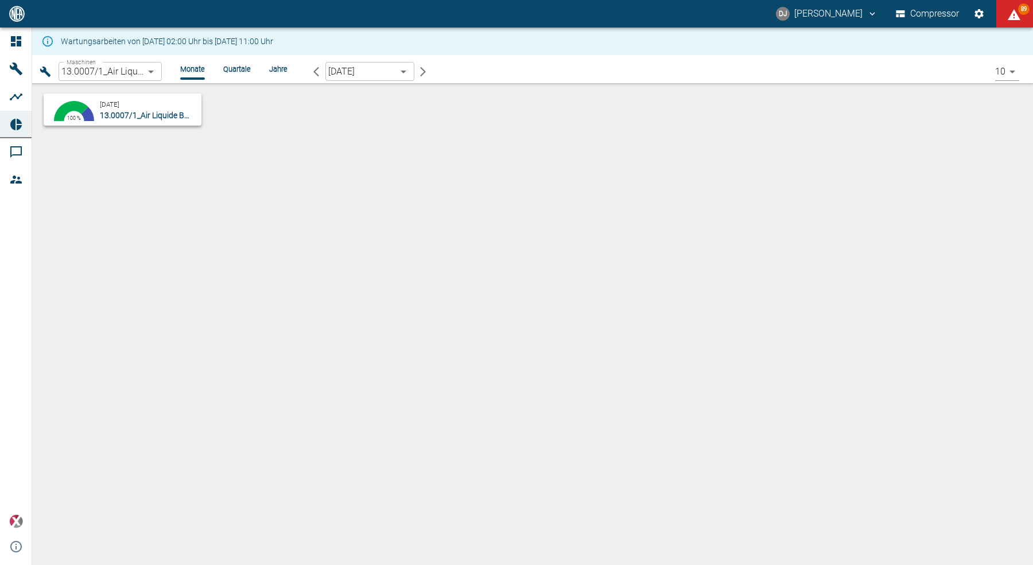
click at [392, 75] on body "DJ David Jasper Compressor 89 Dashboard Maschinen Analysen Reports Kommentare M…" at bounding box center [516, 282] width 1033 height 565
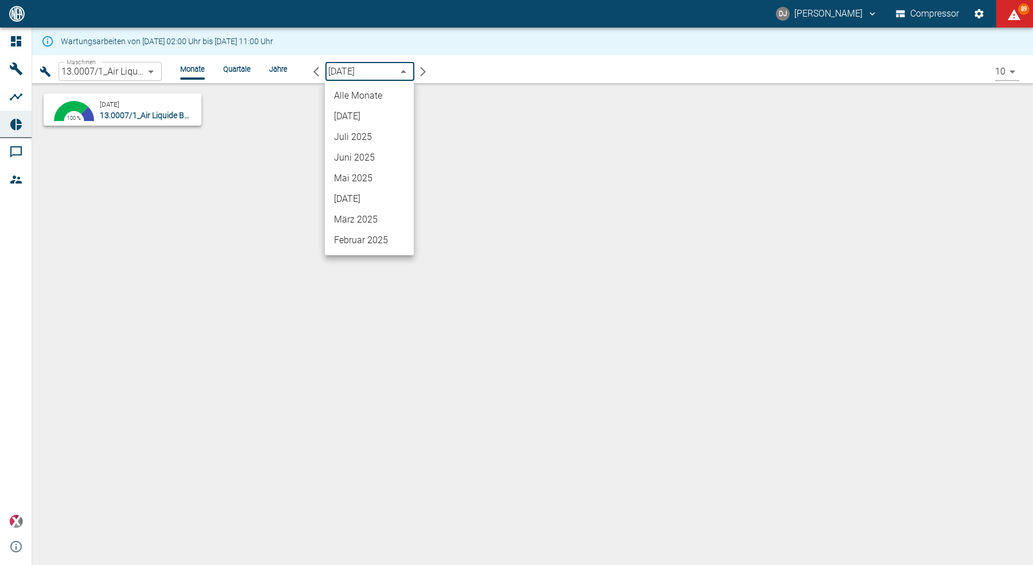
click at [376, 95] on li "Alle Monate" at bounding box center [369, 95] width 89 height 21
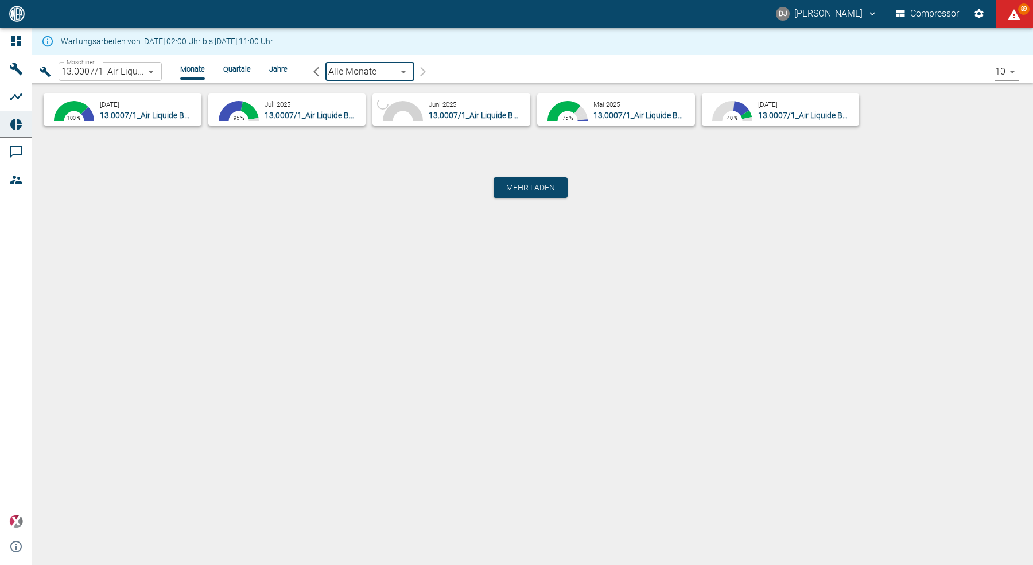
click at [123, 69] on body "DJ David Jasper Compressor 89 Dashboard Maschinen Analysen Reports Kommentare M…" at bounding box center [516, 282] width 1033 height 565
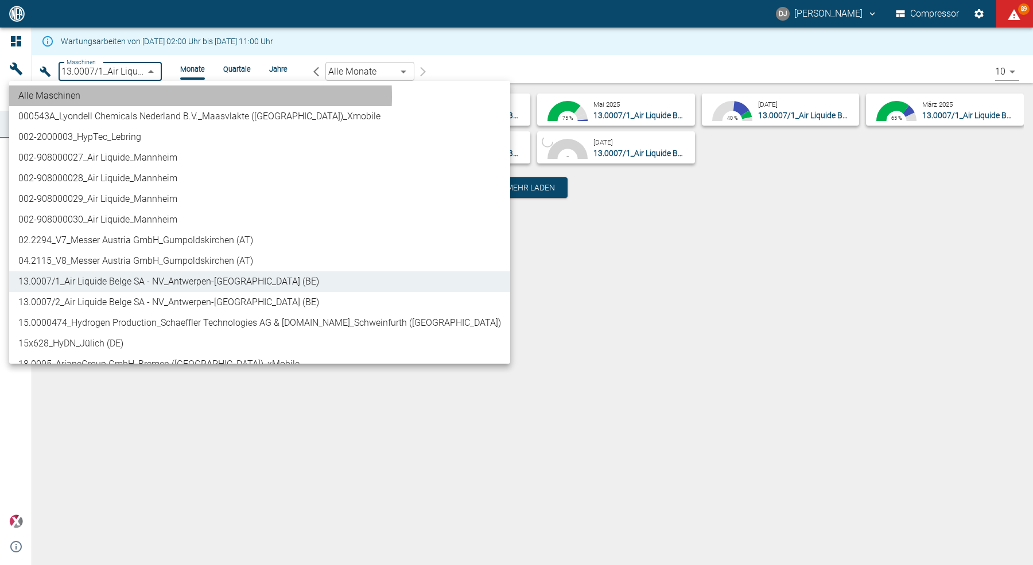
click at [114, 96] on li "Alle Maschinen" at bounding box center [259, 95] width 501 height 21
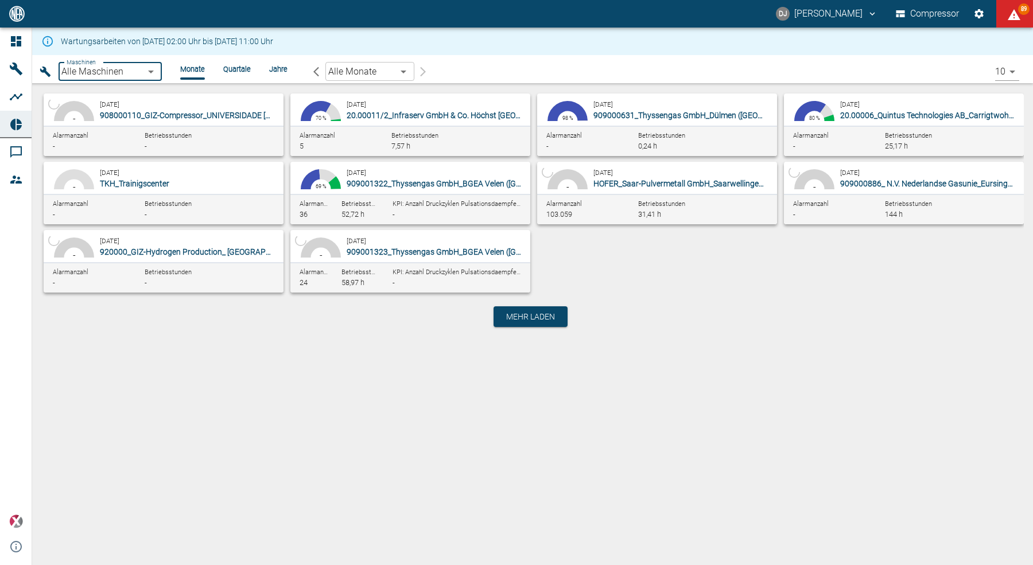
click at [837, 105] on div "69.5 % 20 % 10.49 % 0.01 % 80 %" at bounding box center [814, 121] width 52 height 46
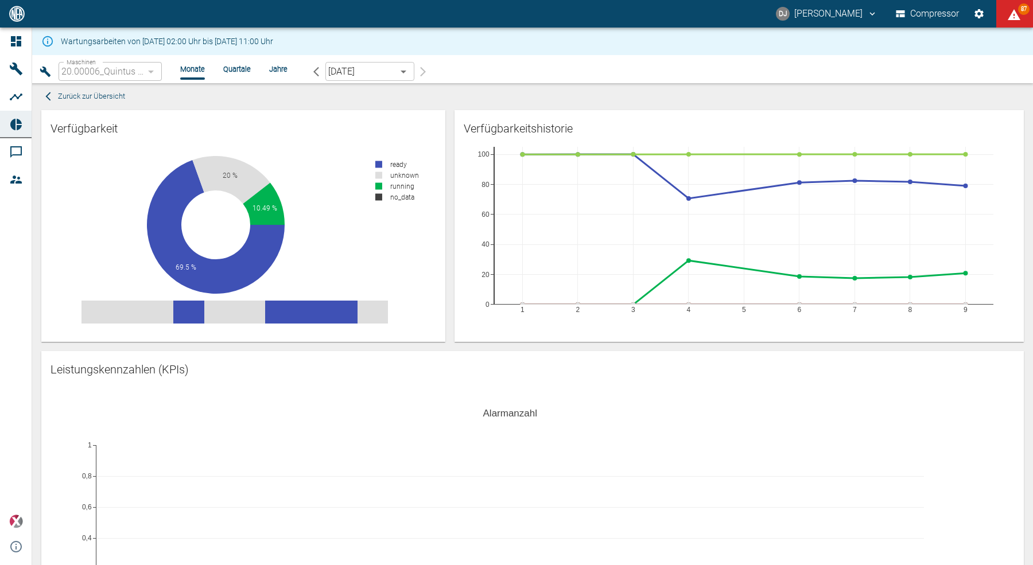
click at [70, 97] on span "Zurück zur Übersicht" at bounding box center [91, 96] width 67 height 13
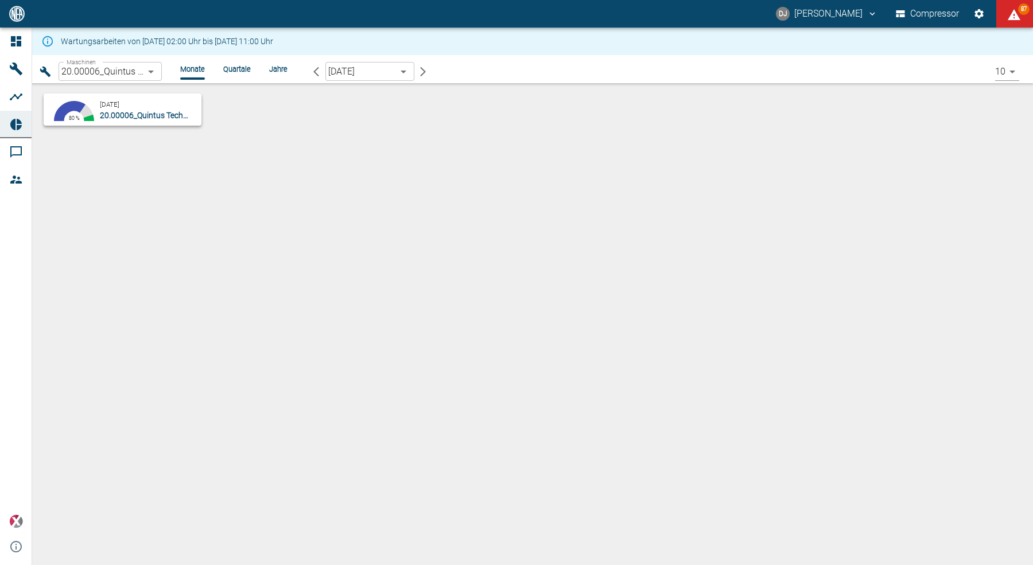
click at [341, 73] on body "DJ David Jasper Compressor 87 Dashboard Maschinen Analysen Reports Kommentare M…" at bounding box center [516, 282] width 1033 height 565
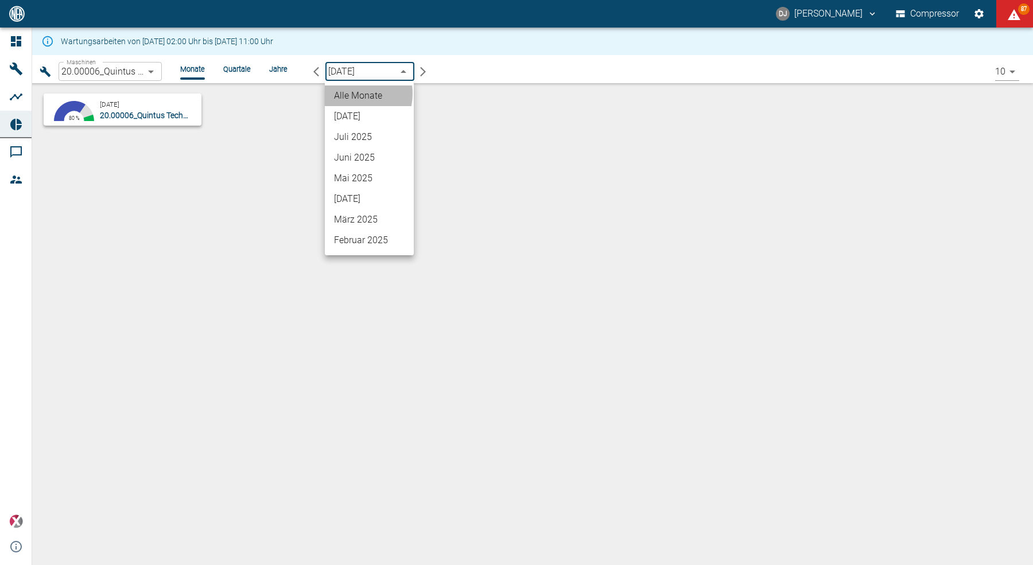
click at [346, 94] on li "Alle Monate" at bounding box center [369, 95] width 89 height 21
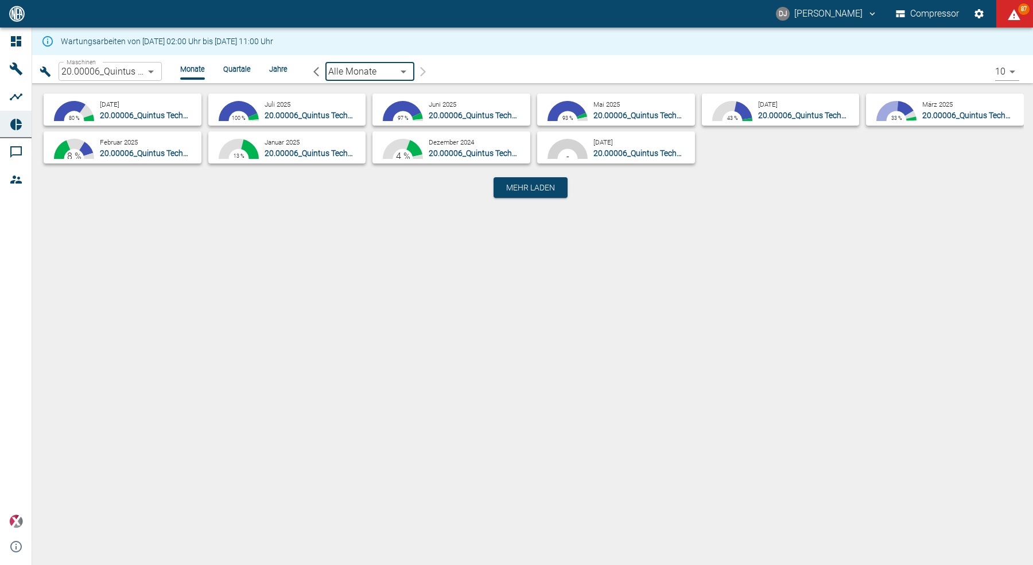
click at [113, 71] on body "DJ David Jasper Compressor 87 Dashboard Maschinen Analysen Reports Kommentare M…" at bounding box center [516, 282] width 1033 height 565
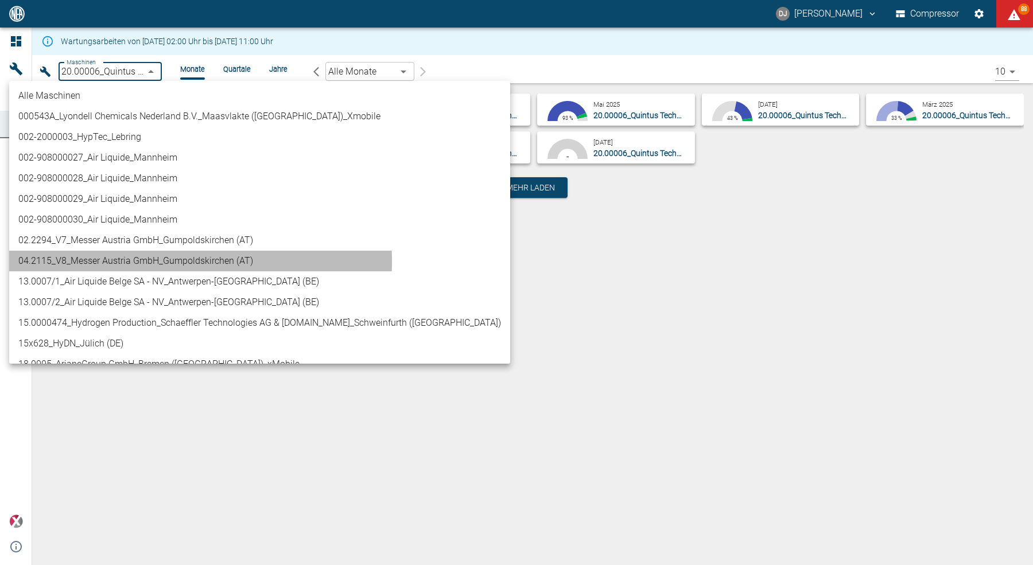
click at [131, 262] on li "04.2115_V8_Messer Austria GmbH_Gumpoldskirchen (AT)" at bounding box center [259, 261] width 501 height 21
type input "62df7942-7815-4ccf-a722-4ba74b721732"
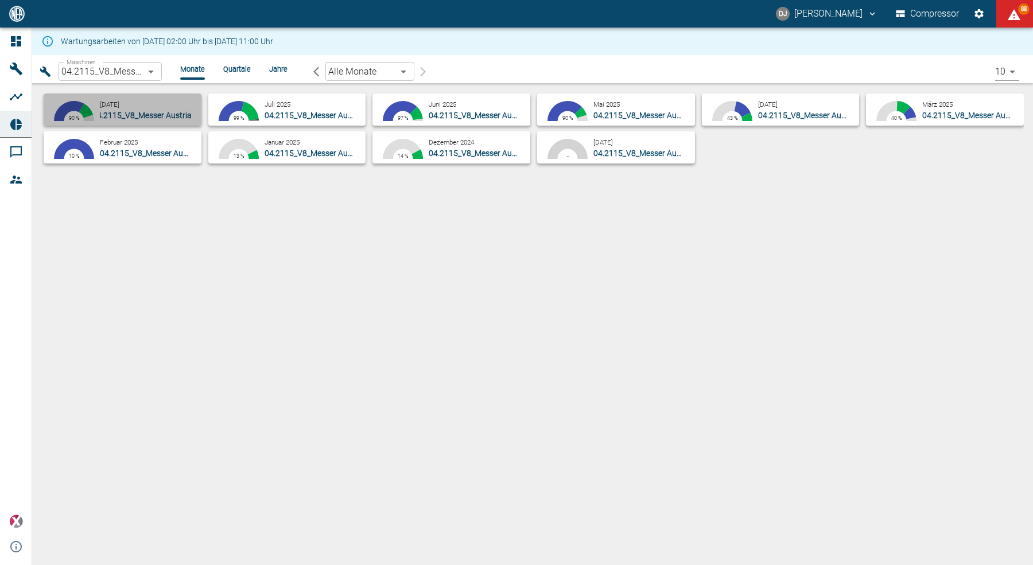
click at [115, 111] on span "04.2115_V8_Messer Austria GmbH_Gumpoldskirchen (AT)" at bounding box center [195, 115] width 206 height 9
